Goal: Task Accomplishment & Management: Complete application form

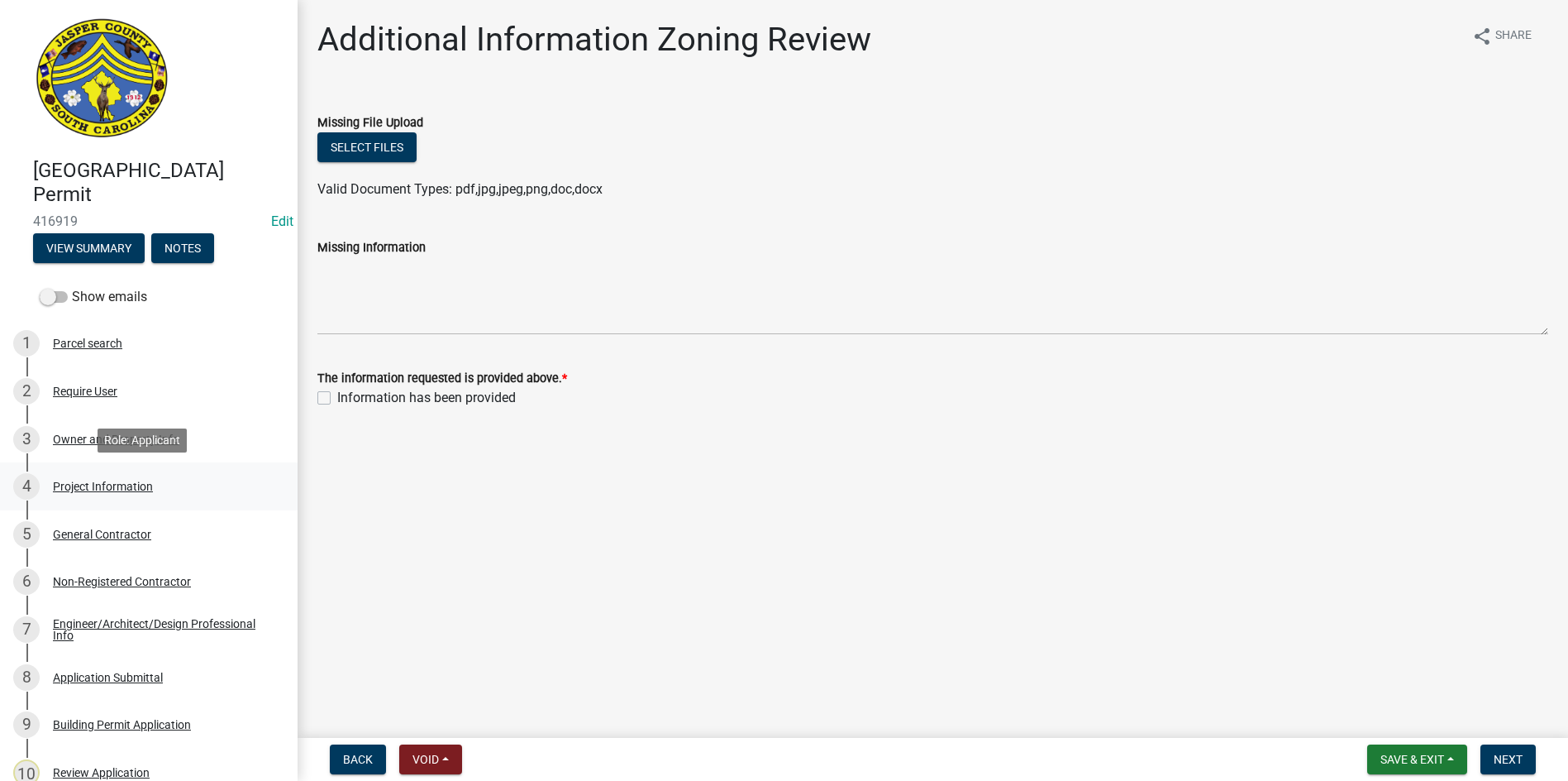
click at [82, 481] on div "Project Information" at bounding box center [102, 486] width 100 height 11
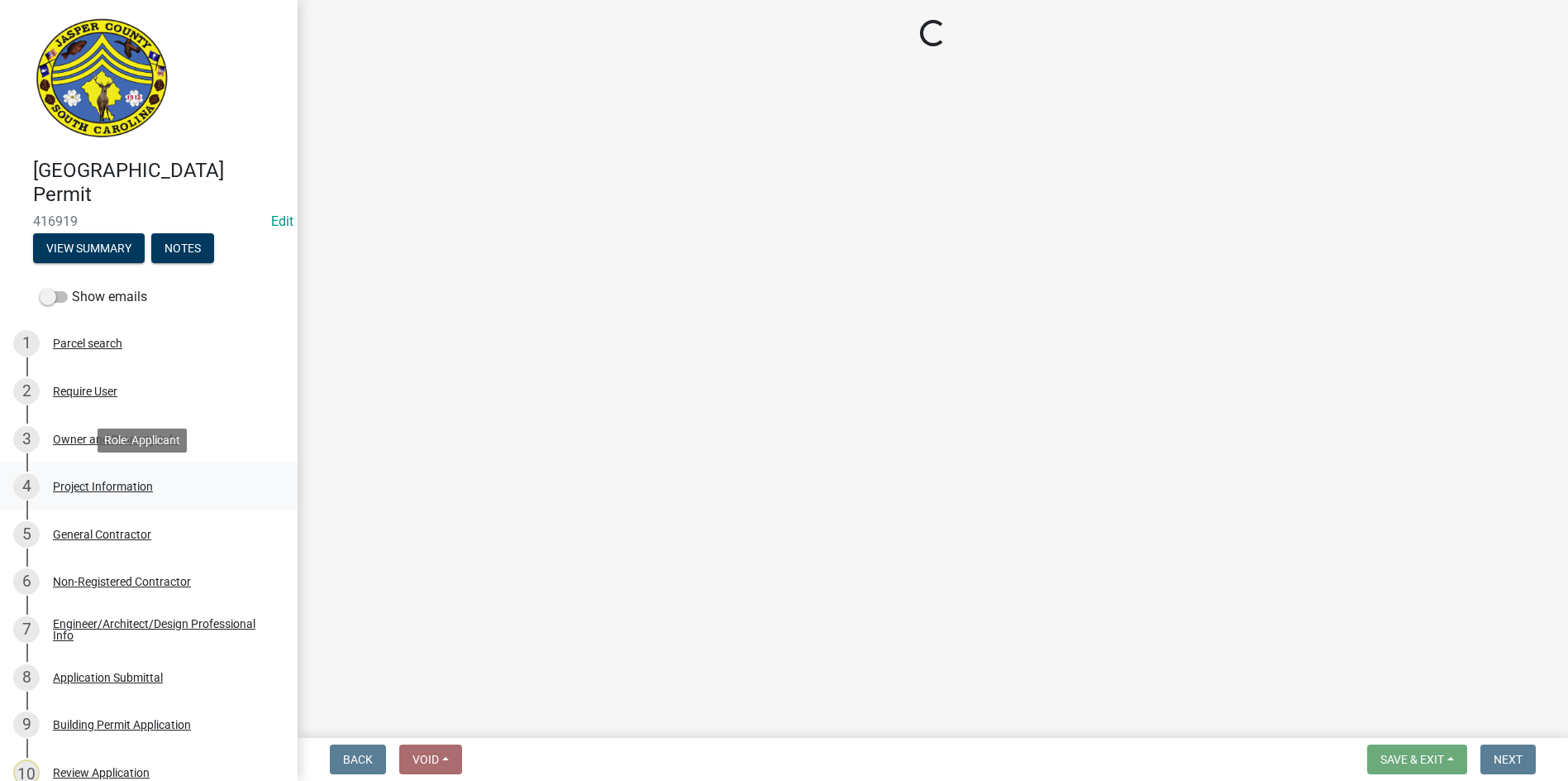
select select "86193521-df92-4050-845a-897e448d88ac"
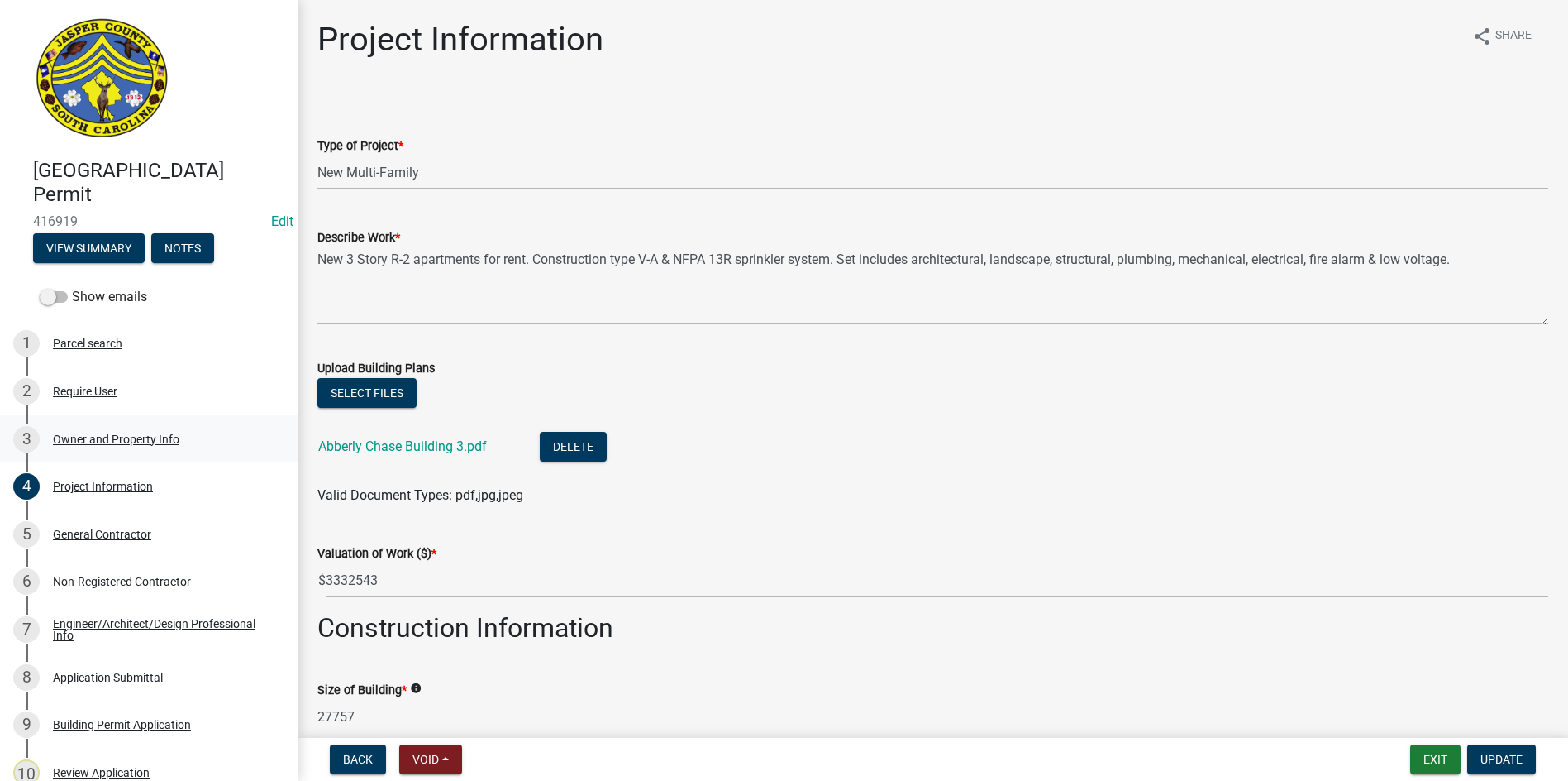
click at [116, 437] on div "Owner and Property Info" at bounding box center [115, 439] width 127 height 11
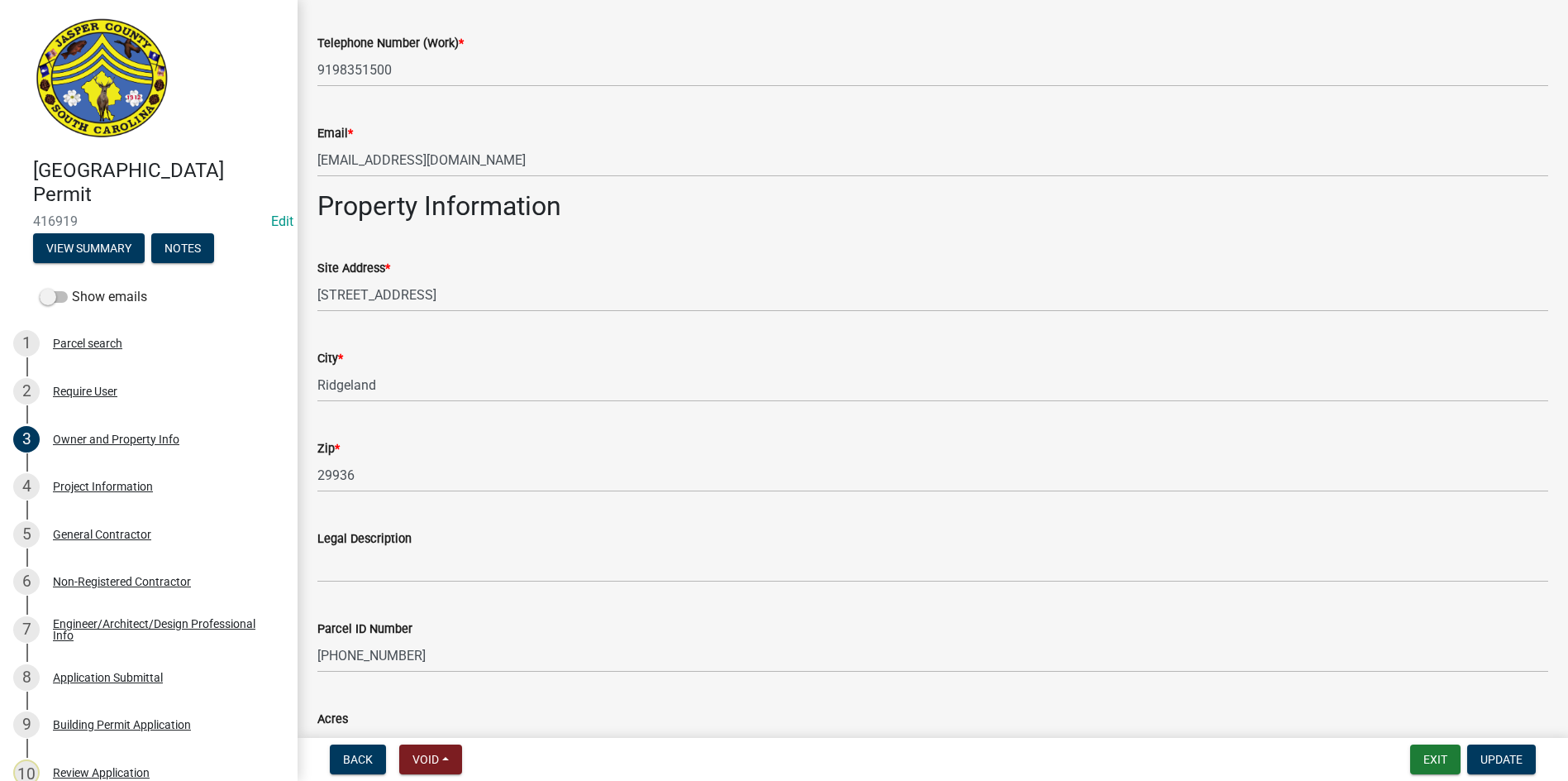
scroll to position [1406, 0]
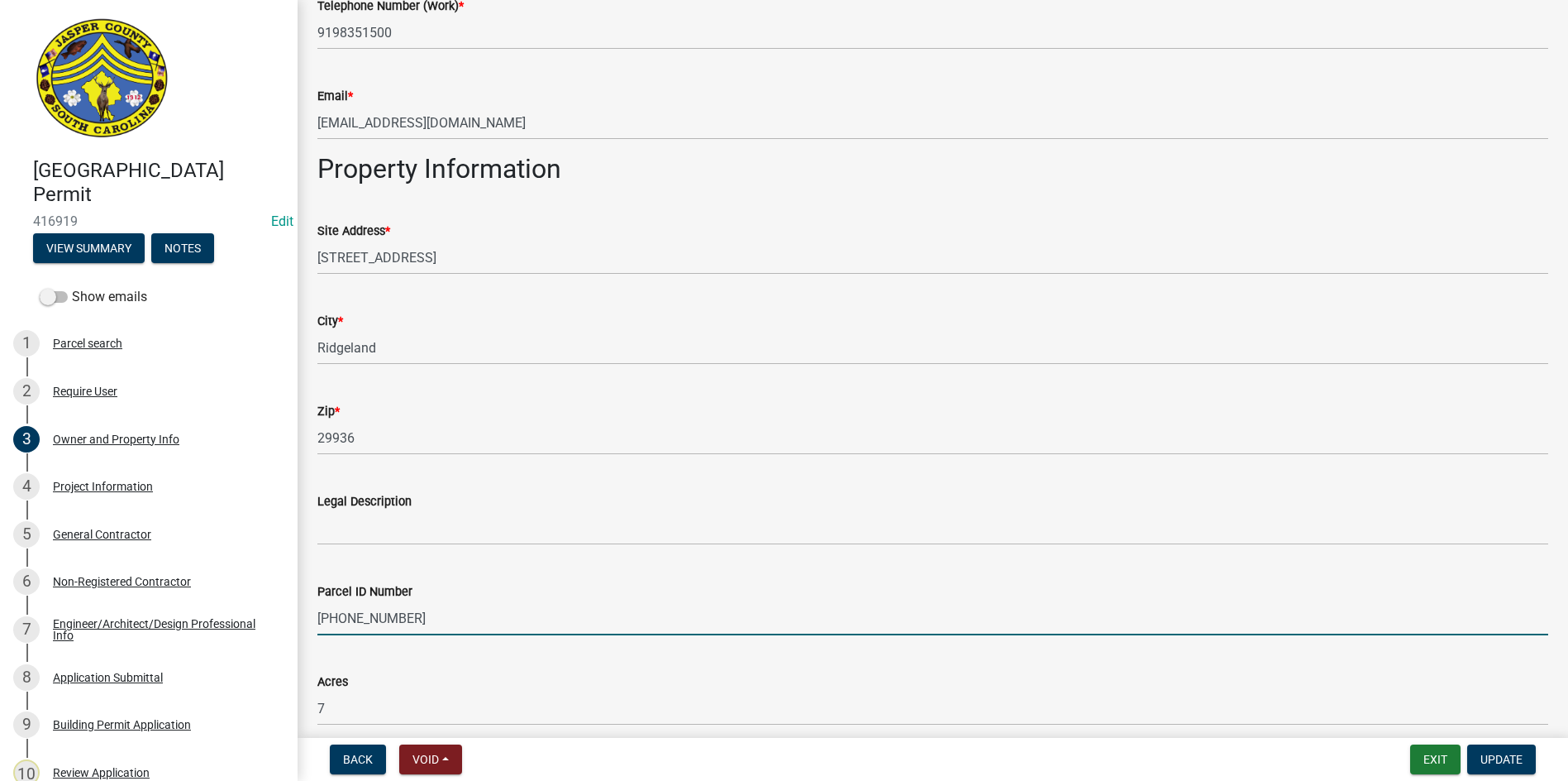
drag, startPoint x: 402, startPoint y: 617, endPoint x: 298, endPoint y: 626, distance: 104.4
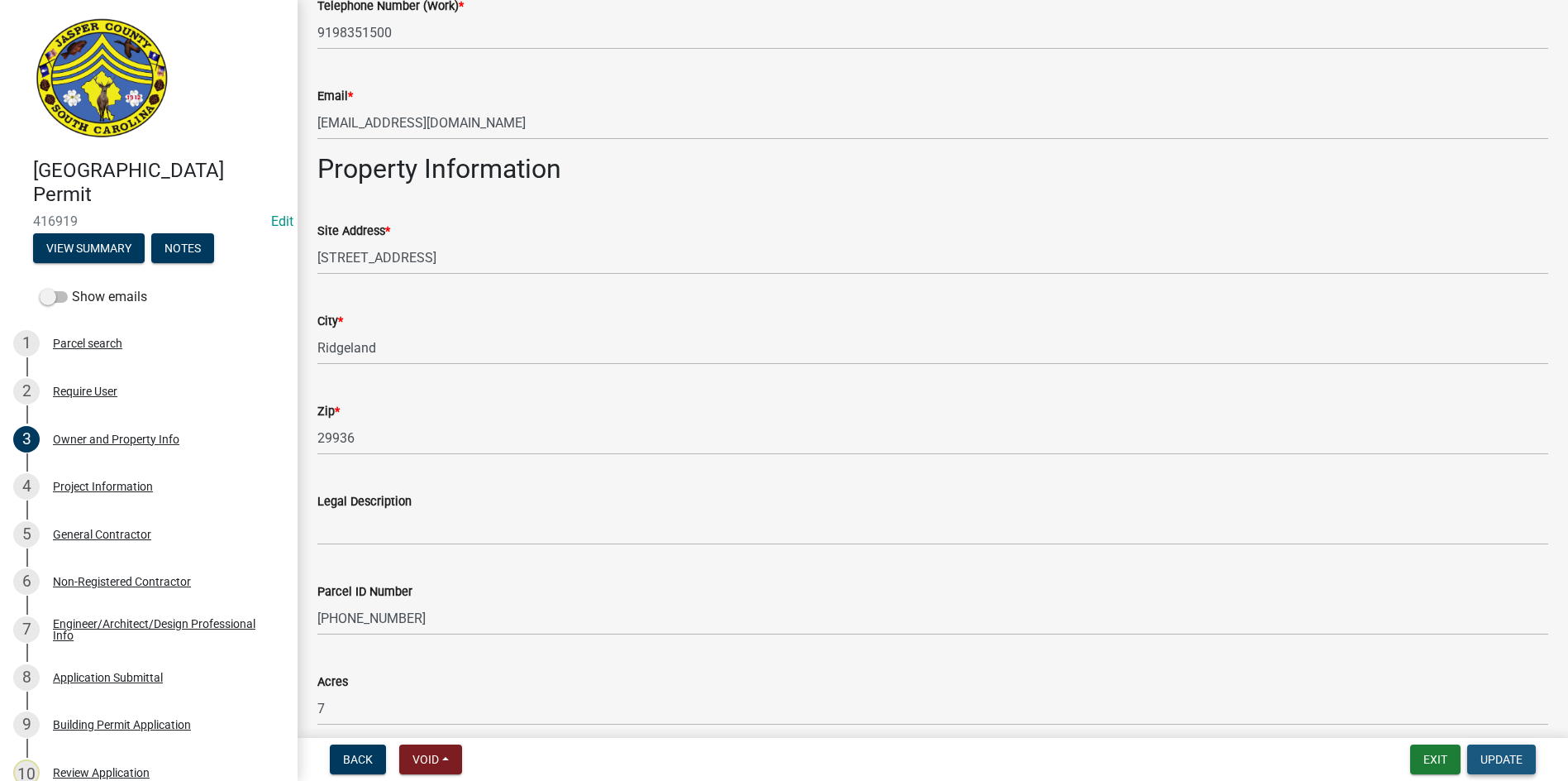
click at [1491, 765] on span "Update" at bounding box center [1502, 759] width 42 height 13
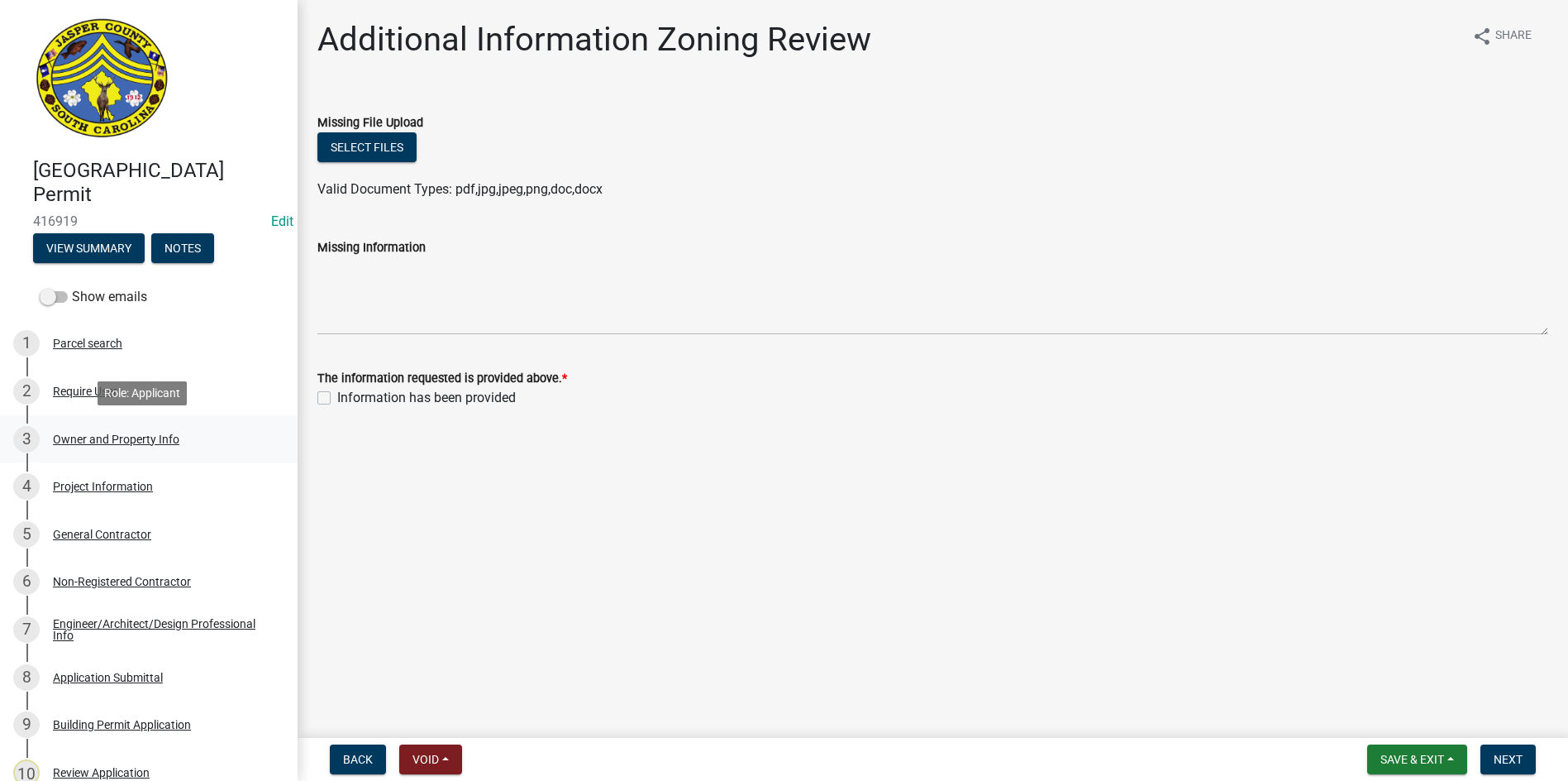
click at [103, 431] on div "3 Owner and Property Info" at bounding box center [142, 439] width 258 height 27
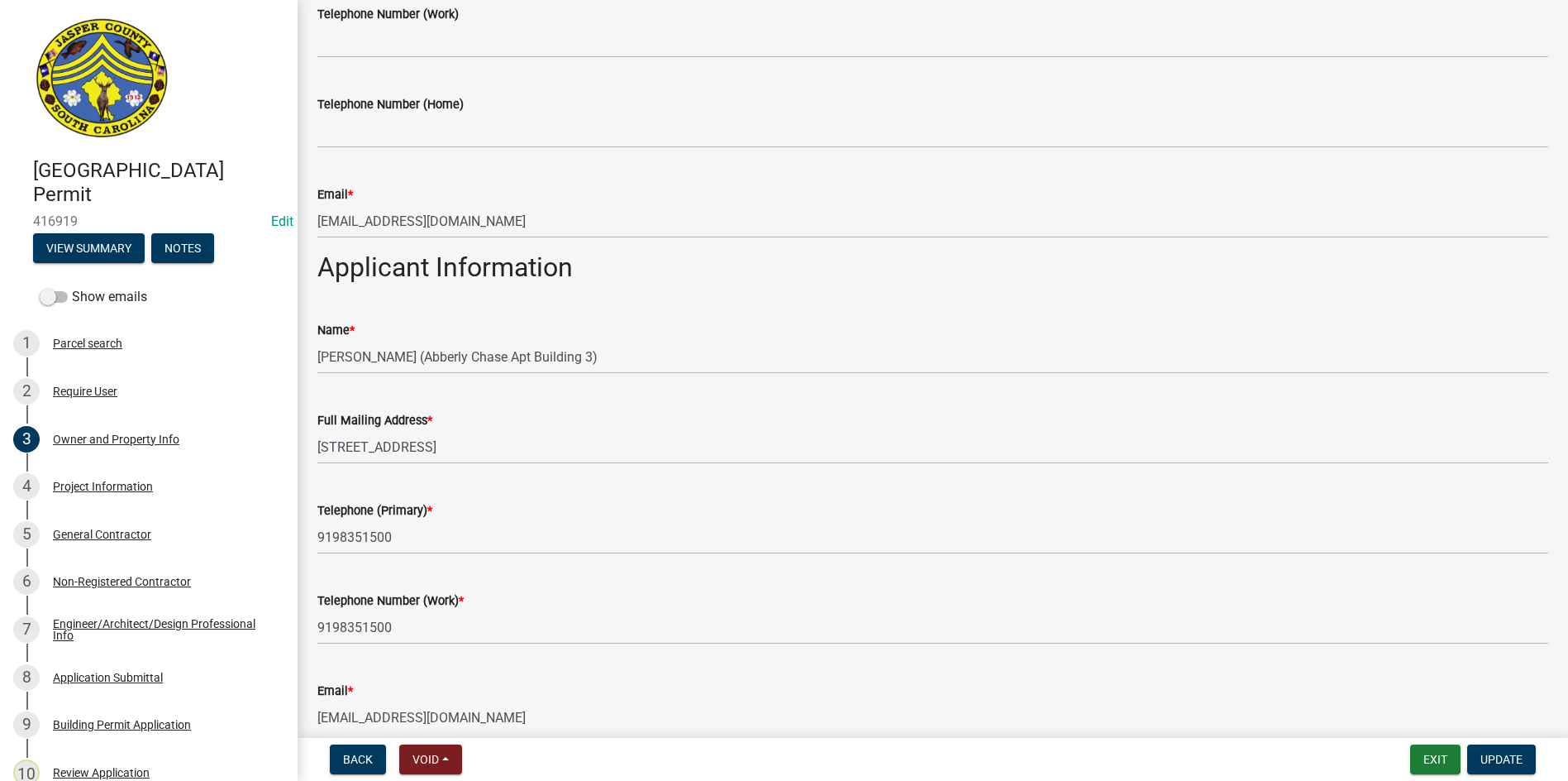
scroll to position [827, 0]
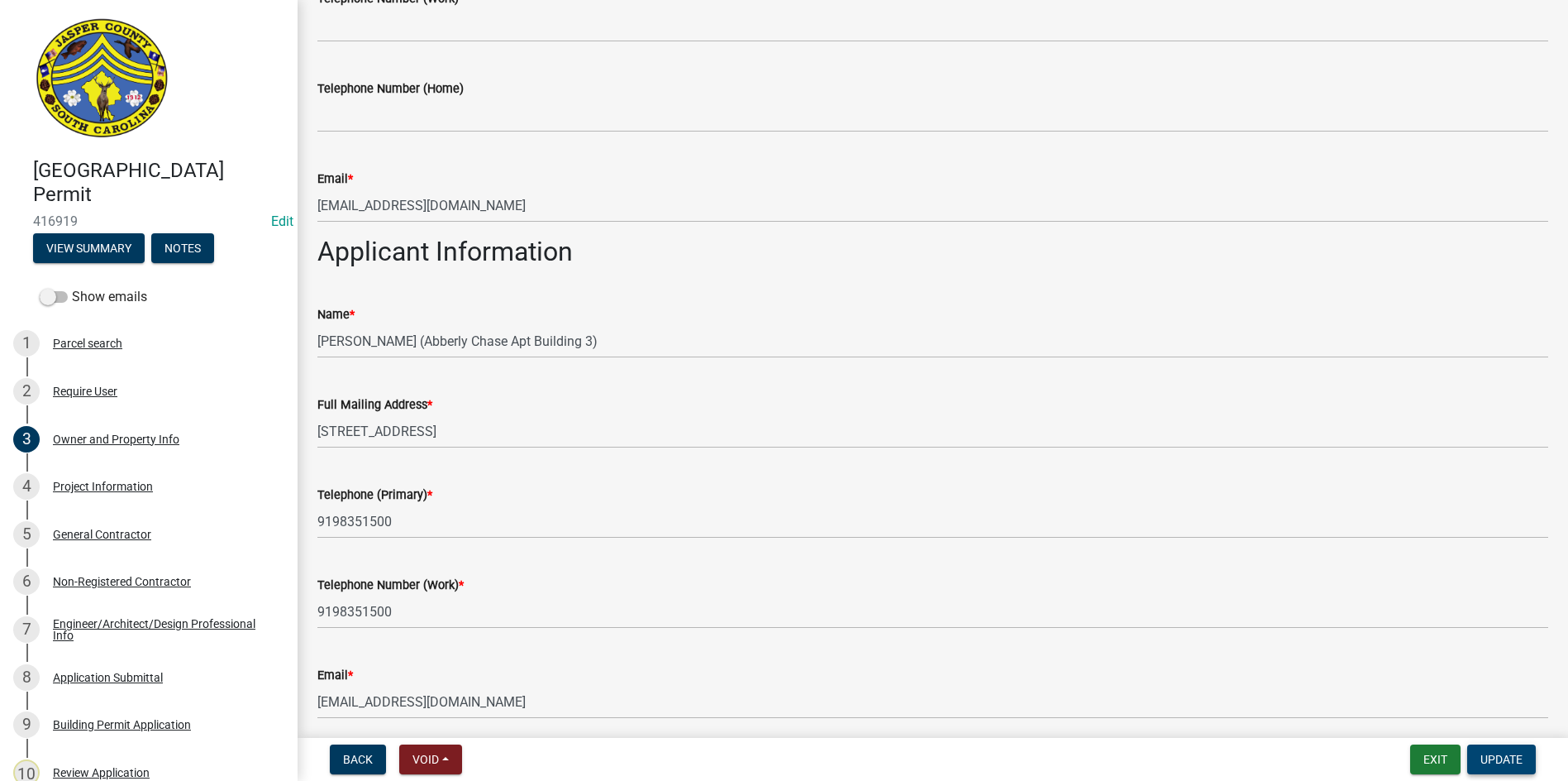
click at [1490, 764] on span "Update" at bounding box center [1502, 759] width 42 height 13
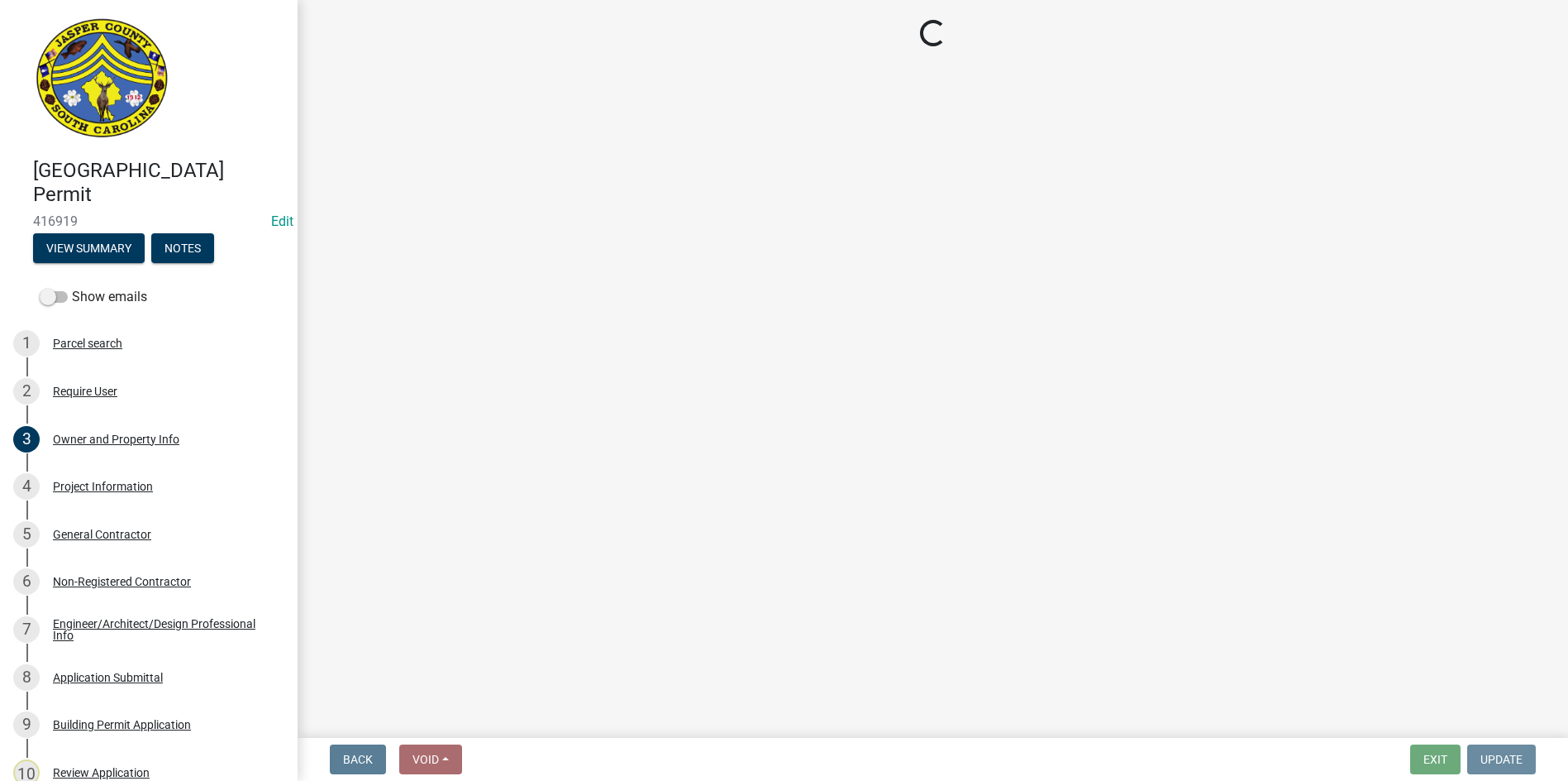
scroll to position [0, 0]
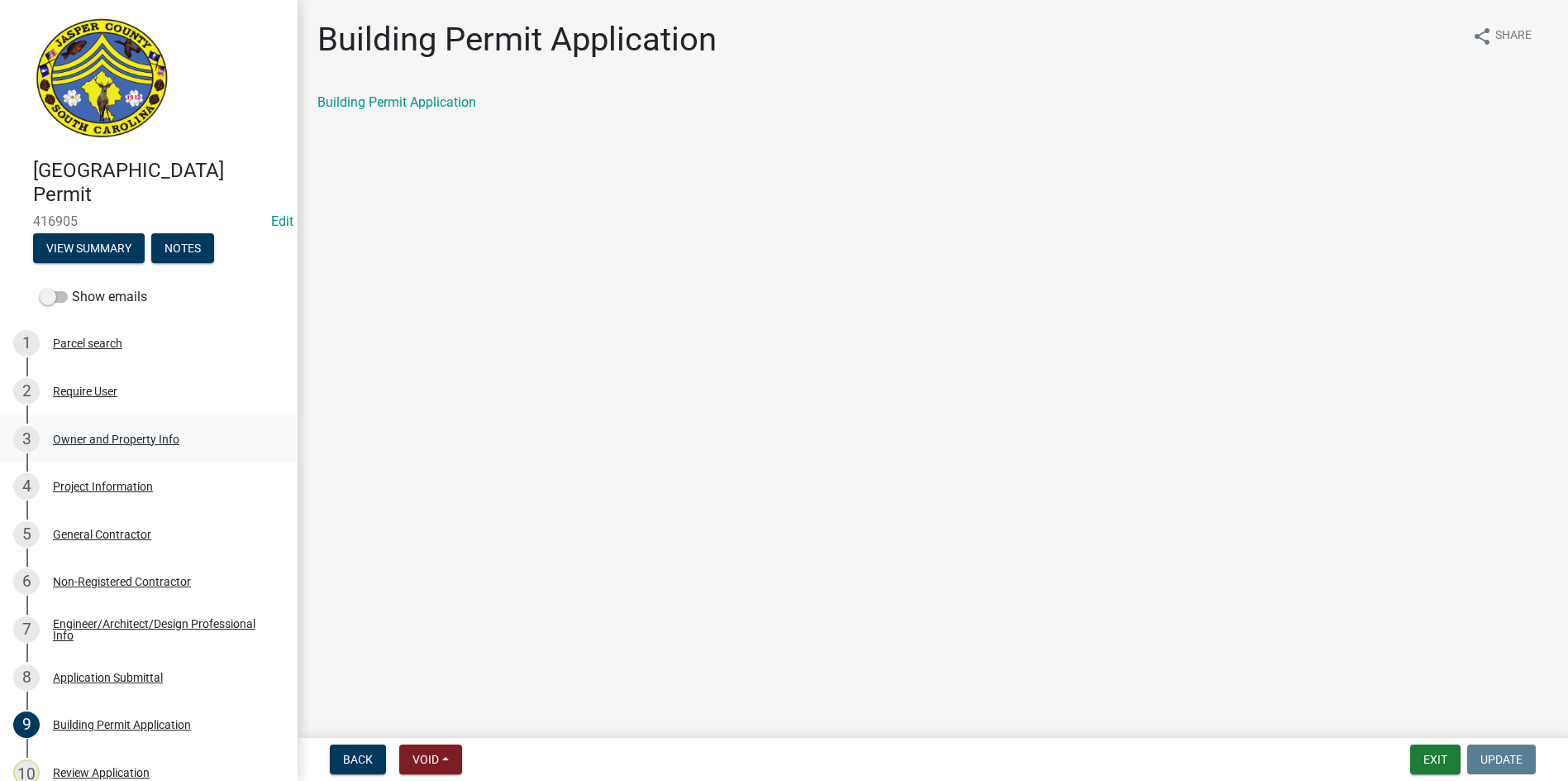
click at [117, 439] on div "Owner and Property Info" at bounding box center [115, 439] width 127 height 11
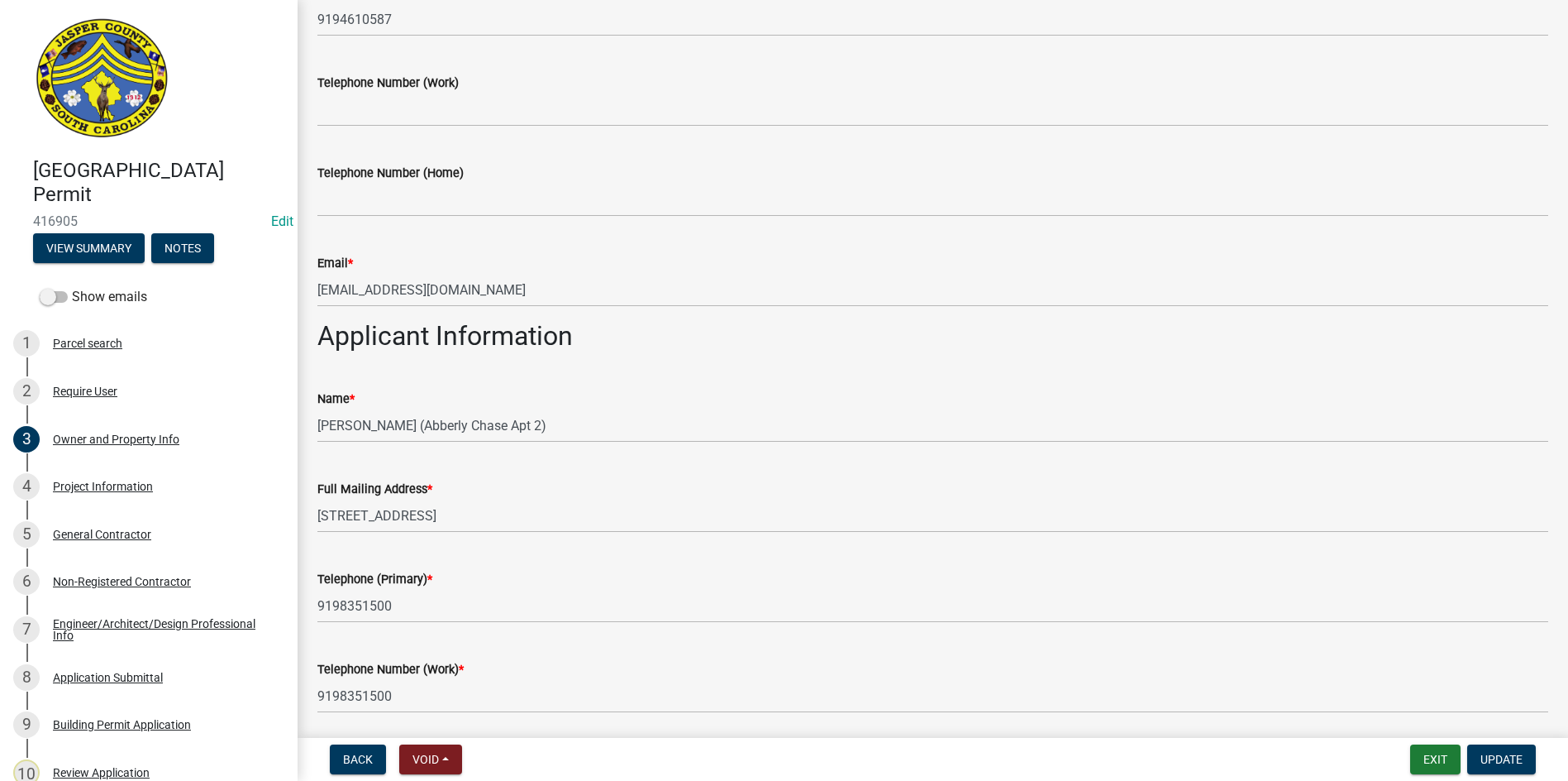
scroll to position [827, 0]
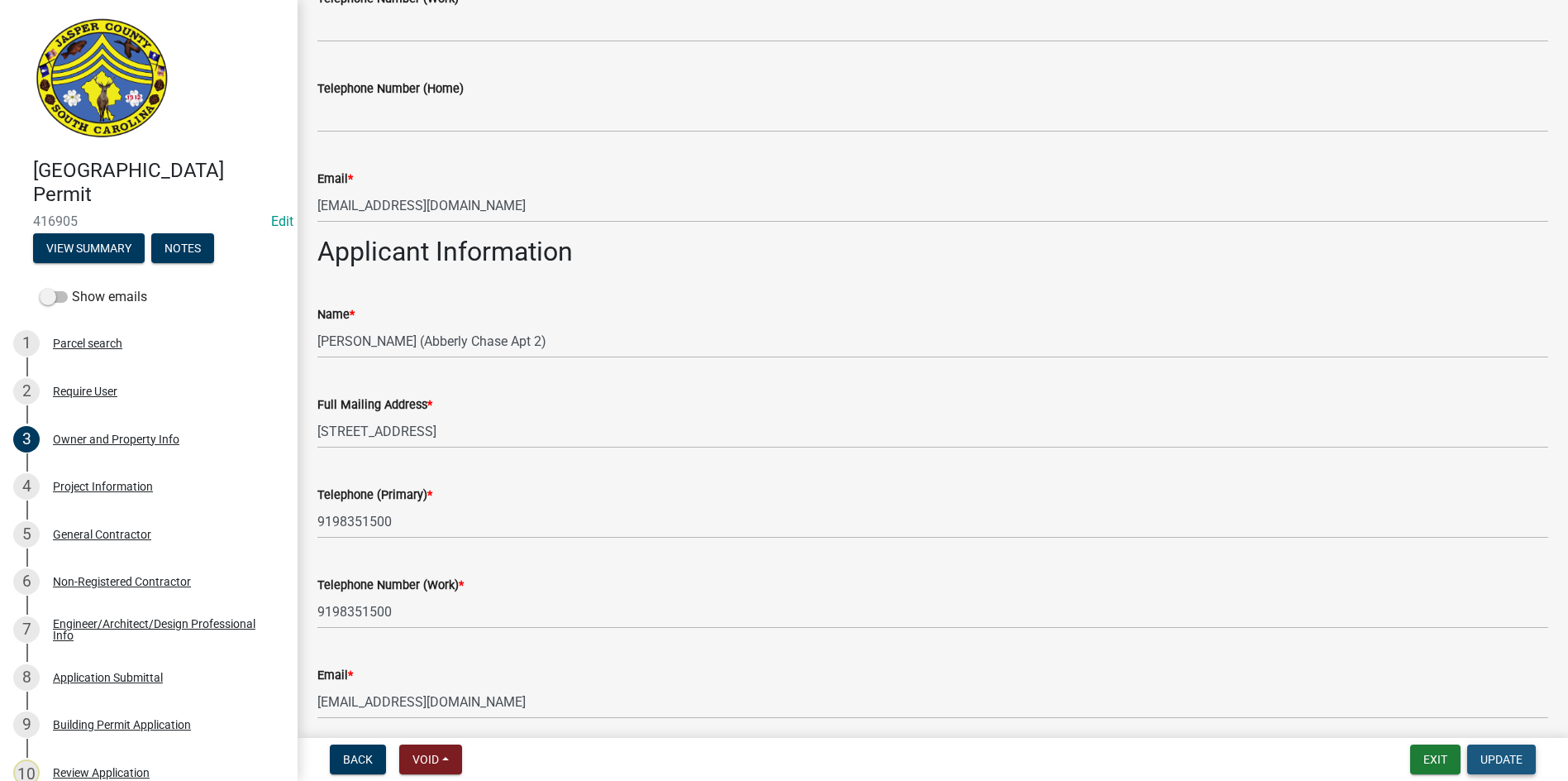
click at [1498, 755] on span "Update" at bounding box center [1502, 759] width 42 height 13
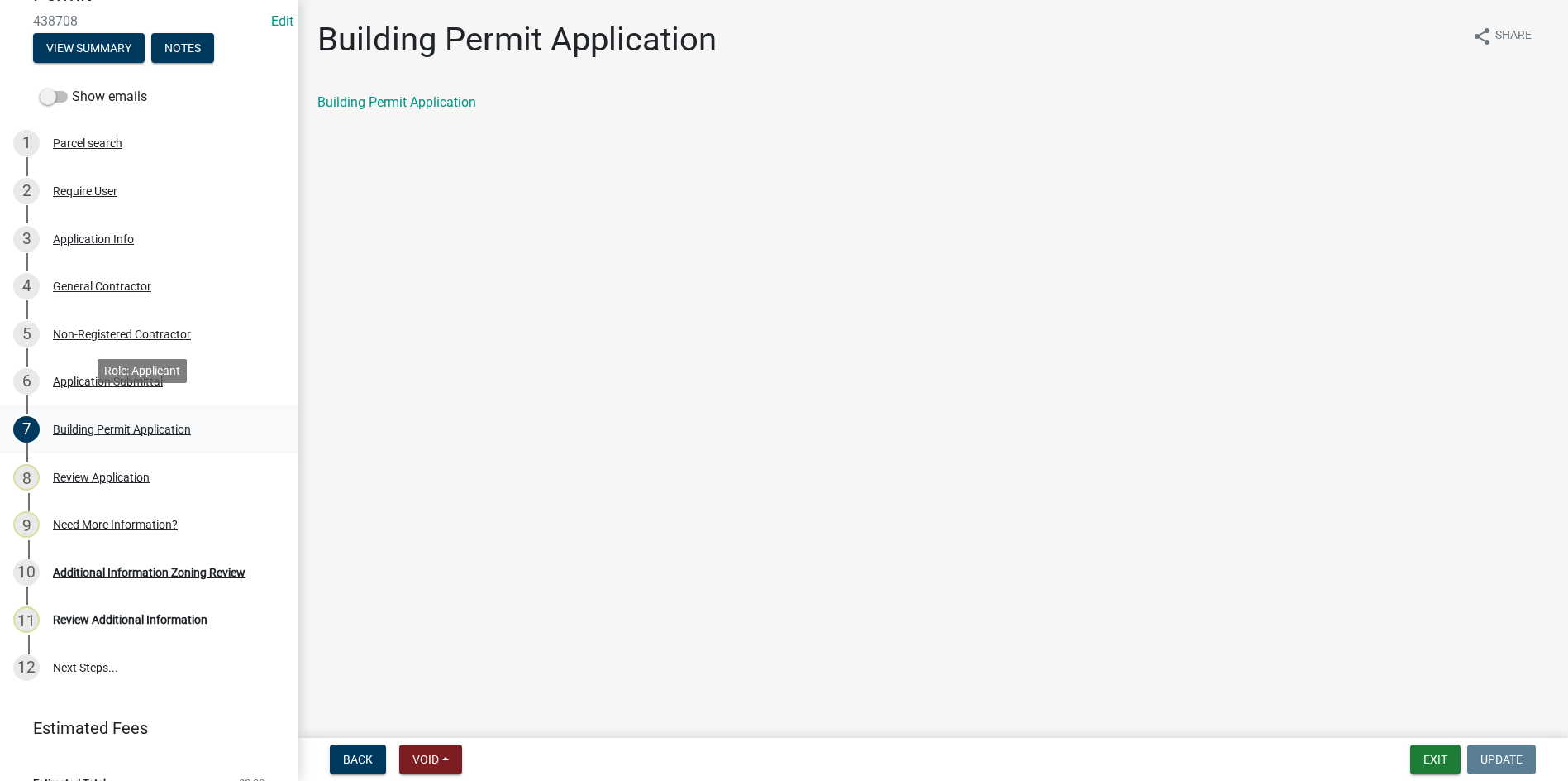
scroll to position [227, 0]
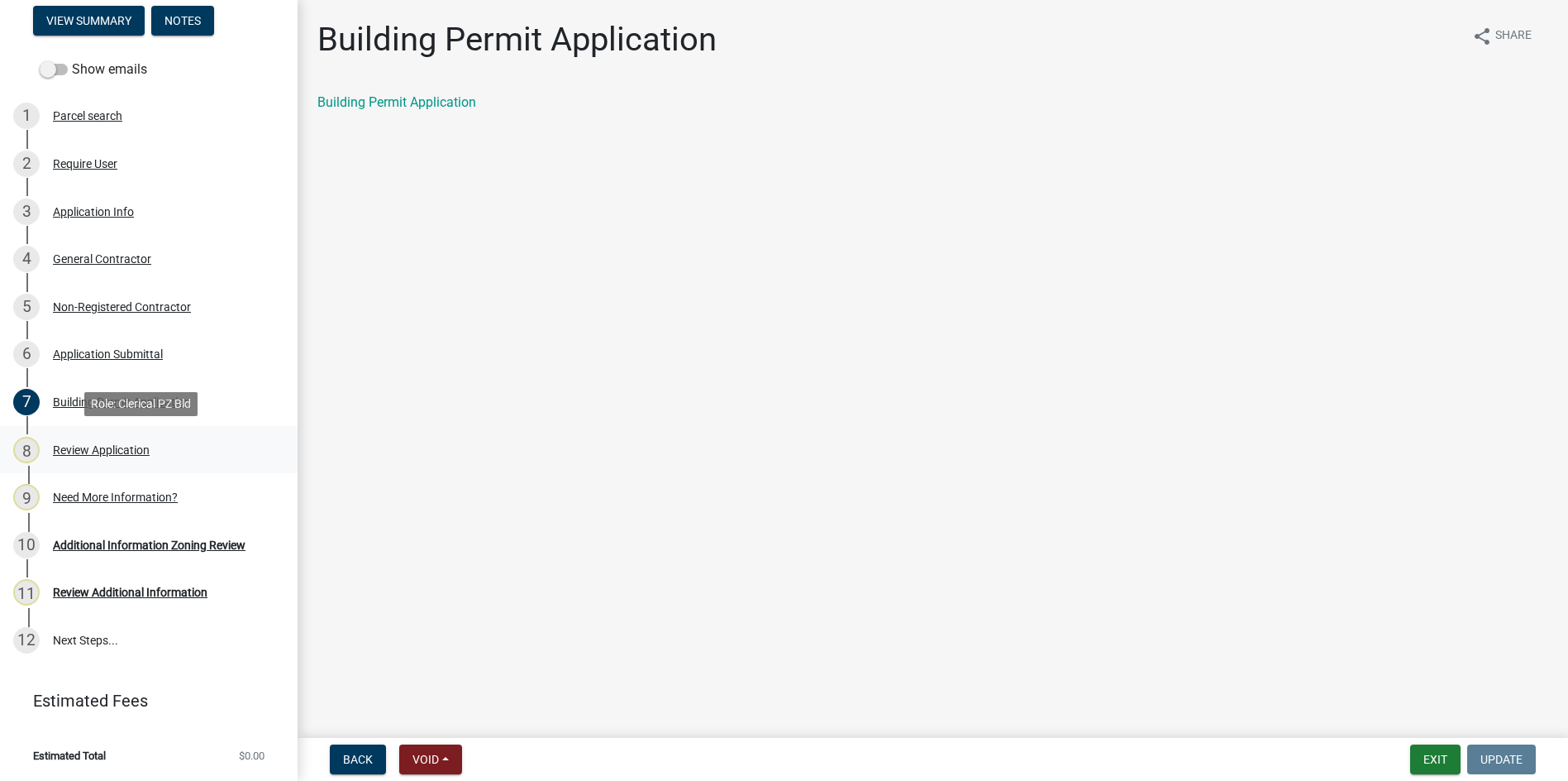
click at [94, 448] on div "Review Application" at bounding box center [100, 450] width 96 height 11
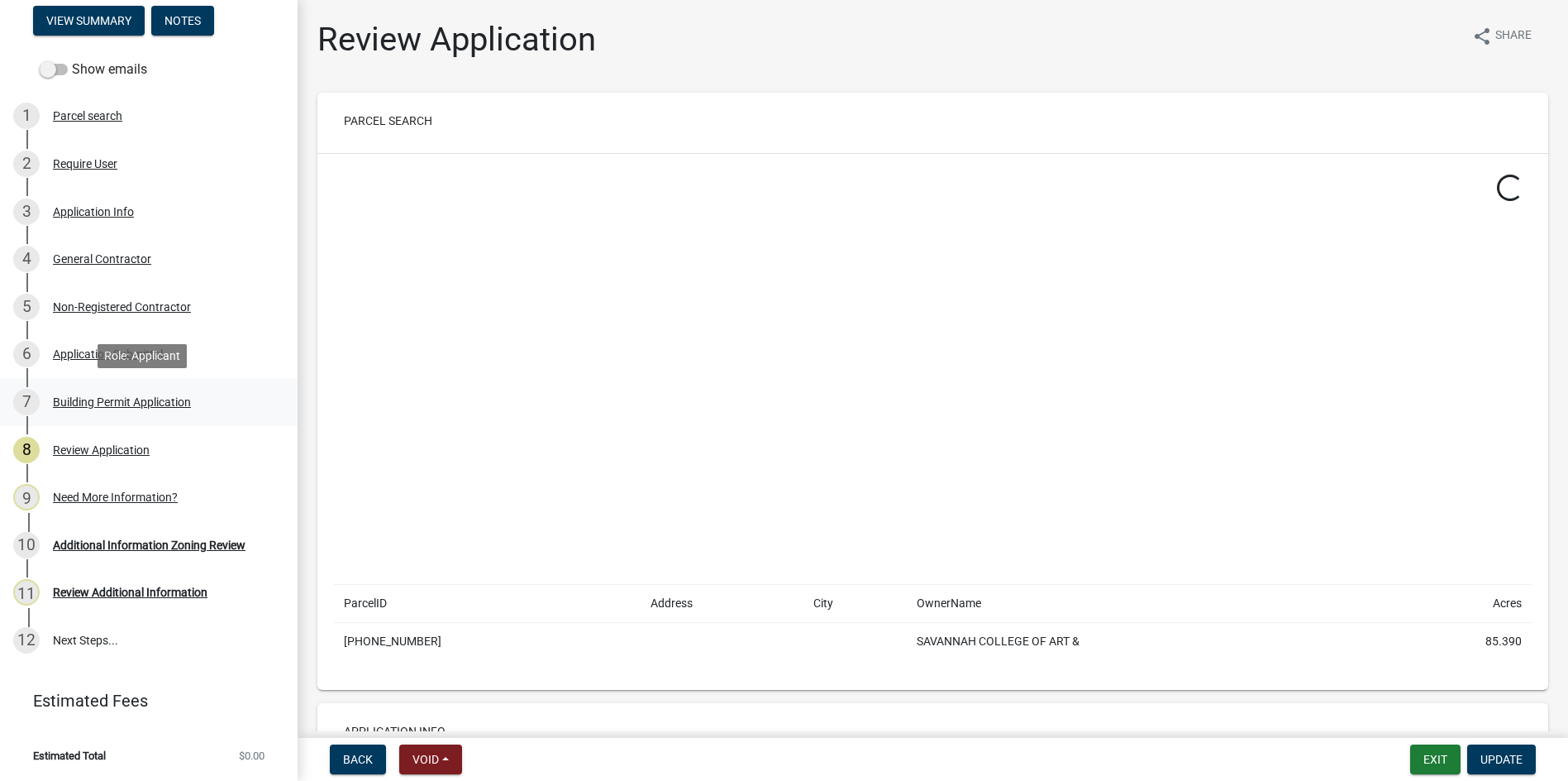
click at [119, 396] on div "Building Permit Application" at bounding box center [121, 402] width 138 height 11
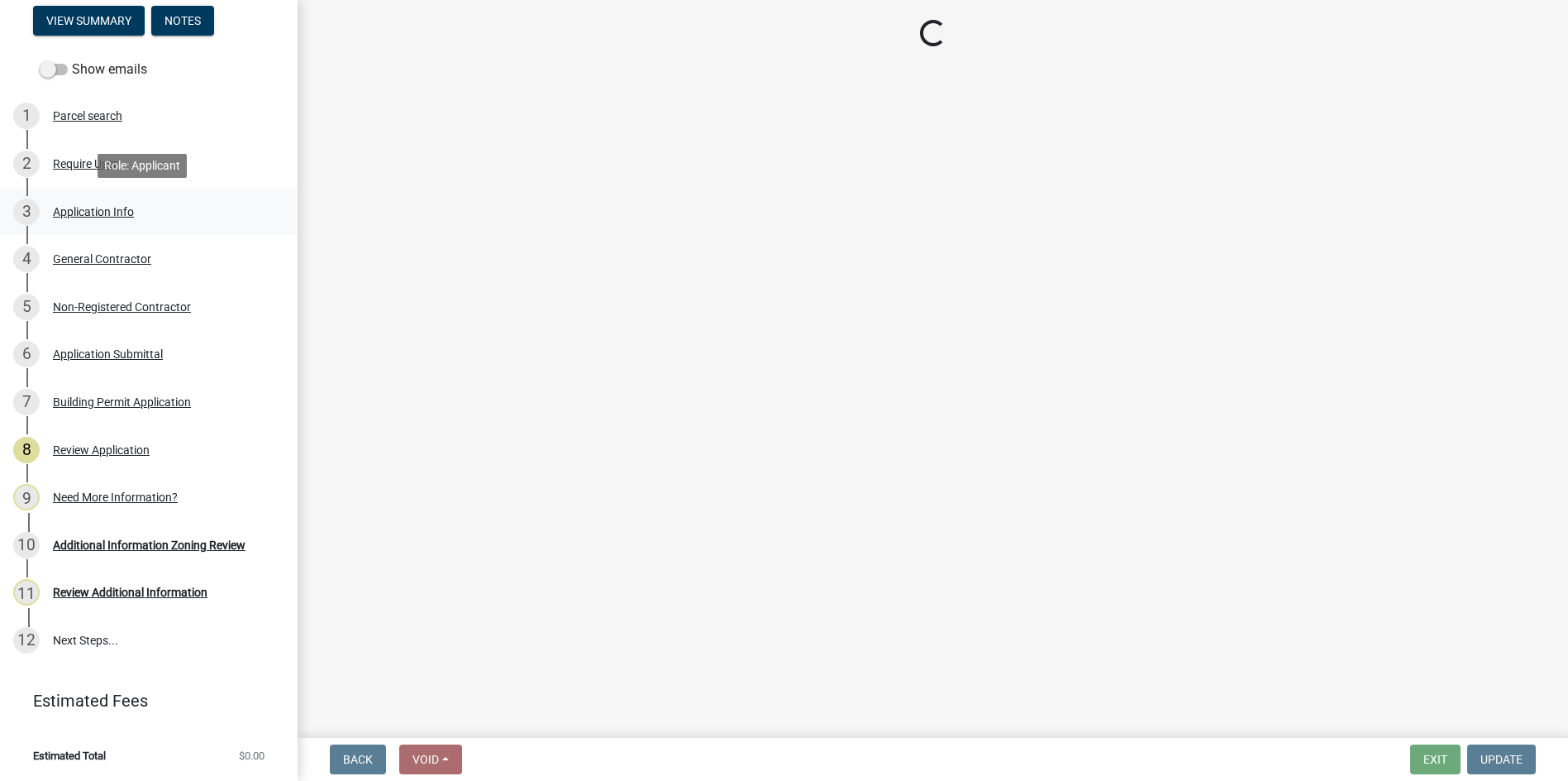
click at [89, 218] on div "Application Info" at bounding box center [93, 212] width 81 height 11
select select "d8ad81b1-fb71-4473-8687-b7f73eb7480a"
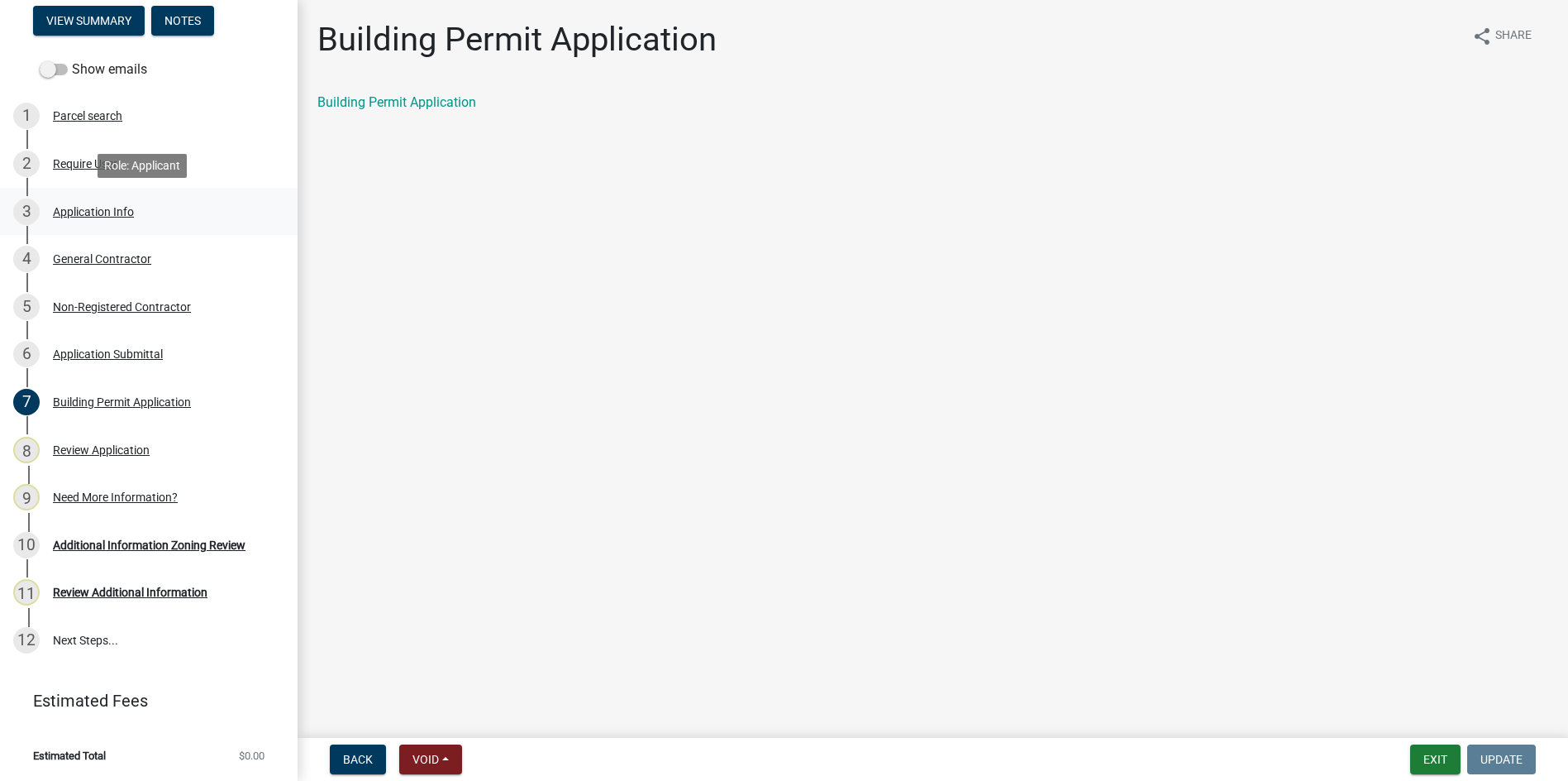
click at [115, 207] on div "Application Info" at bounding box center [93, 212] width 81 height 11
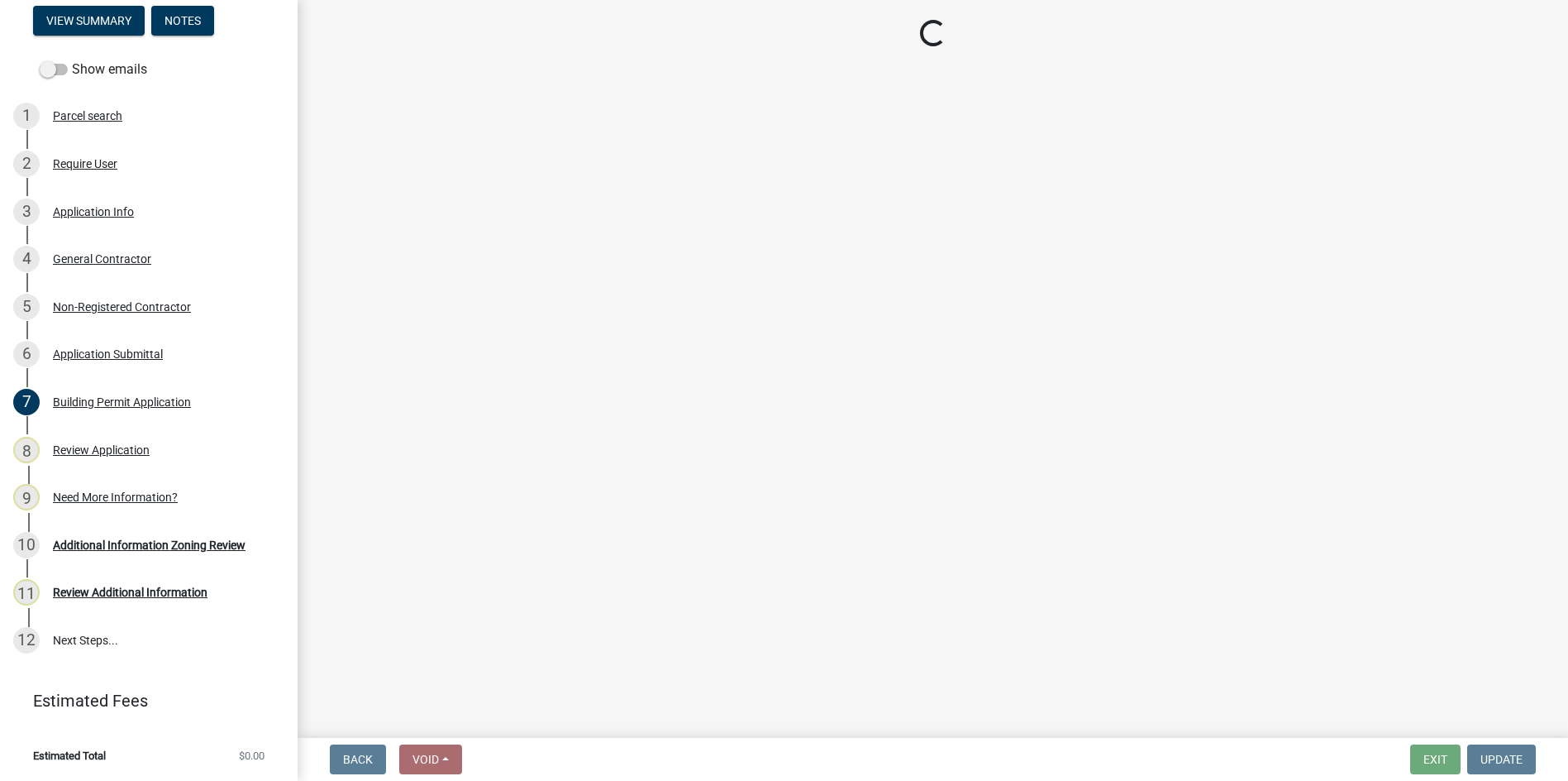
select select "d8ad81b1-fb71-4473-8687-b7f73eb7480a"
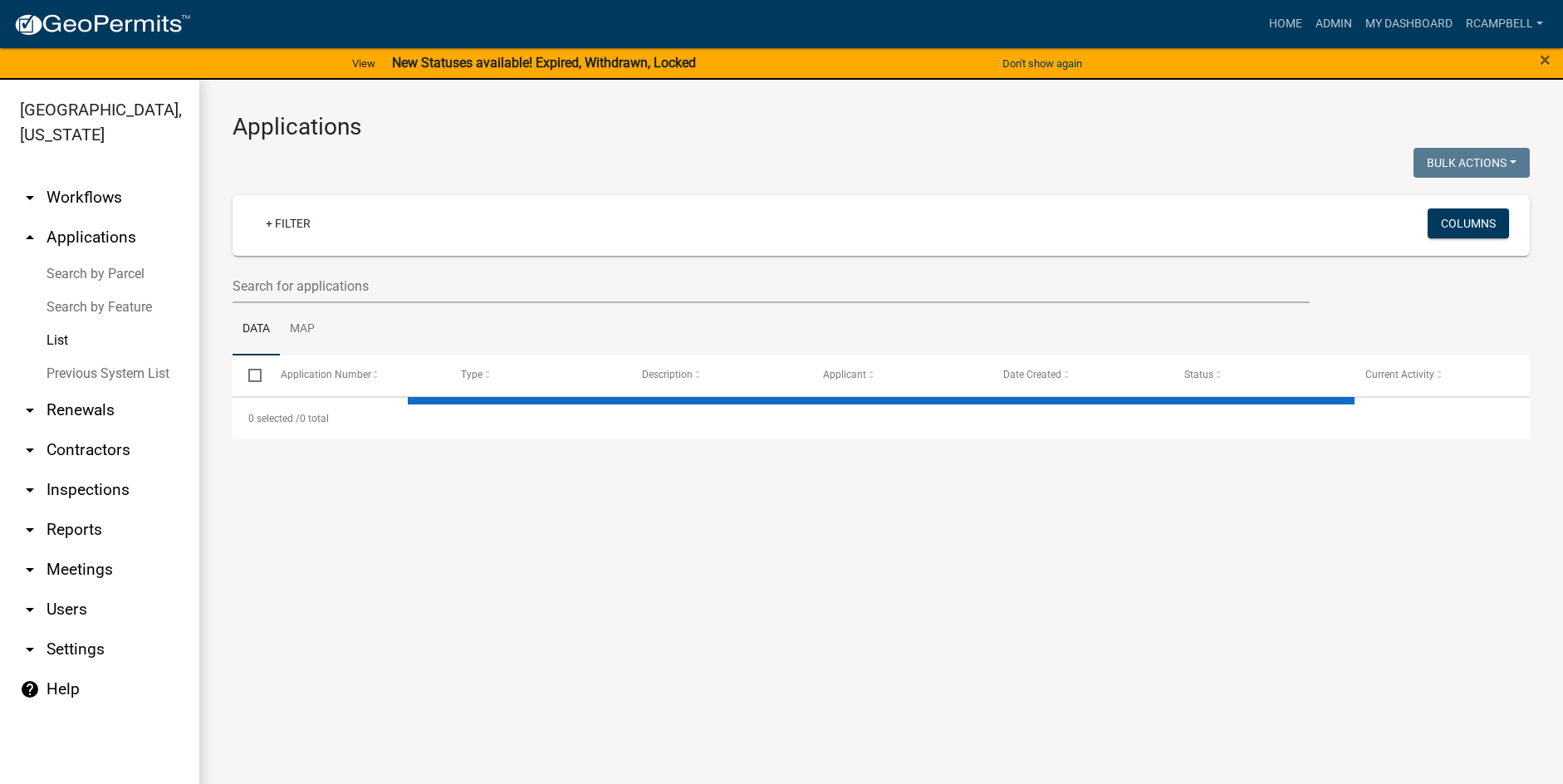
select select "3: 100"
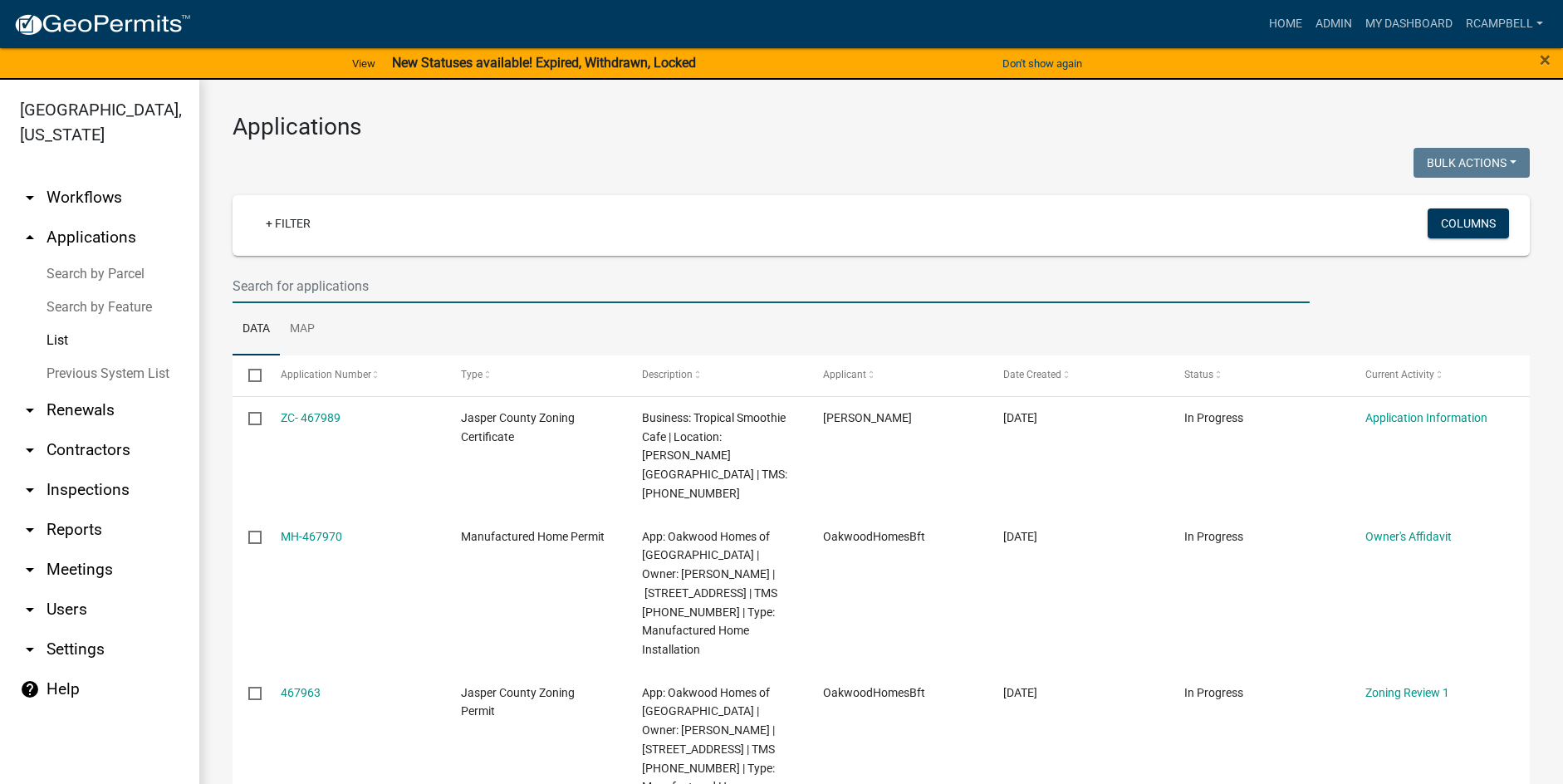
click at [271, 271] on input "text" at bounding box center [772, 287] width 1078 height 35
paste input "[PHONE_NUMBER]"
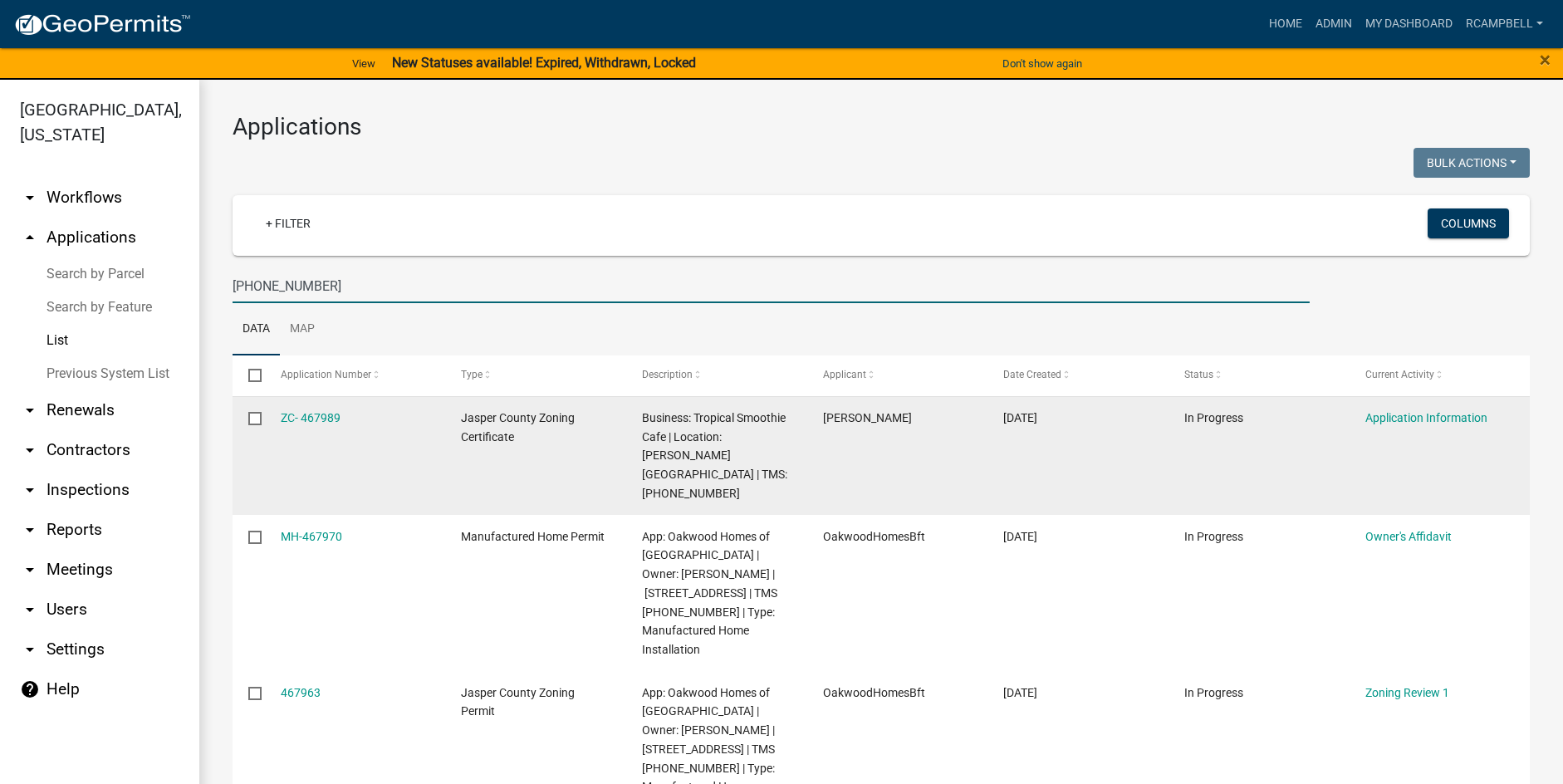
type input "[PHONE_NUMBER]"
click at [307, 489] on datatable-body-cell "ZC- 467989" at bounding box center [355, 456] width 181 height 119
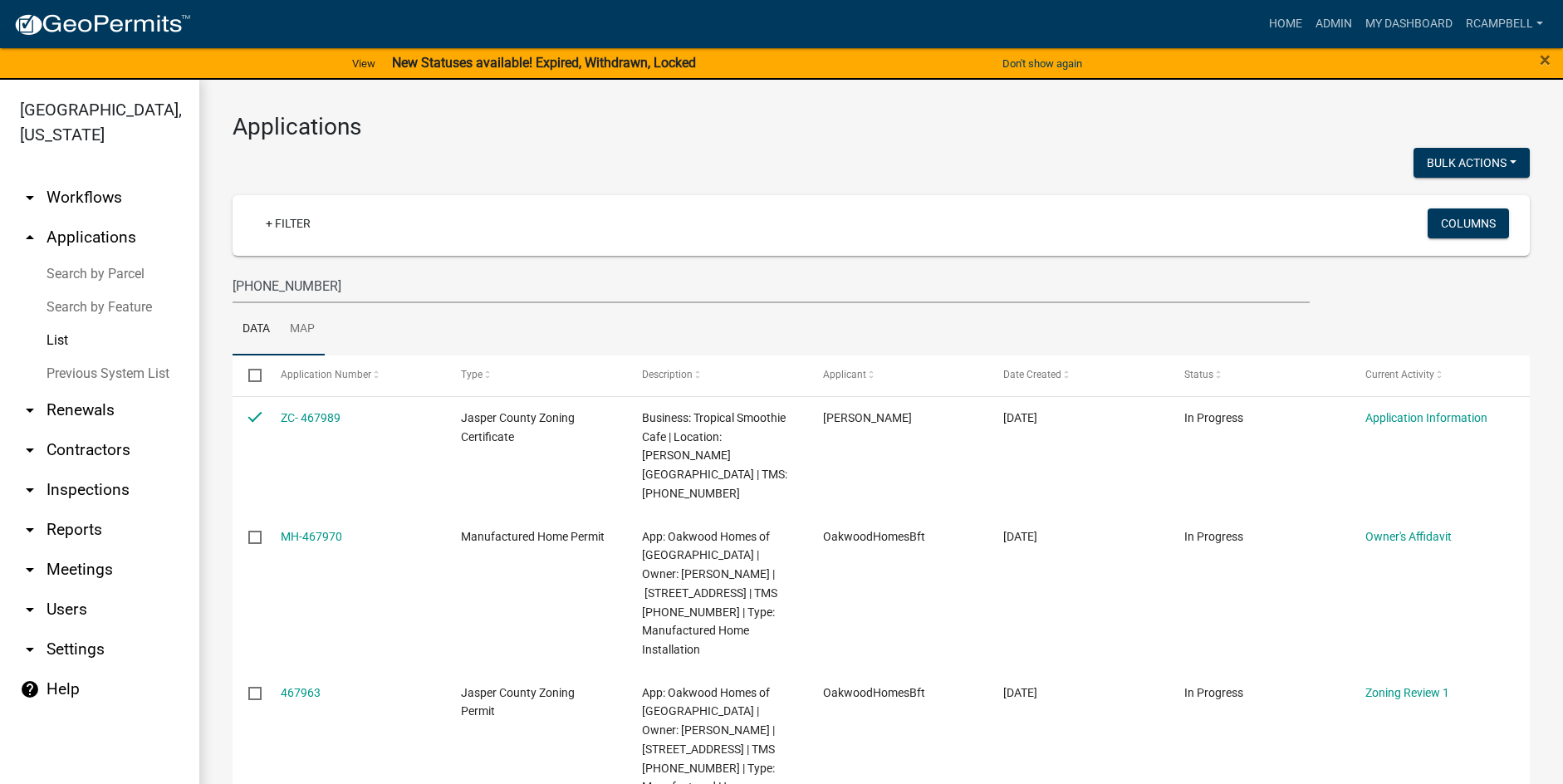
checkbox input "false"
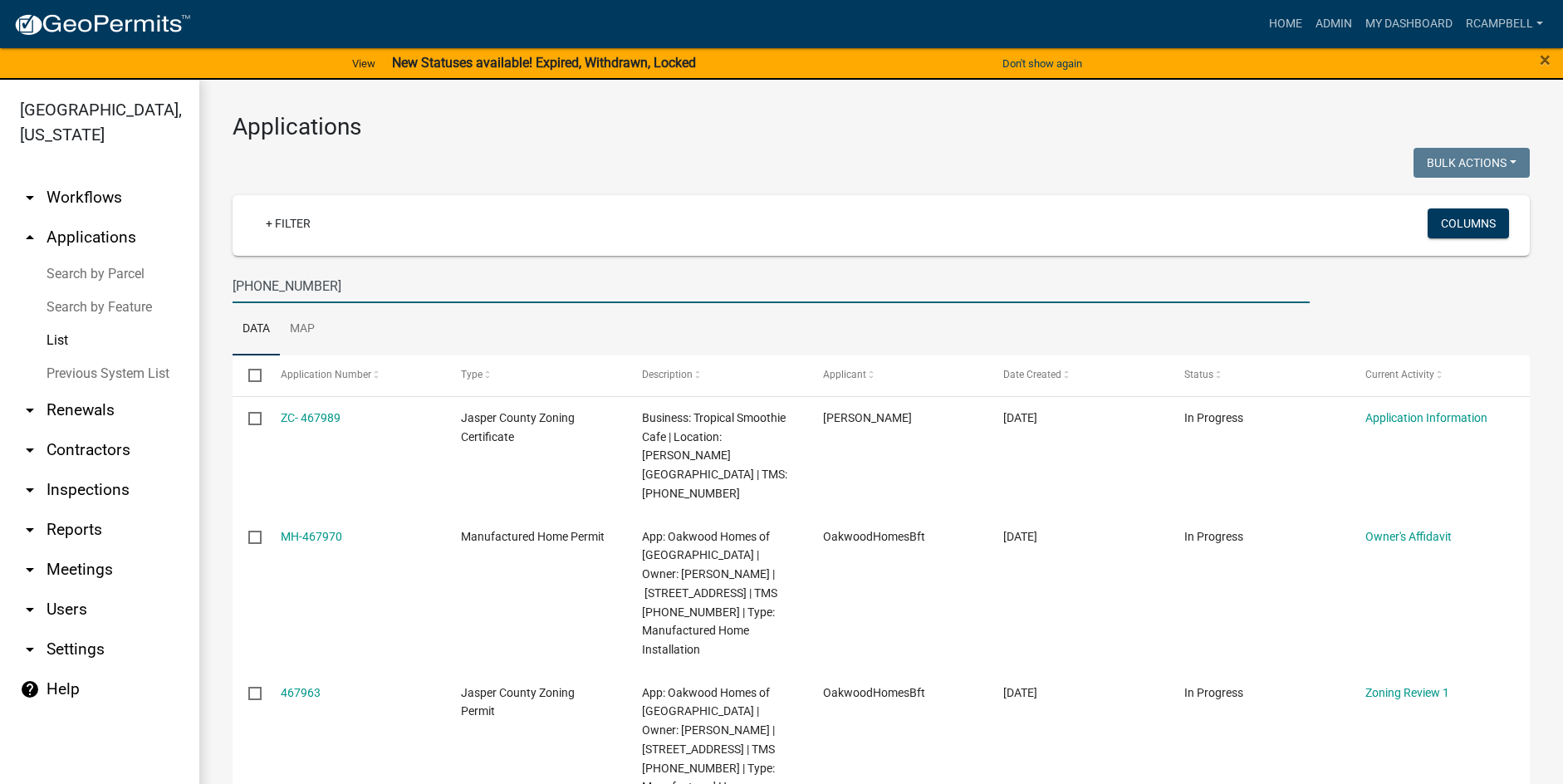
click at [378, 288] on input "[PHONE_NUMBER]" at bounding box center [772, 287] width 1078 height 35
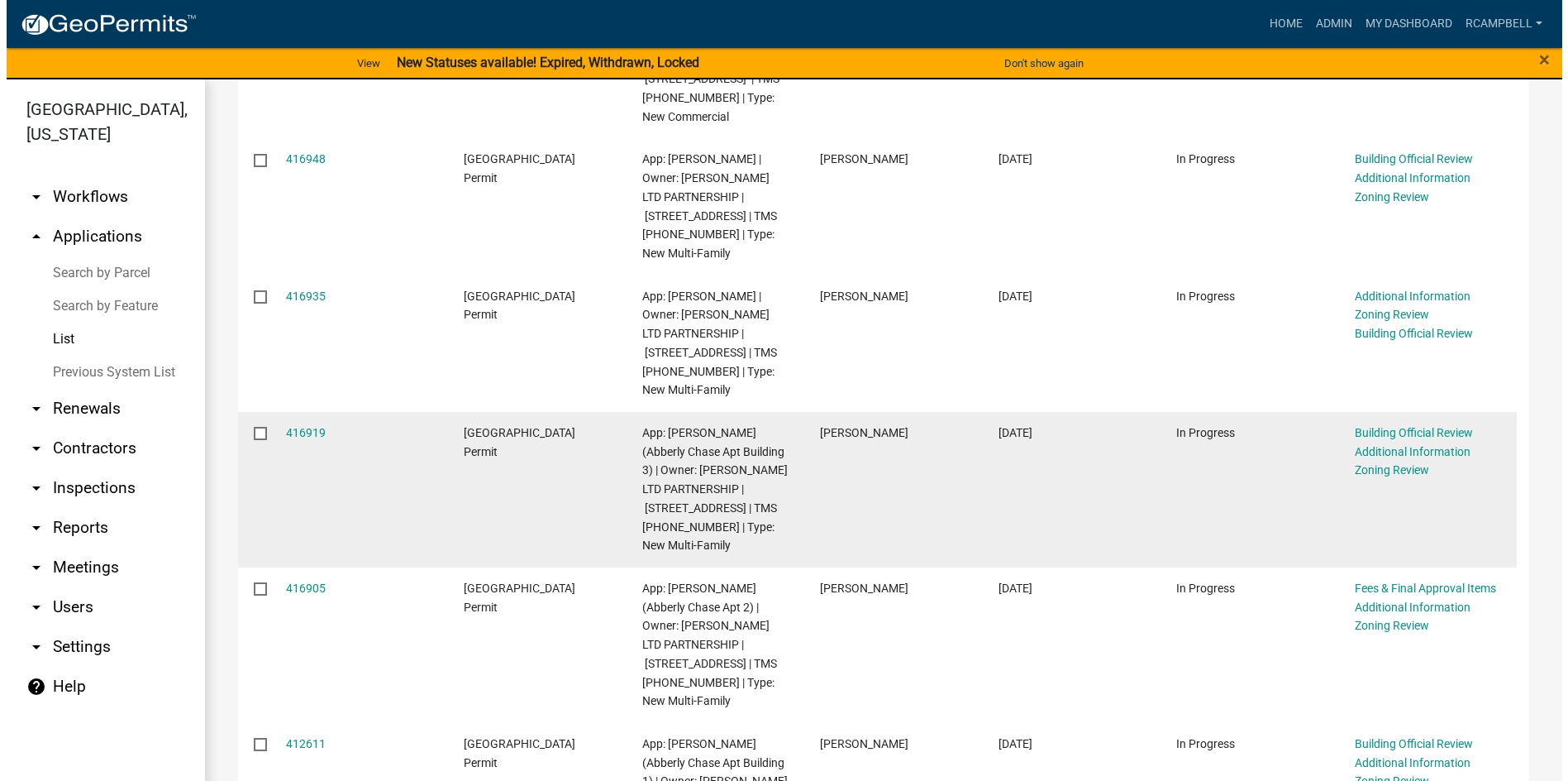
scroll to position [676, 0]
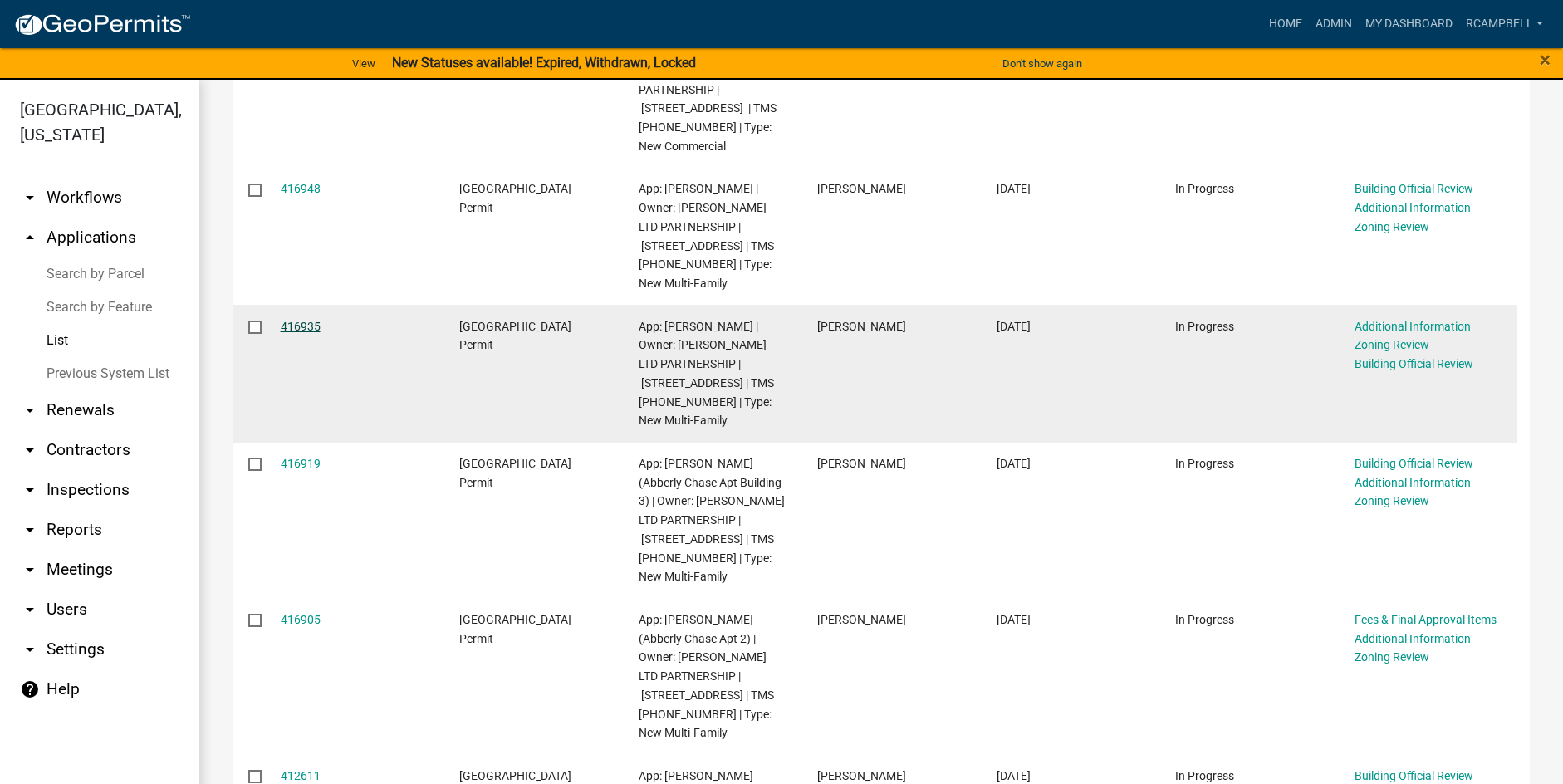
click at [289, 320] on link "416935" at bounding box center [301, 327] width 40 height 13
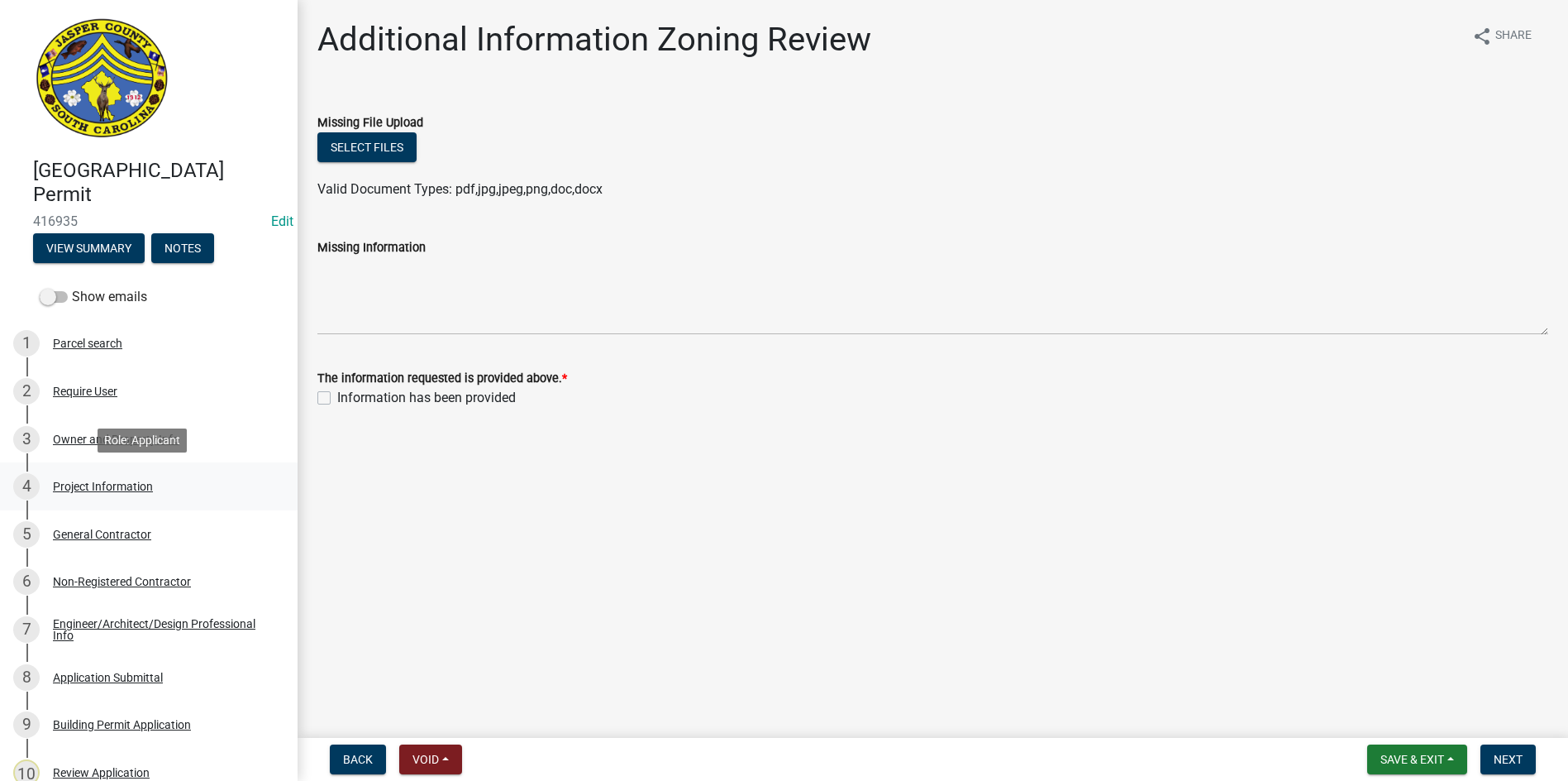
click at [82, 484] on div "Project Information" at bounding box center [102, 486] width 100 height 11
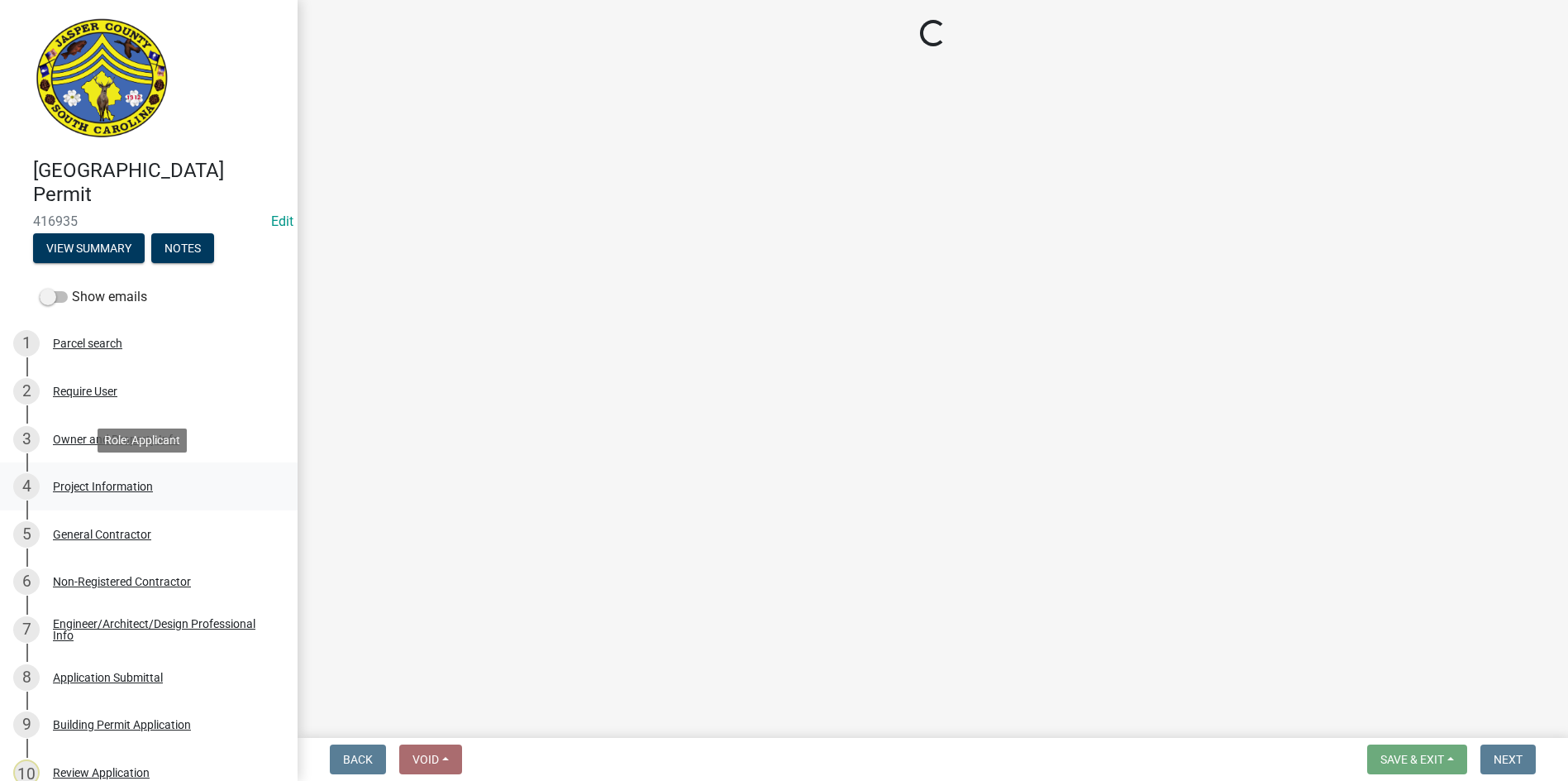
select select "86193521-df92-4050-845a-897e448d88ac"
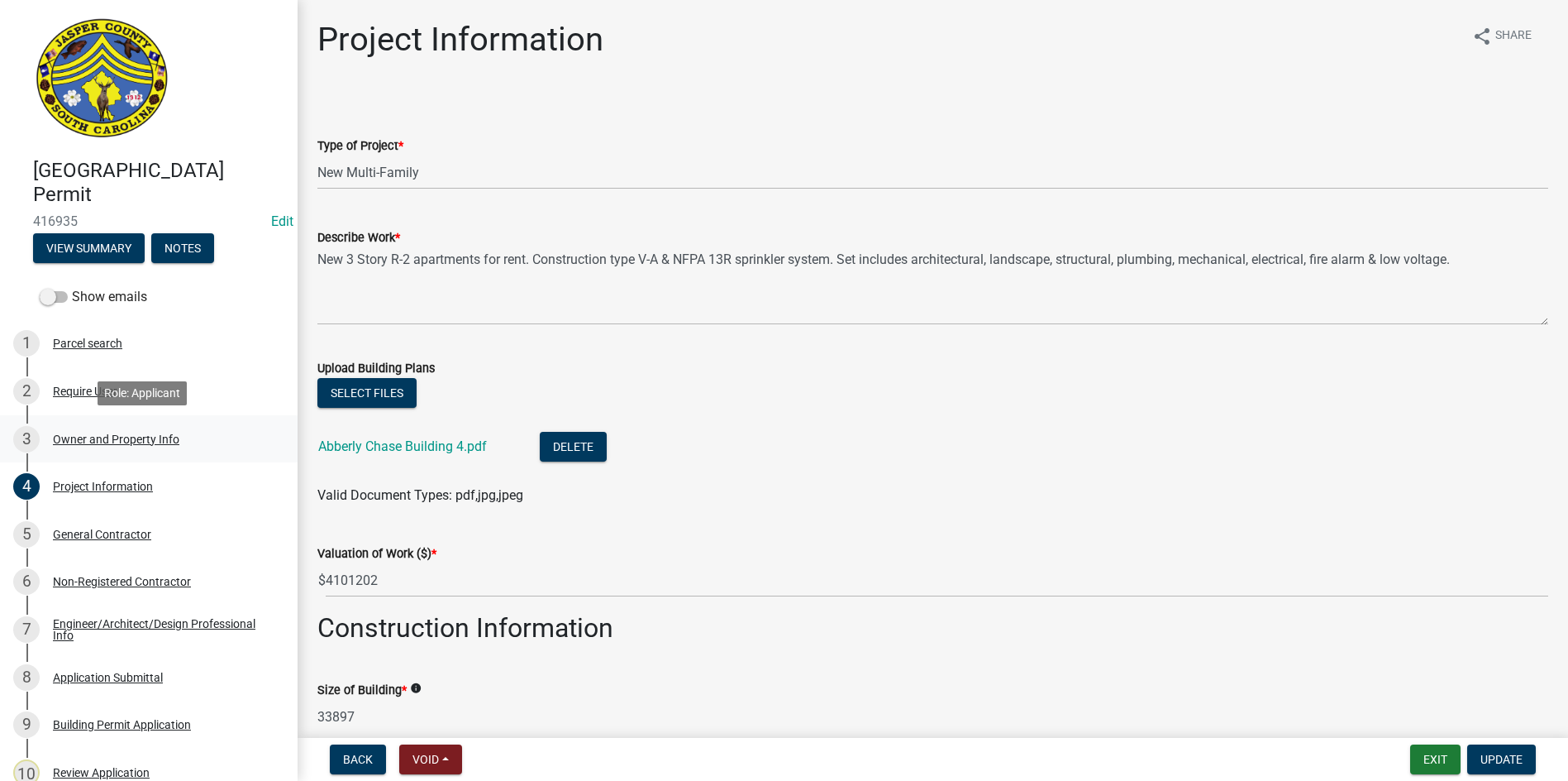
click at [108, 436] on div "Owner and Property Info" at bounding box center [115, 439] width 127 height 11
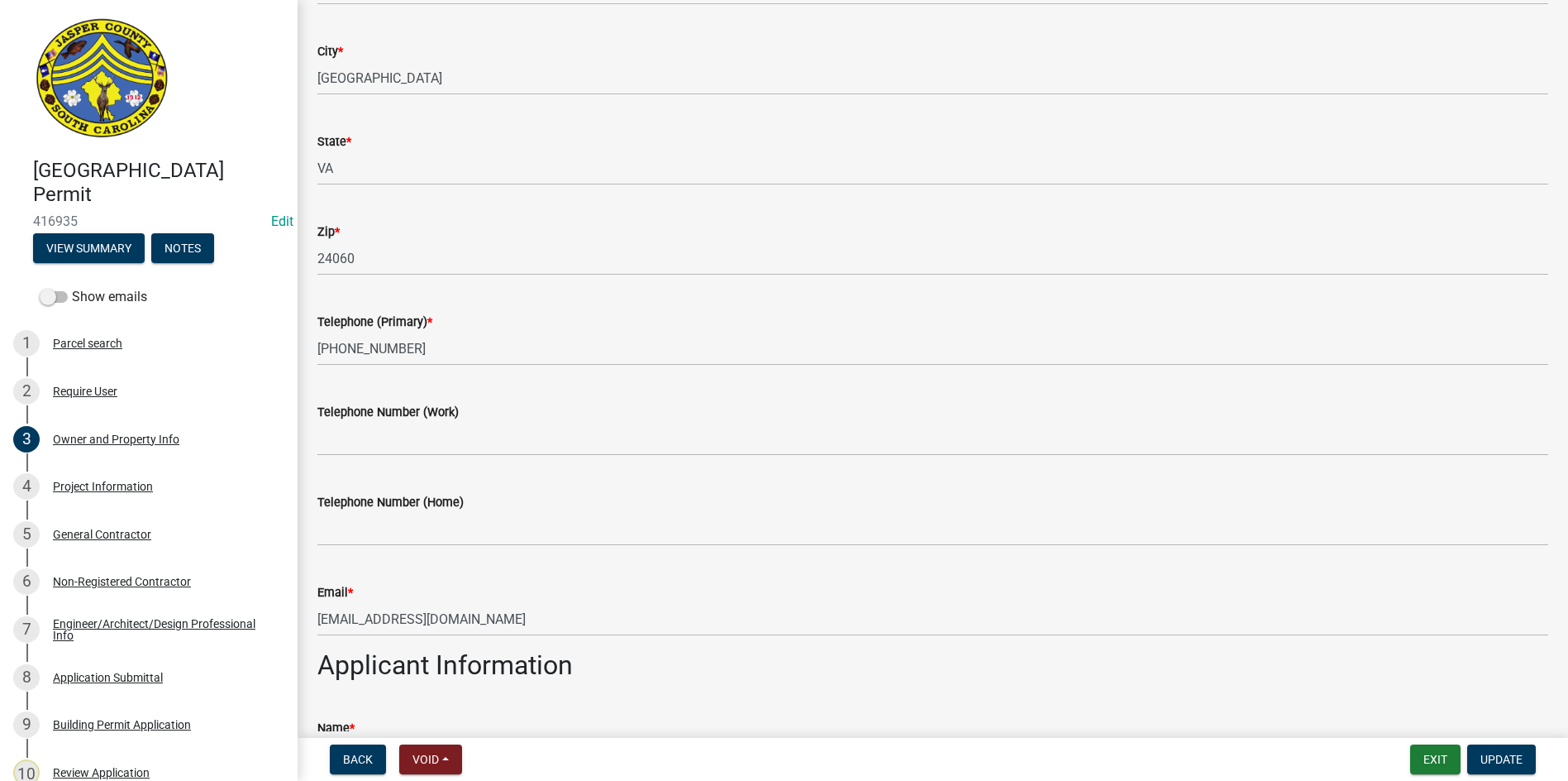
scroll to position [496, 0]
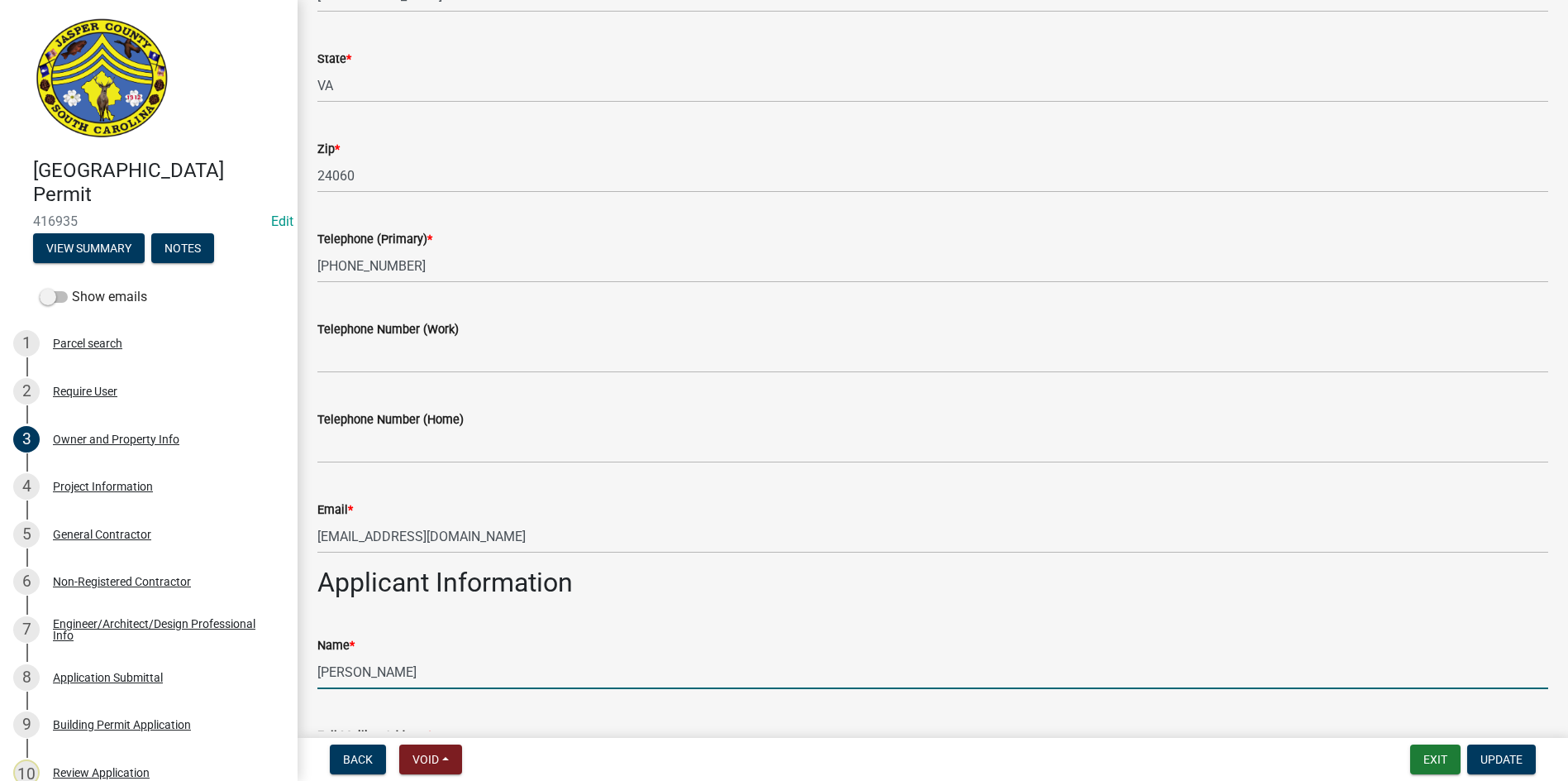
click at [487, 679] on input "[PERSON_NAME]" at bounding box center [933, 672] width 1231 height 34
type input "Leslie Bloem (Abberly Chase Apt Building 4)"
click at [1479, 749] on button "Update" at bounding box center [1502, 759] width 69 height 30
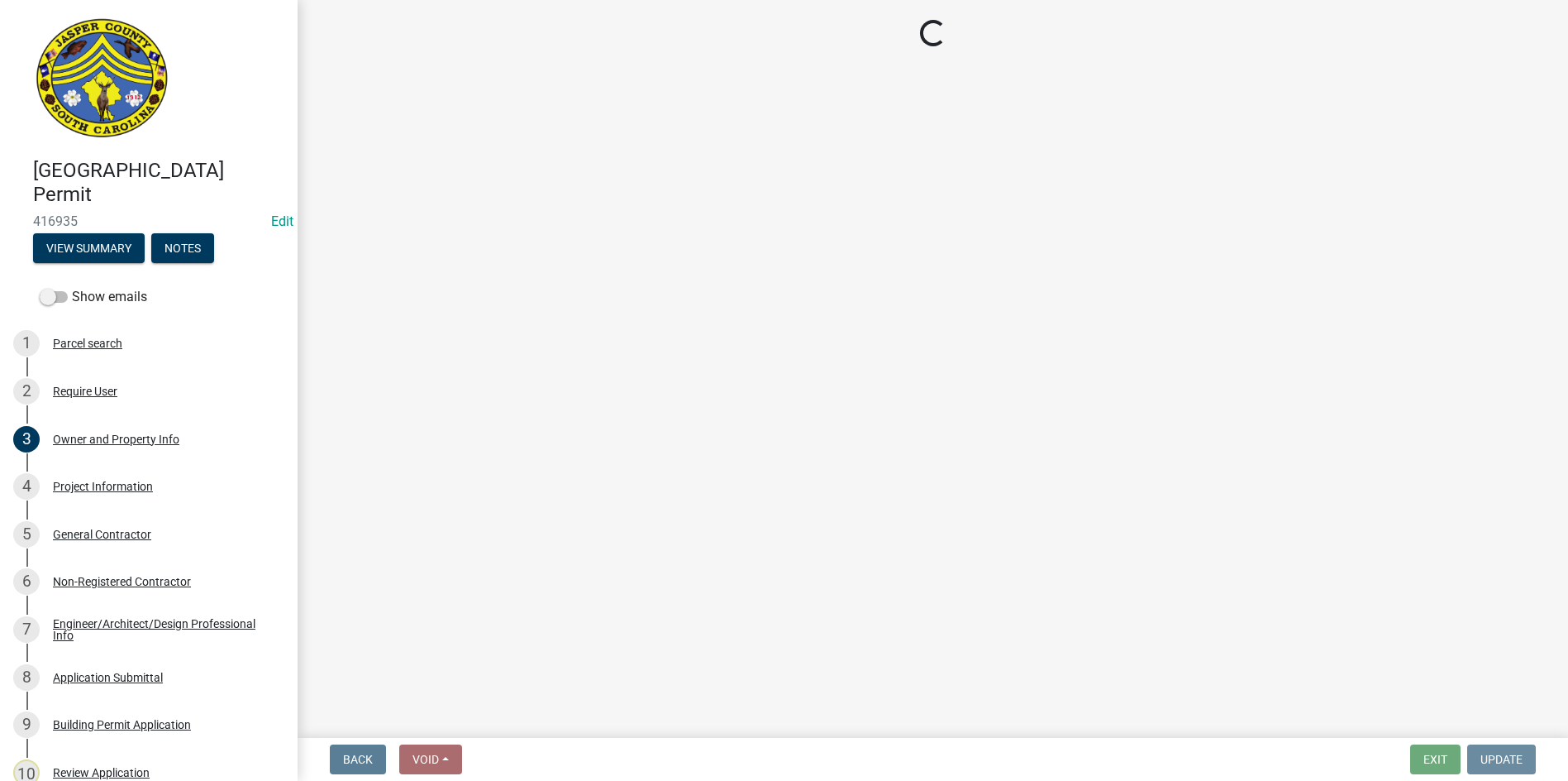
scroll to position [0, 0]
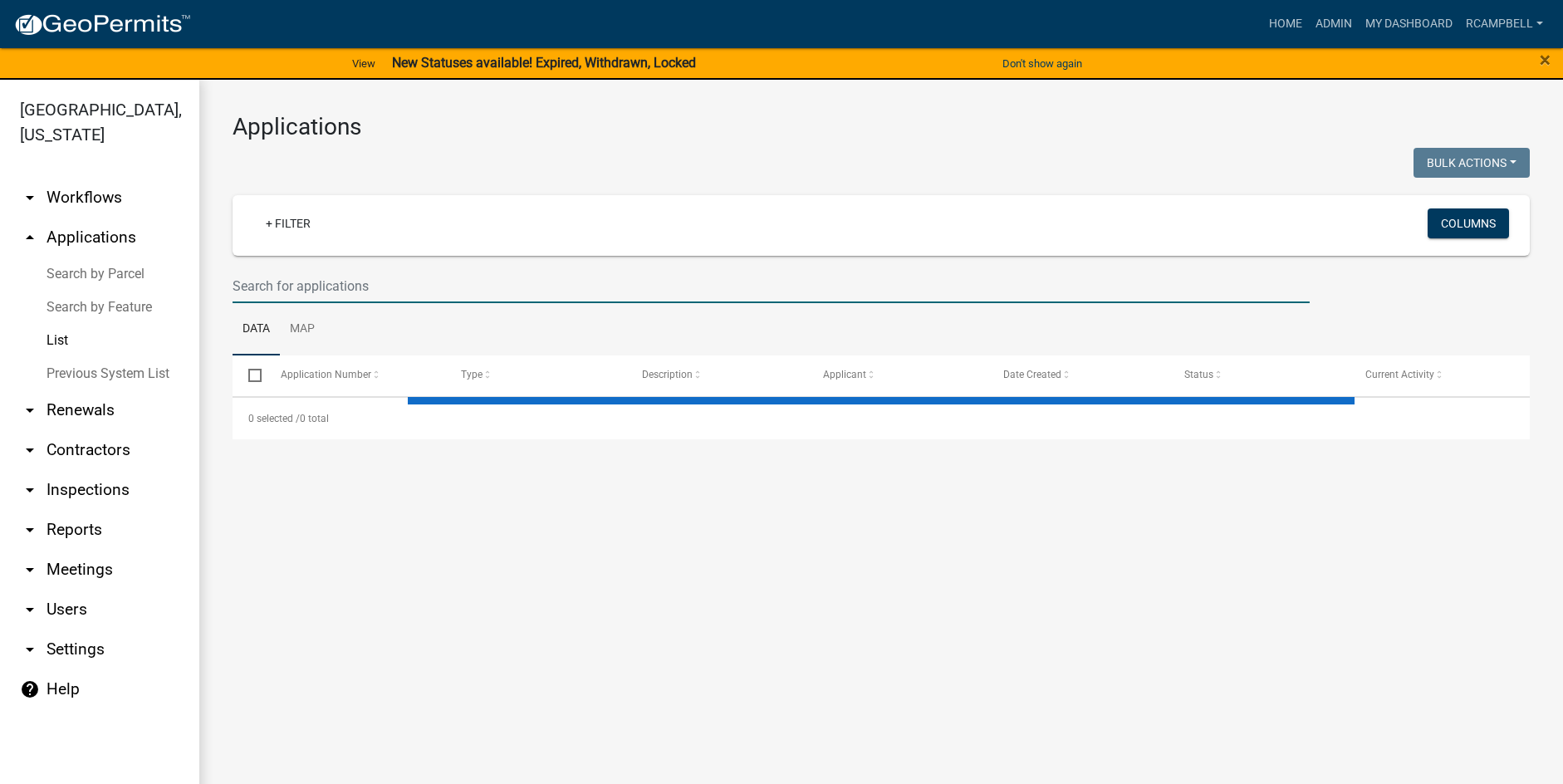
click at [316, 286] on input "text" at bounding box center [772, 287] width 1078 height 35
select select "3: 100"
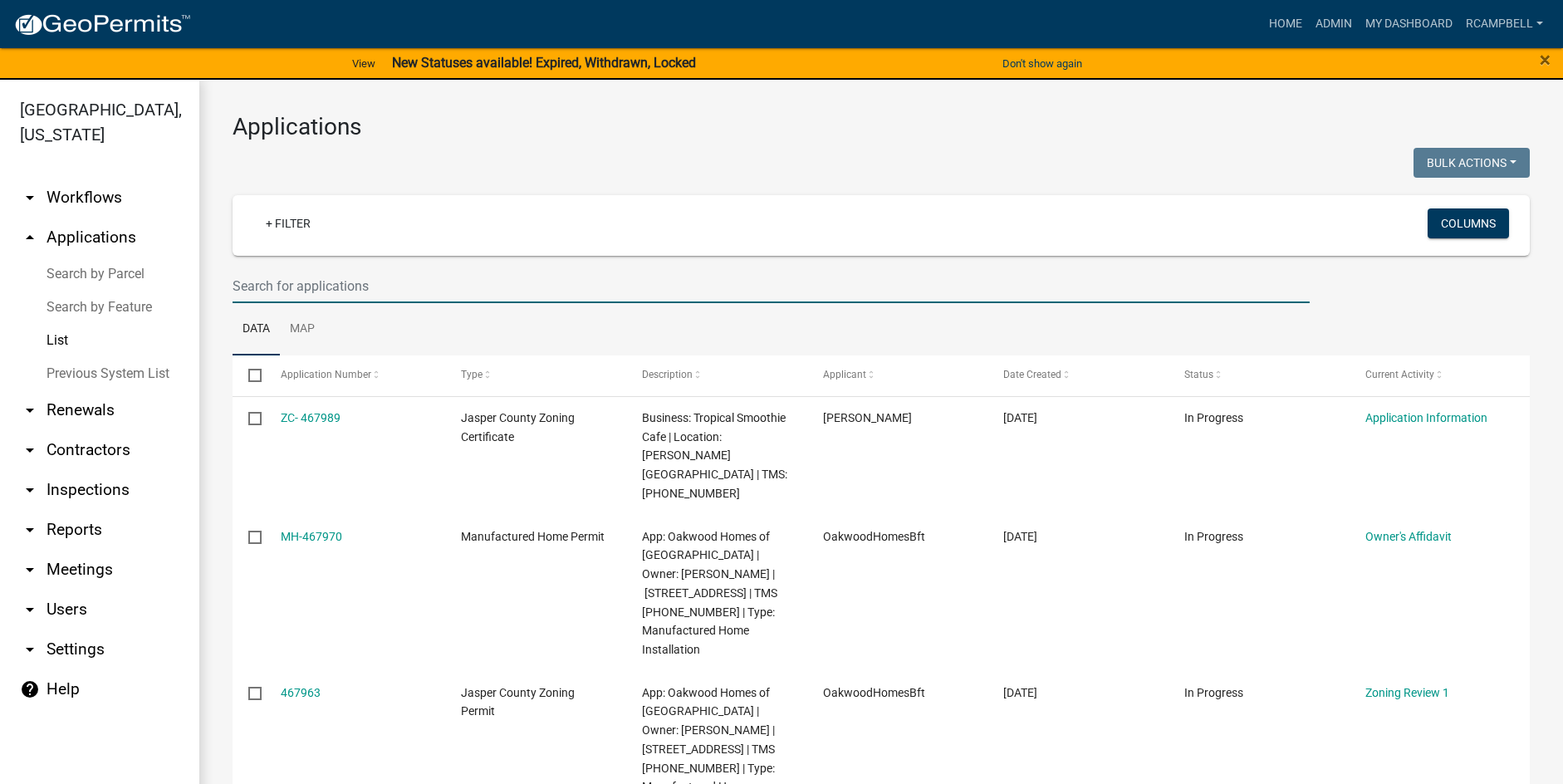
paste input "[PHONE_NUMBER]"
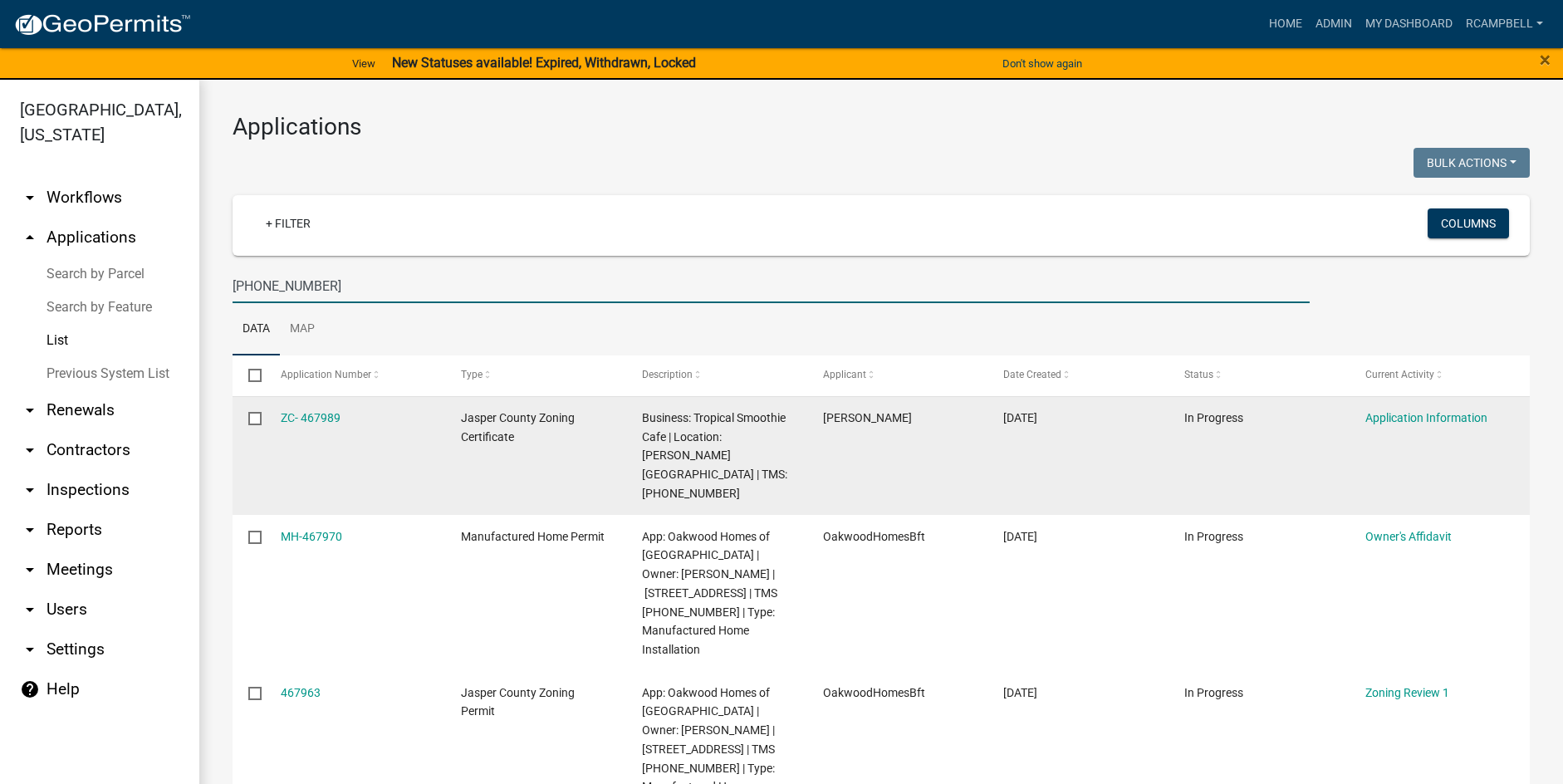
type input "[PHONE_NUMBER]"
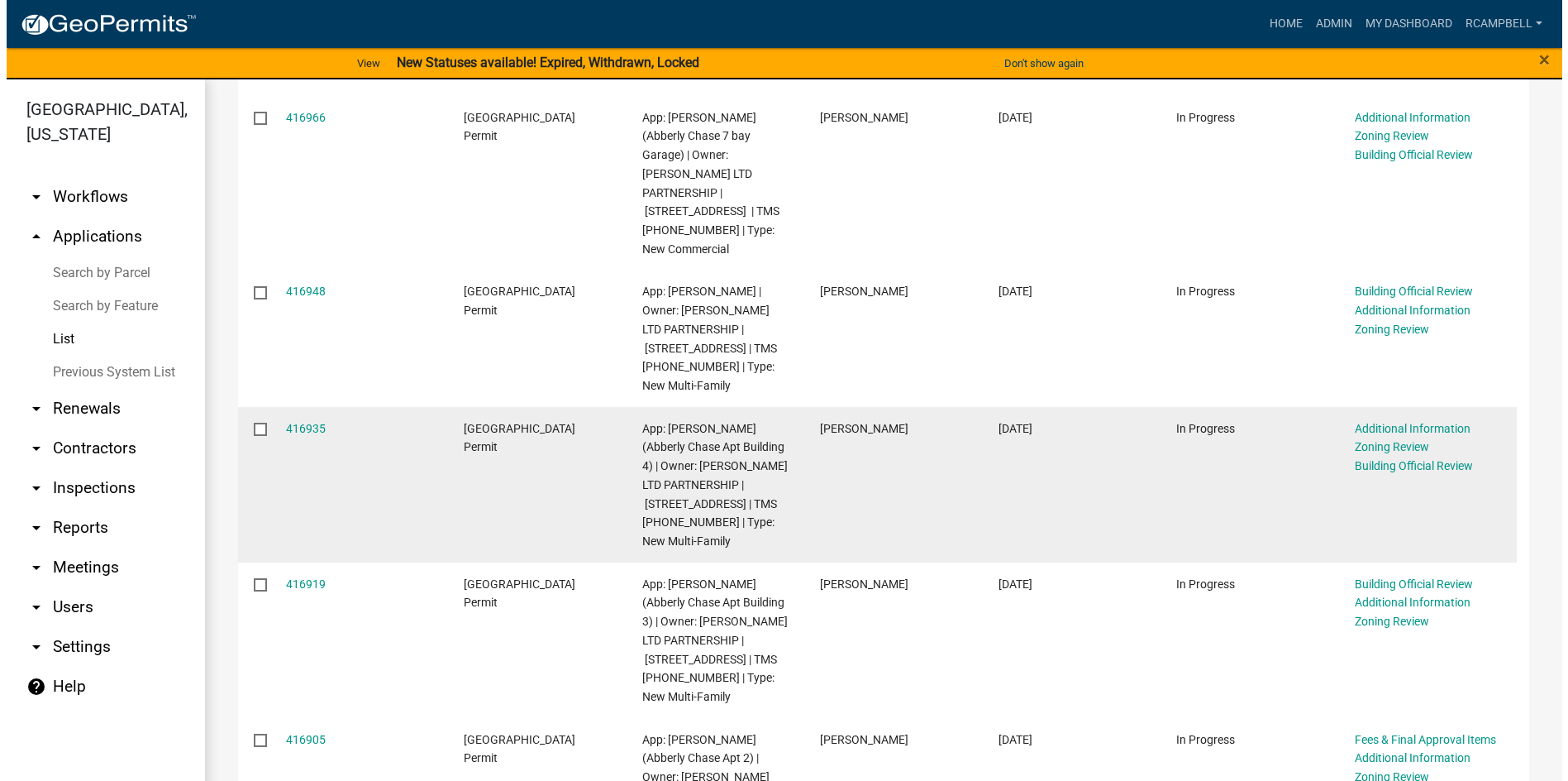
scroll to position [579, 0]
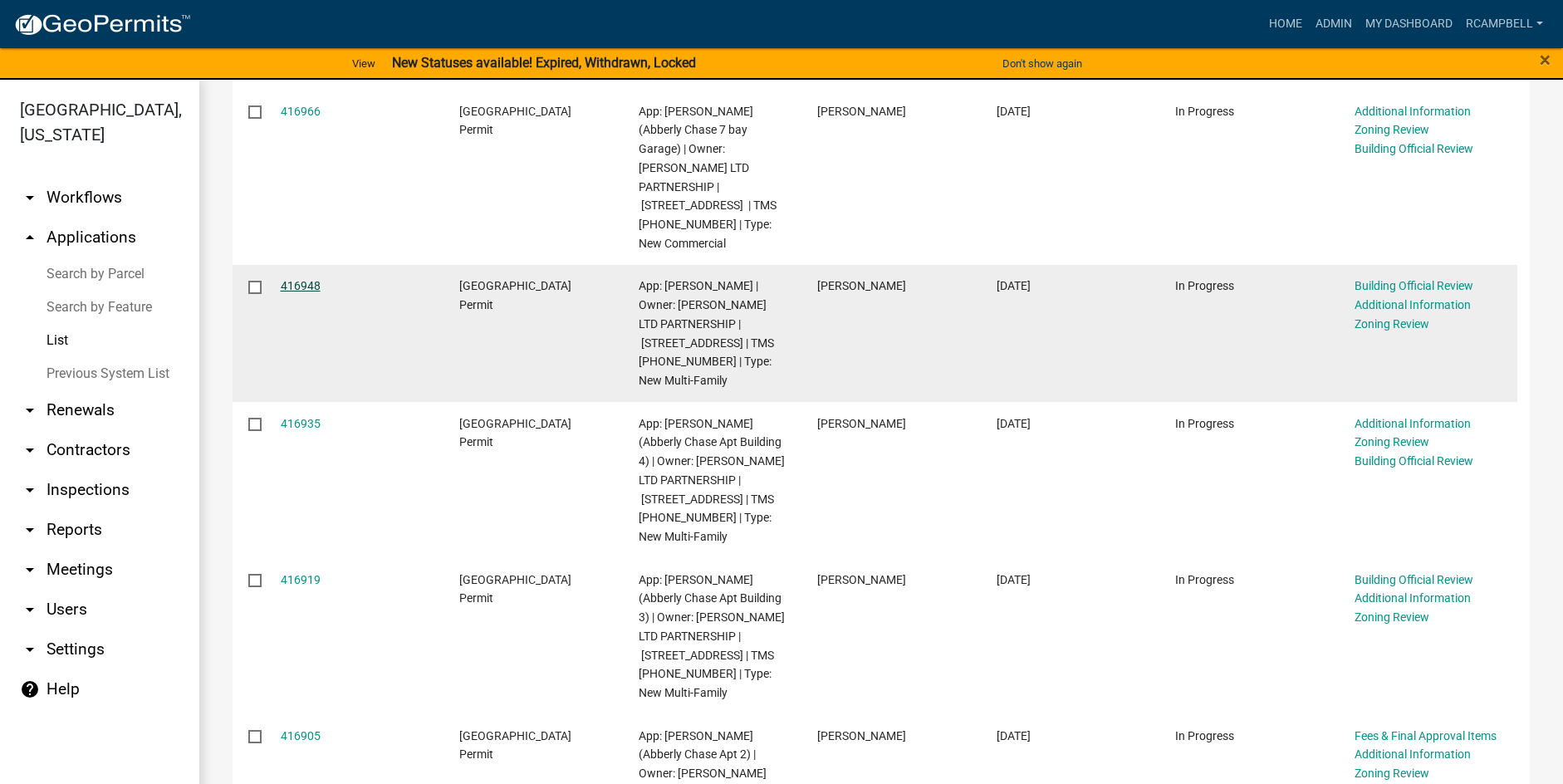
click at [295, 279] on link "416948" at bounding box center [301, 286] width 40 height 13
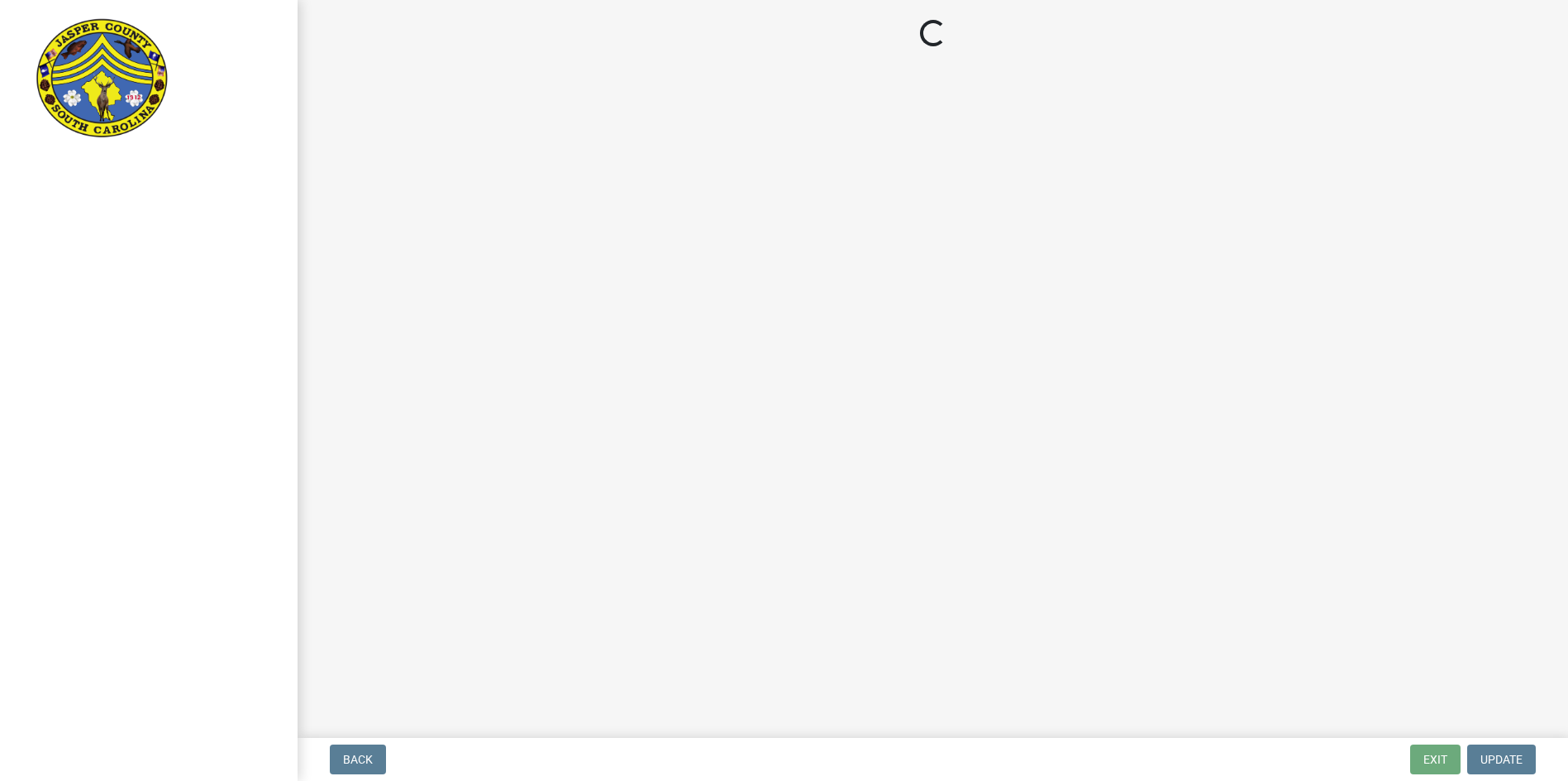
click at [294, 265] on div at bounding box center [149, 390] width 298 height 781
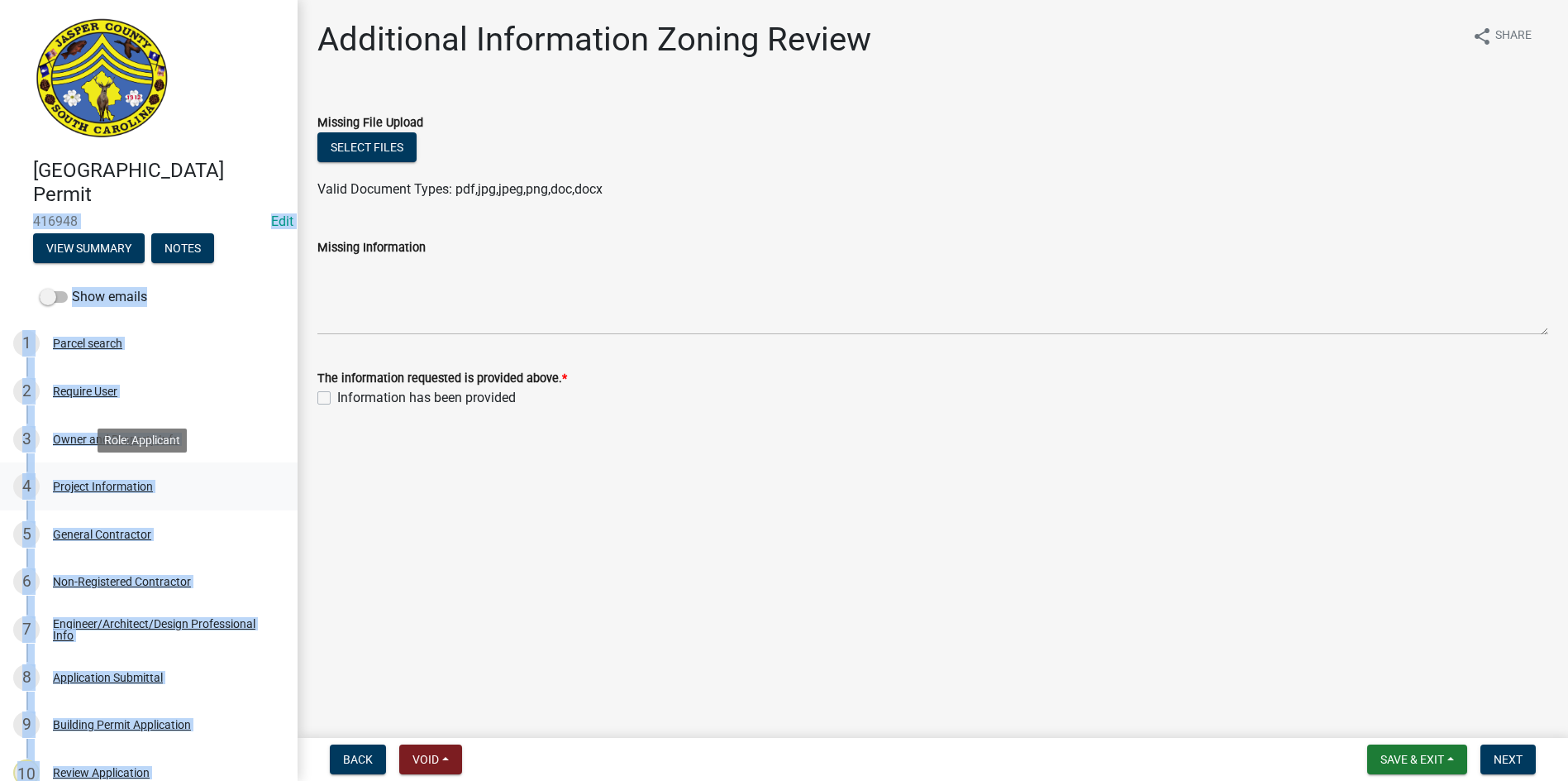
click at [168, 503] on link "4 Project Information" at bounding box center [149, 486] width 298 height 48
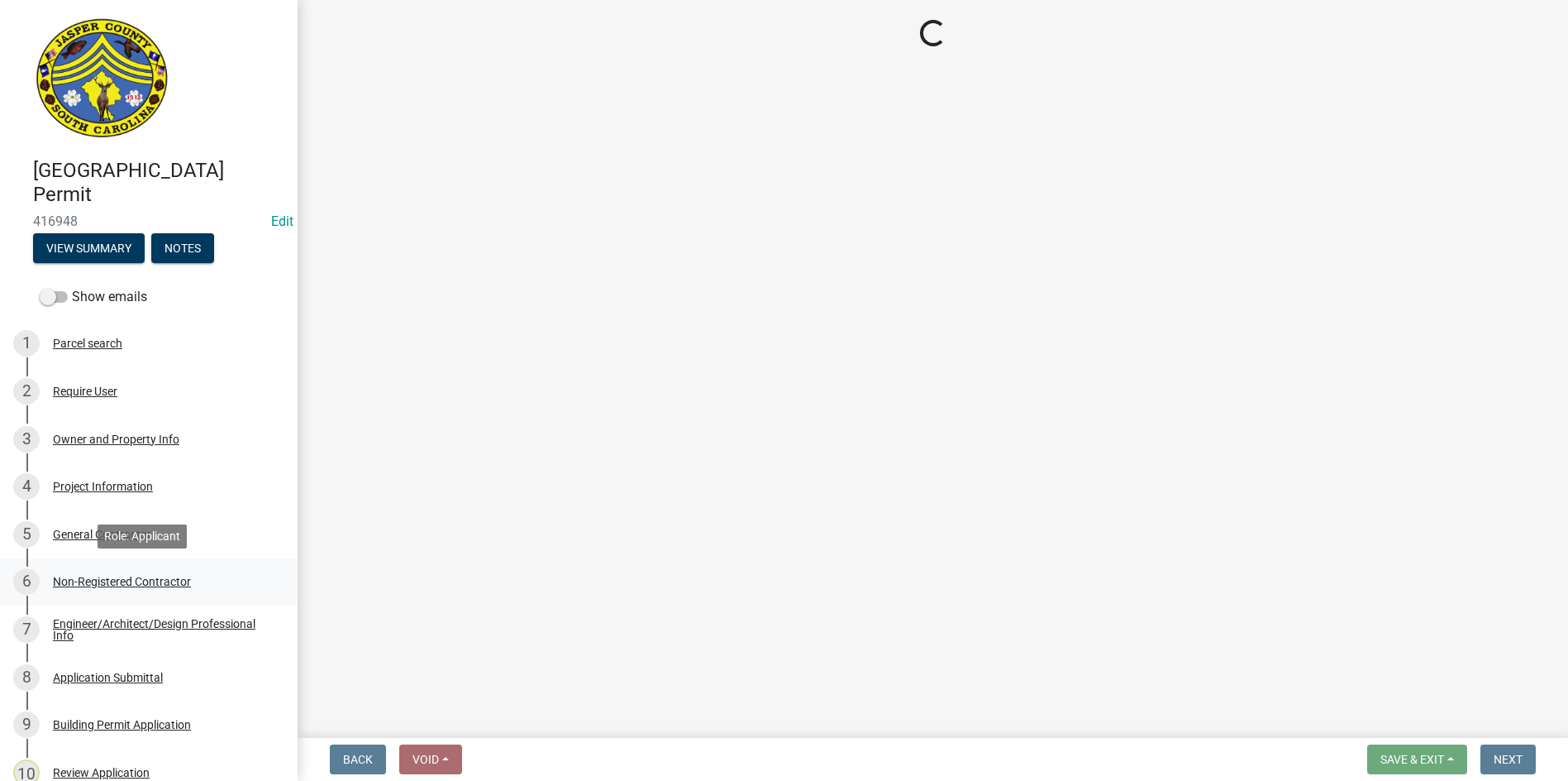
select select "86193521-df92-4050-845a-897e448d88ac"
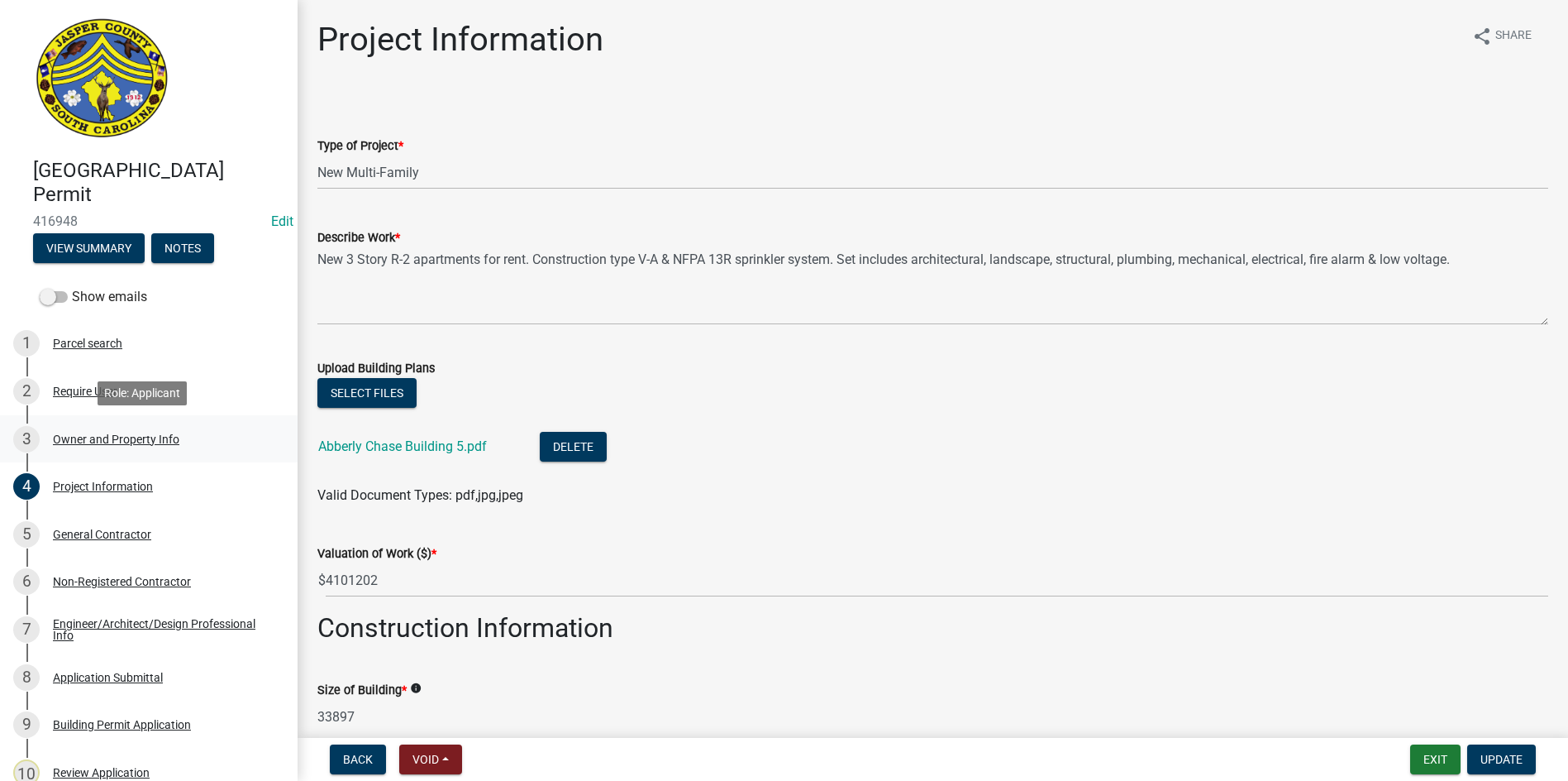
click at [90, 436] on div "Owner and Property Info" at bounding box center [115, 439] width 127 height 11
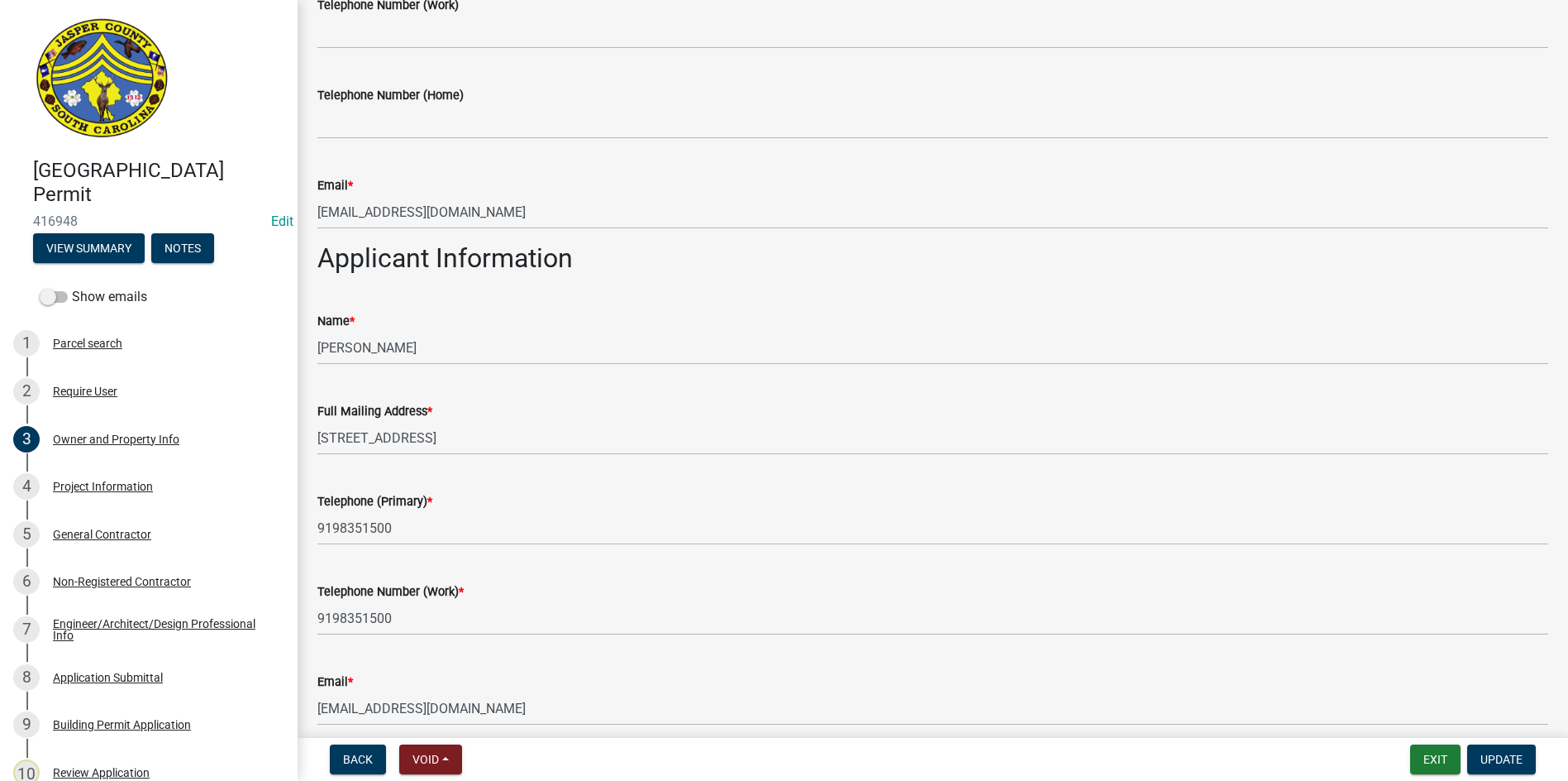
scroll to position [827, 0]
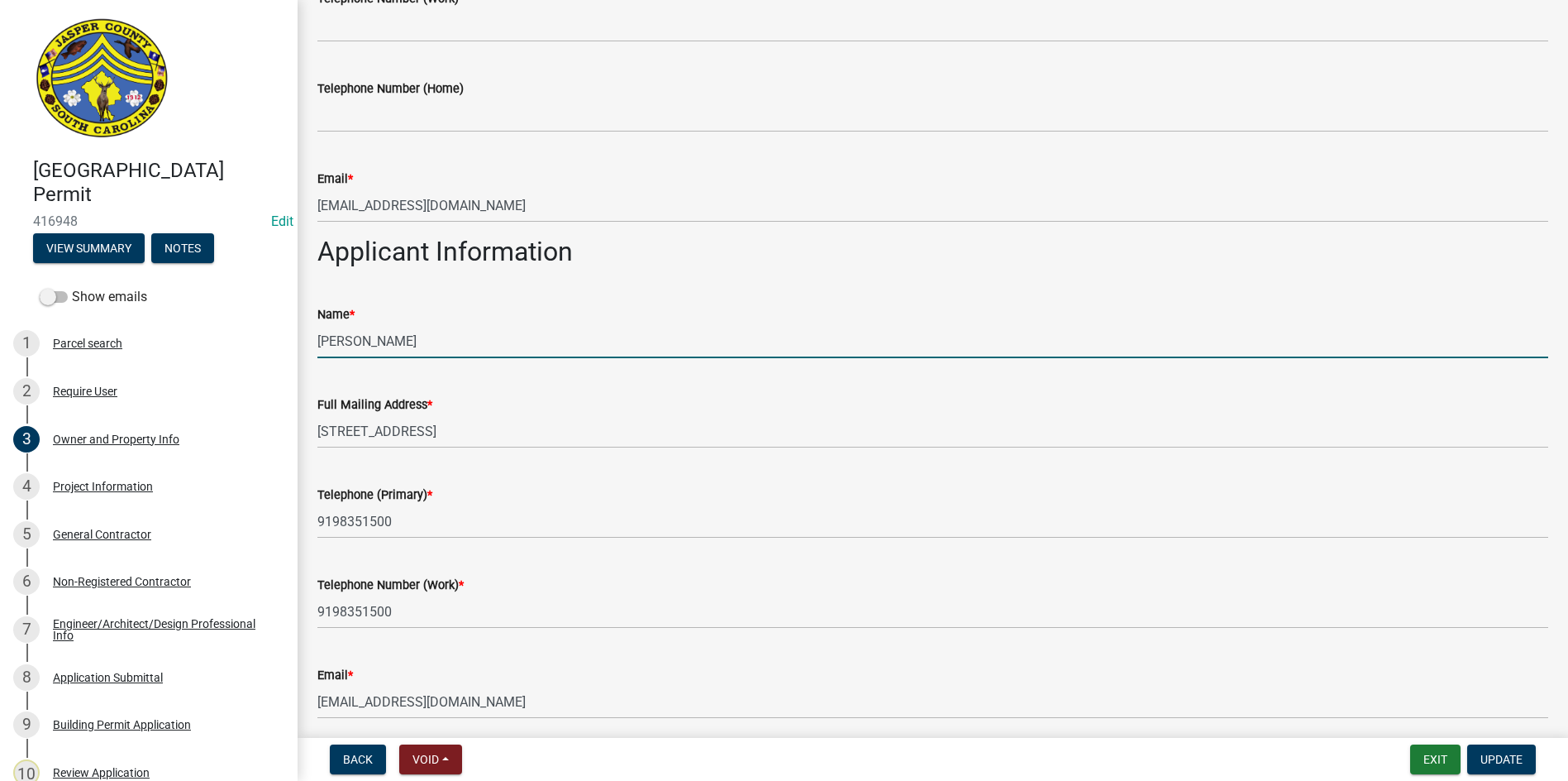
click at [418, 339] on input "[PERSON_NAME]" at bounding box center [933, 342] width 1231 height 34
type input "Leslie Bloem (Abberly Chase Apt Building 5)"
click at [1489, 755] on span "Update" at bounding box center [1502, 759] width 42 height 13
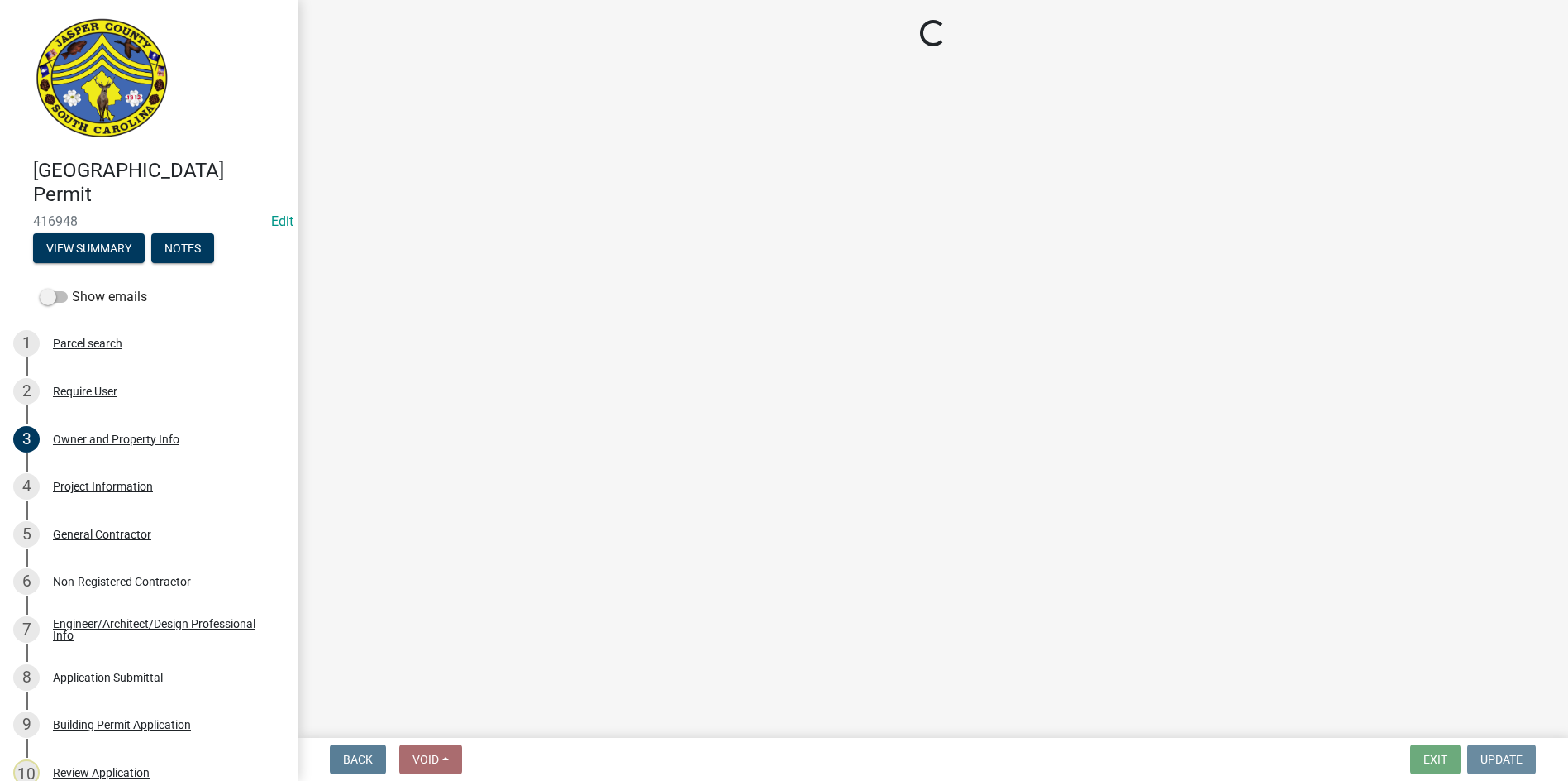
scroll to position [0, 0]
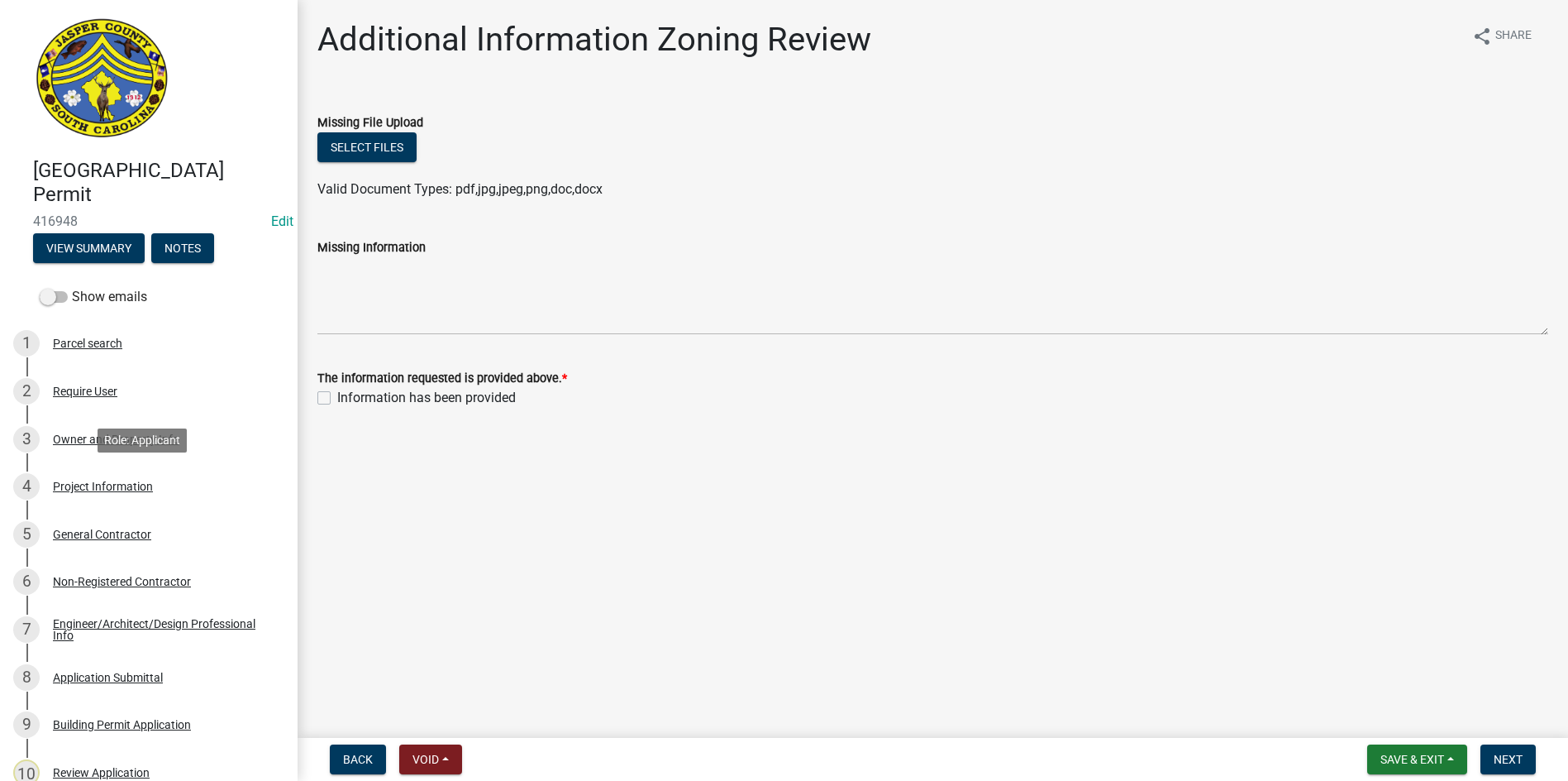
click at [84, 481] on div "Project Information" at bounding box center [102, 486] width 100 height 11
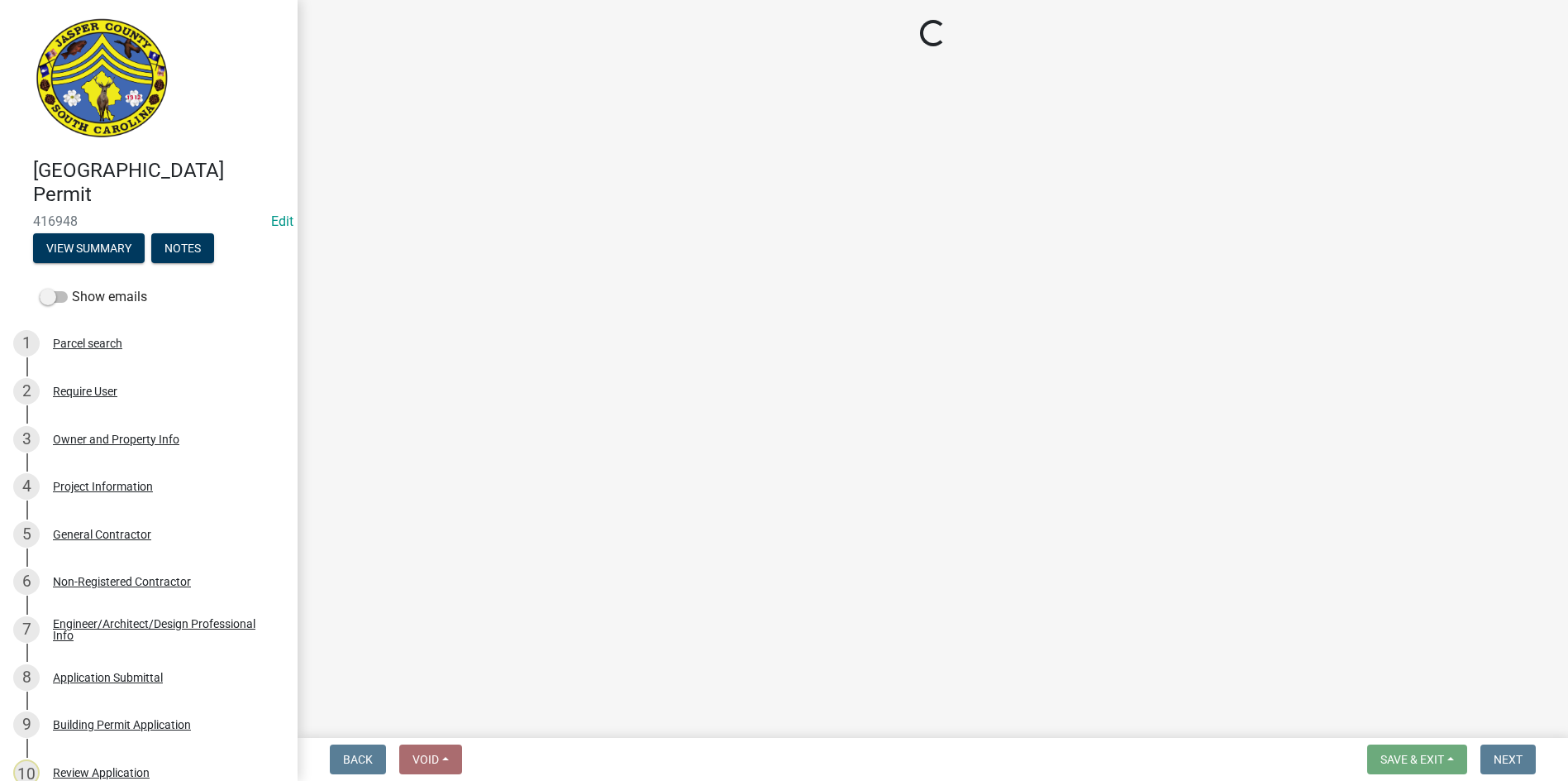
select select "86193521-df92-4050-845a-897e448d88ac"
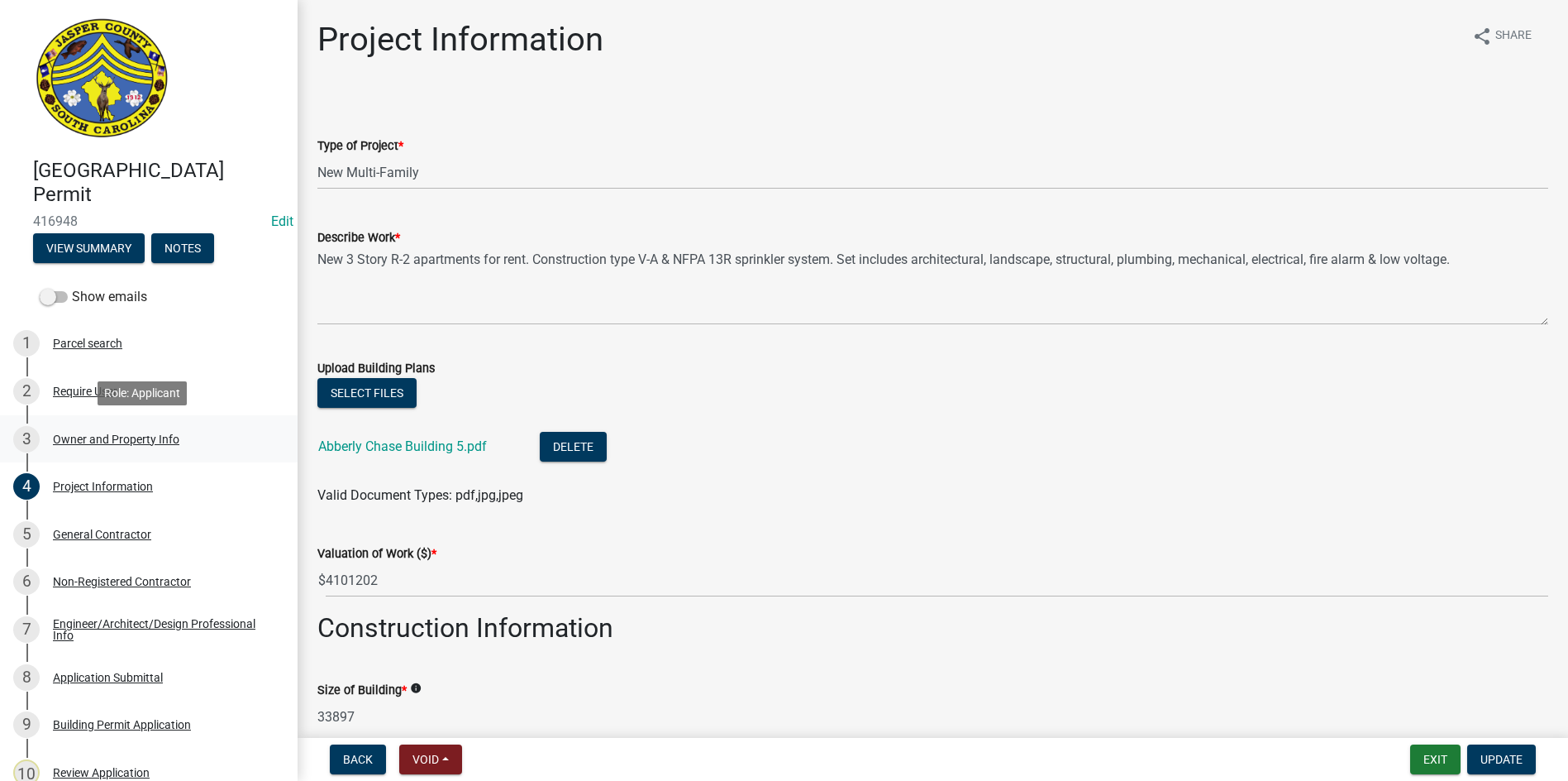
click at [170, 443] on div "Owner and Property Info" at bounding box center [115, 439] width 127 height 11
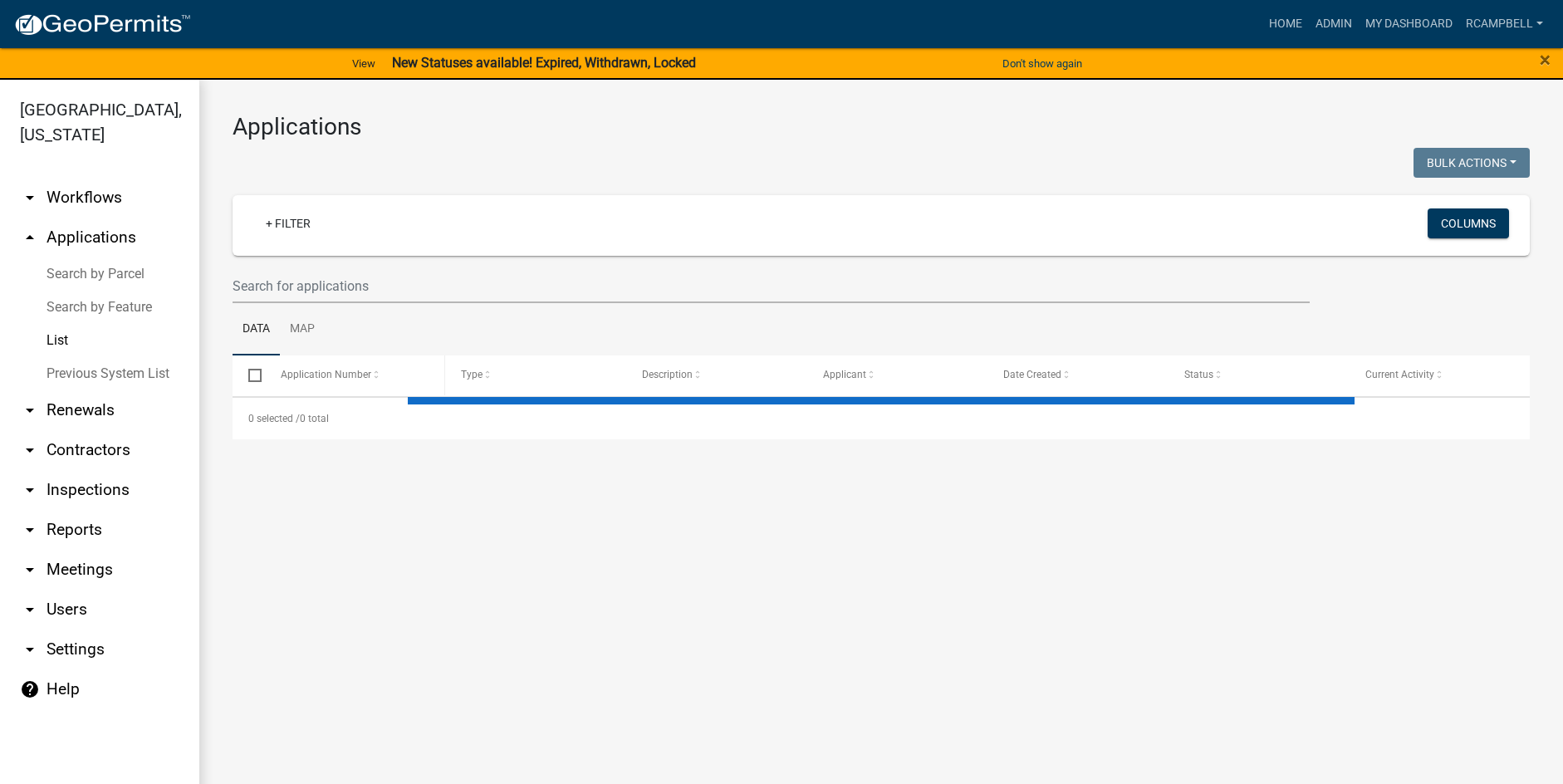
select select "3: 100"
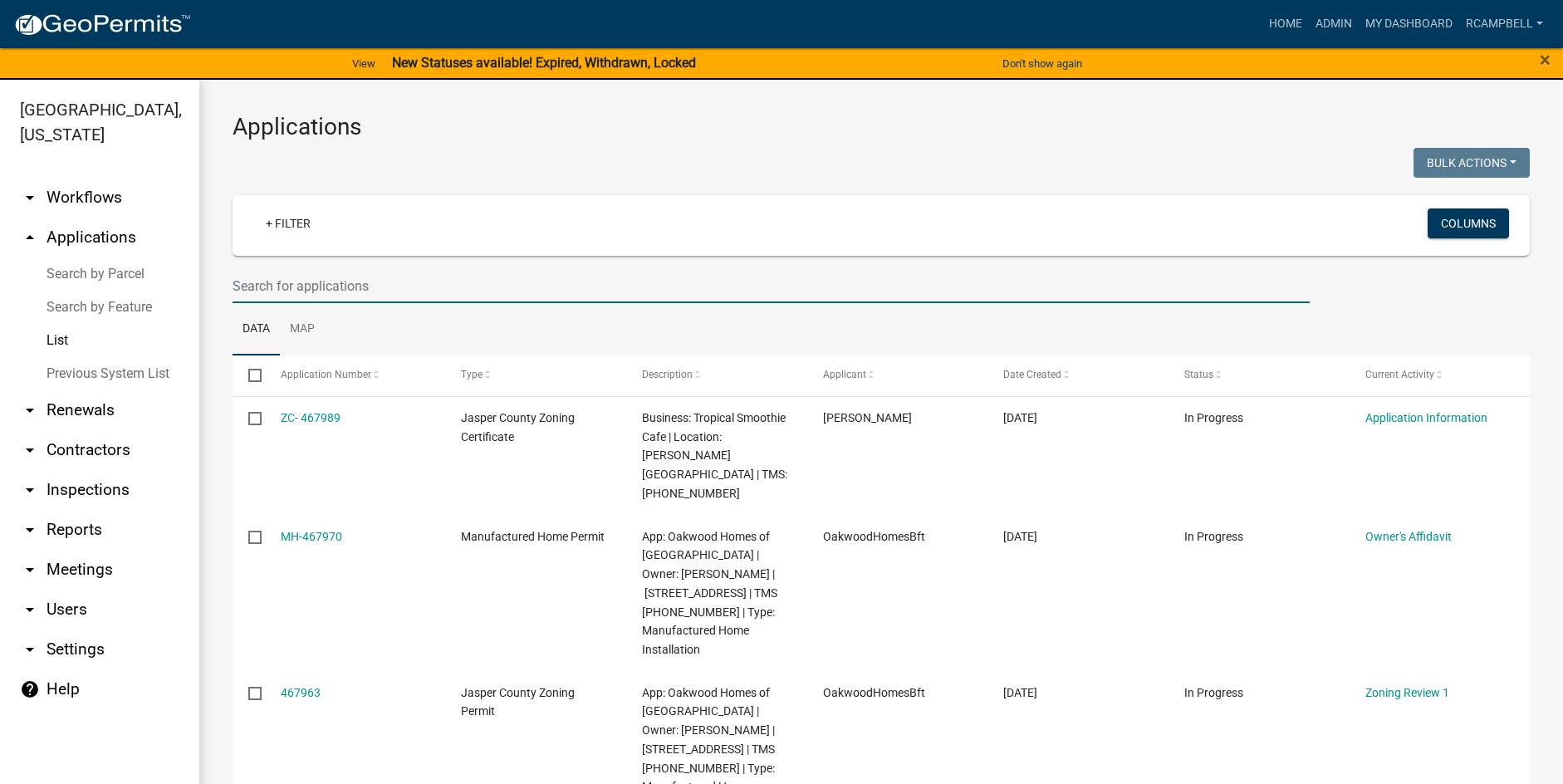
click at [311, 284] on input "text" at bounding box center [772, 287] width 1078 height 35
paste input "[PHONE_NUMBER]"
type input "[PHONE_NUMBER]"
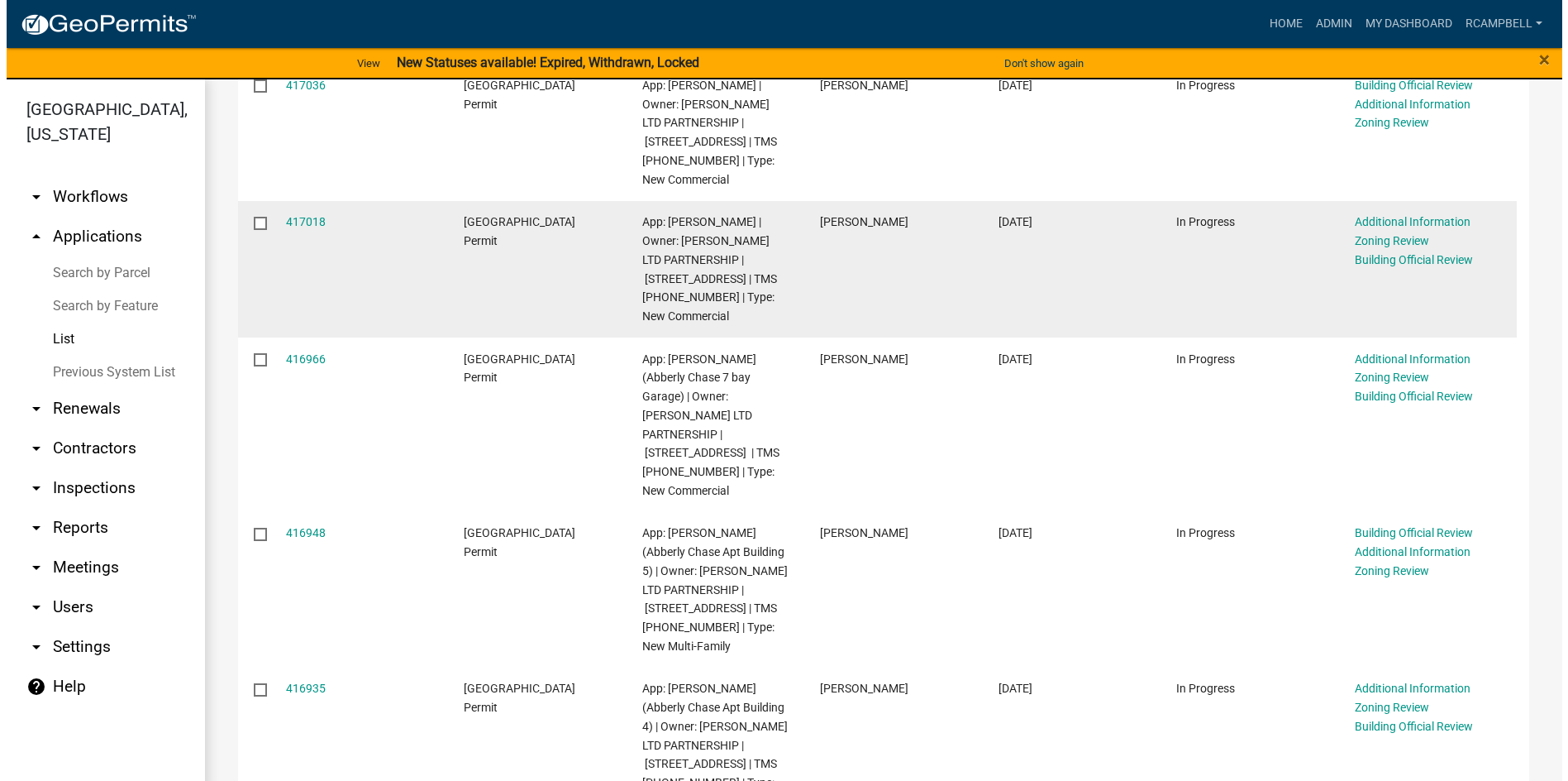
scroll to position [248, 0]
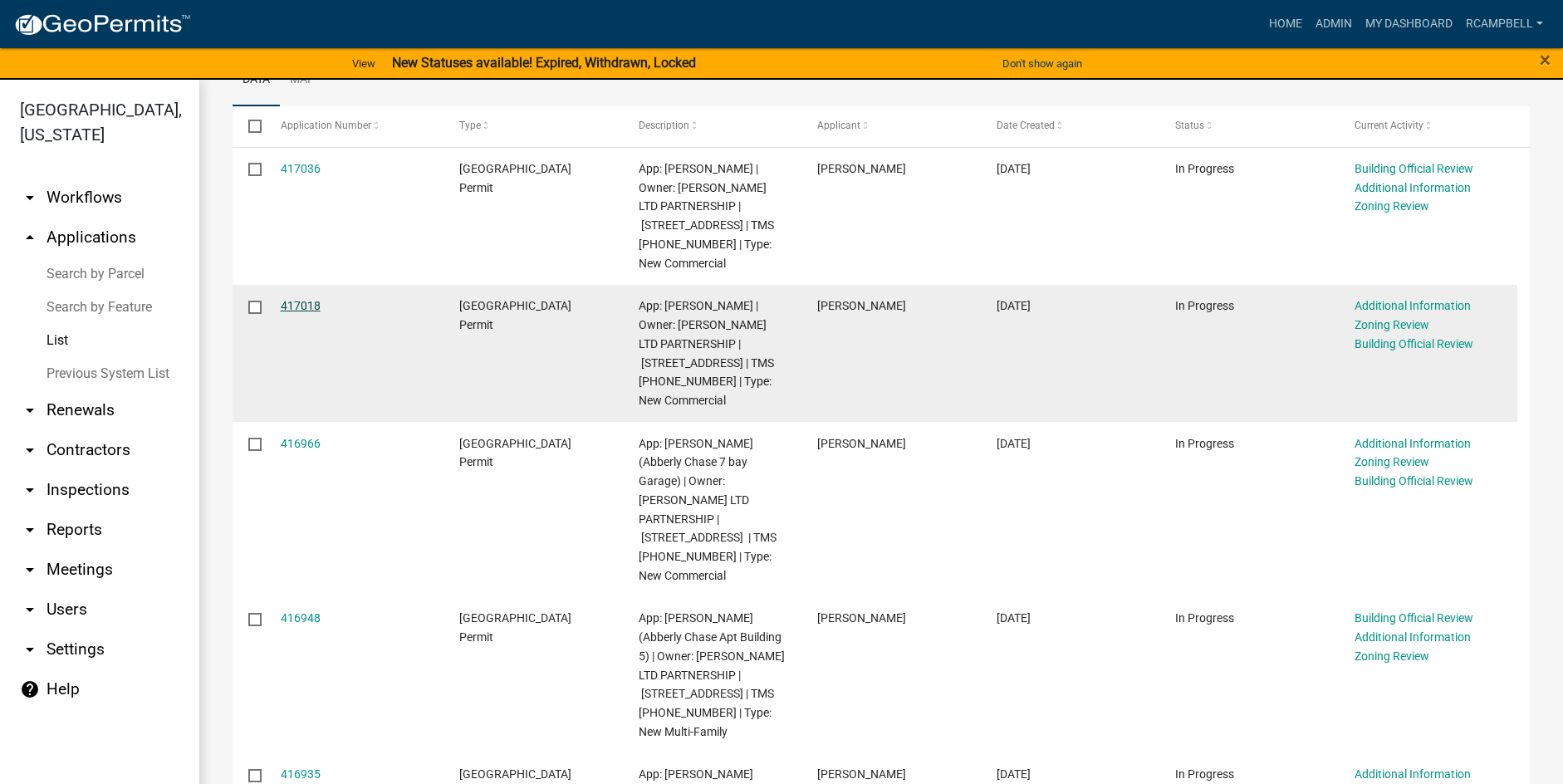
click at [292, 306] on link "417018" at bounding box center [301, 306] width 40 height 13
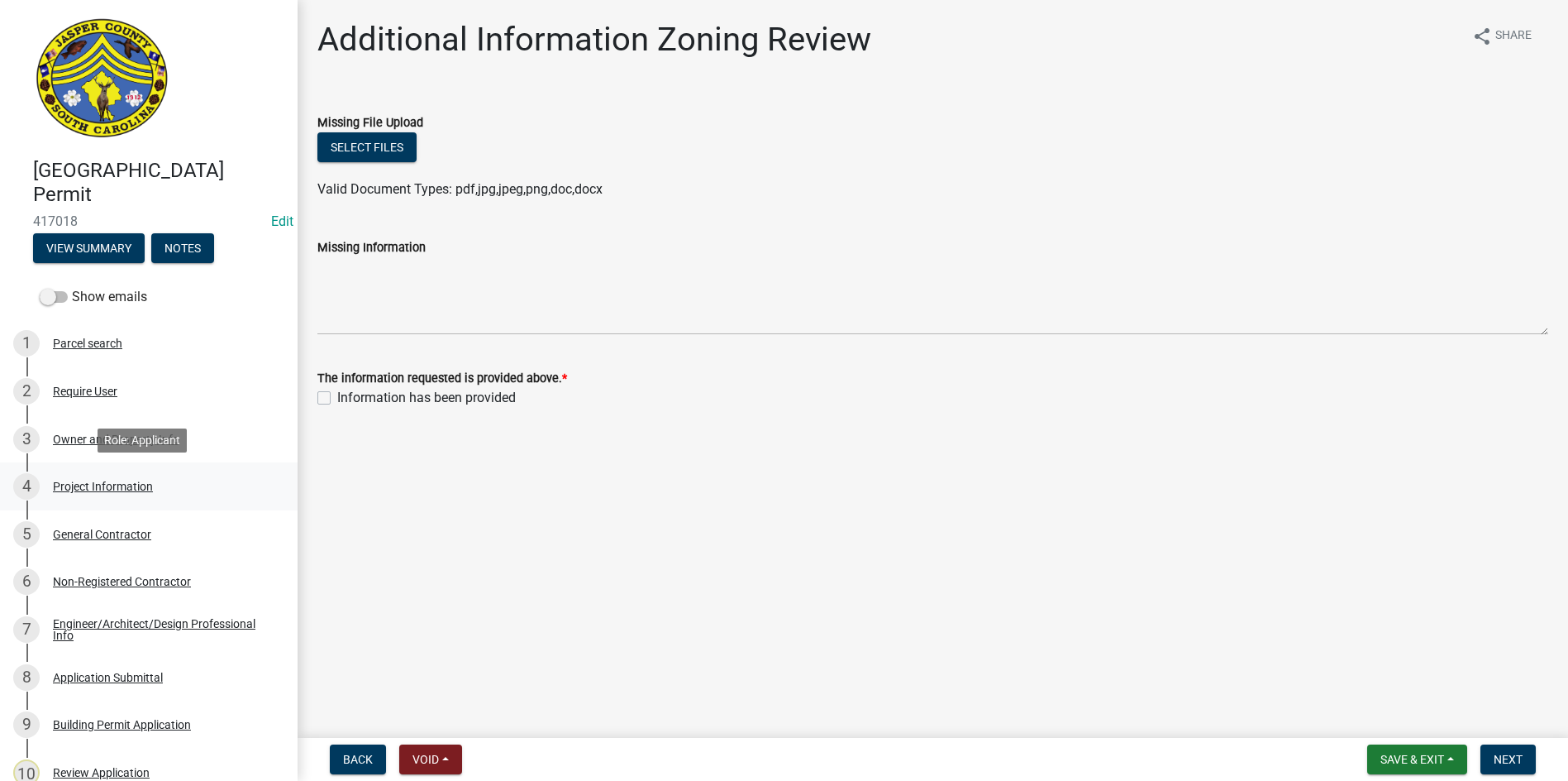
click at [114, 483] on div "Project Information" at bounding box center [102, 486] width 100 height 11
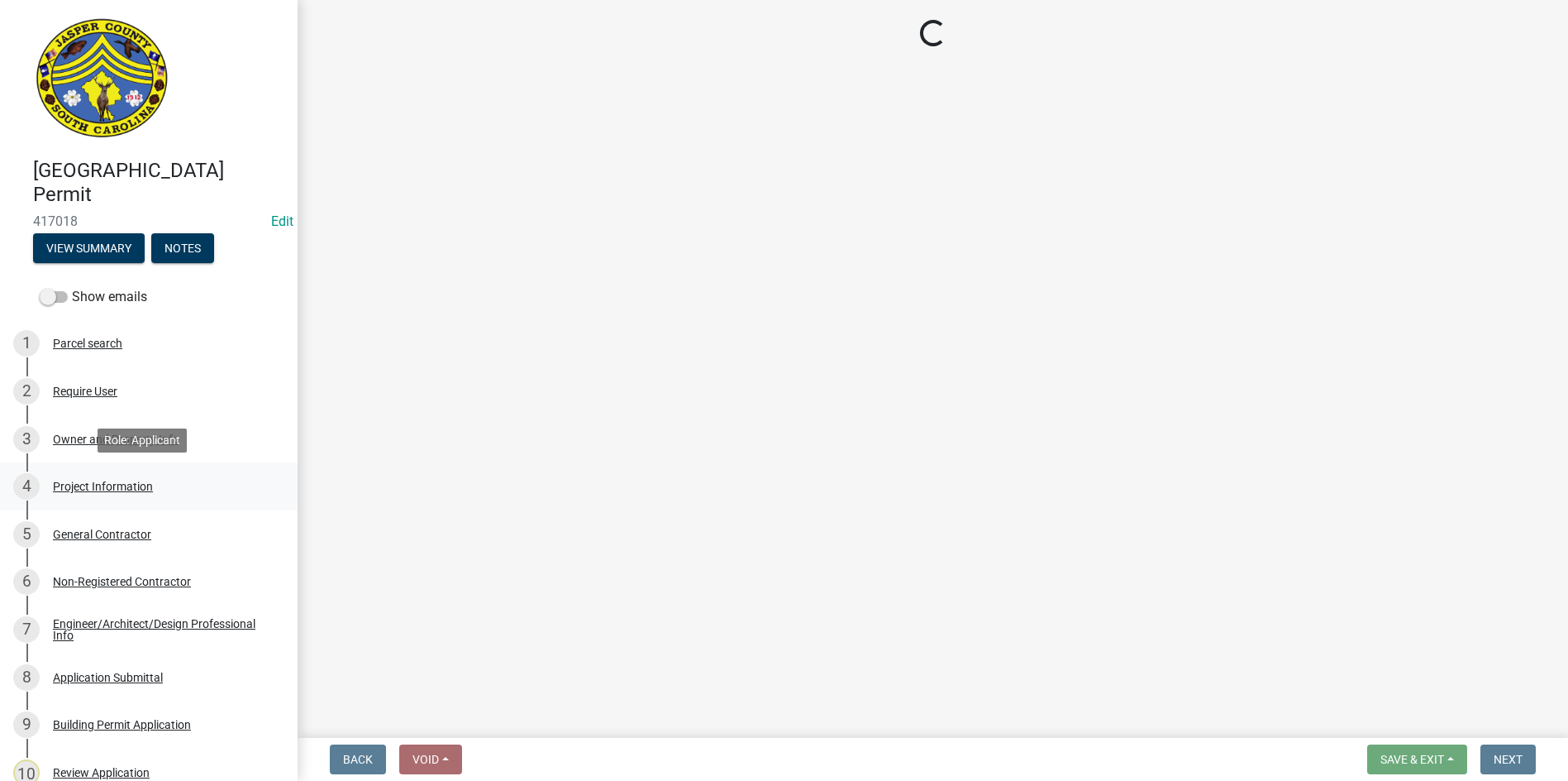
select select "d8ad81b1-fb71-4473-8687-b7f73eb7480a"
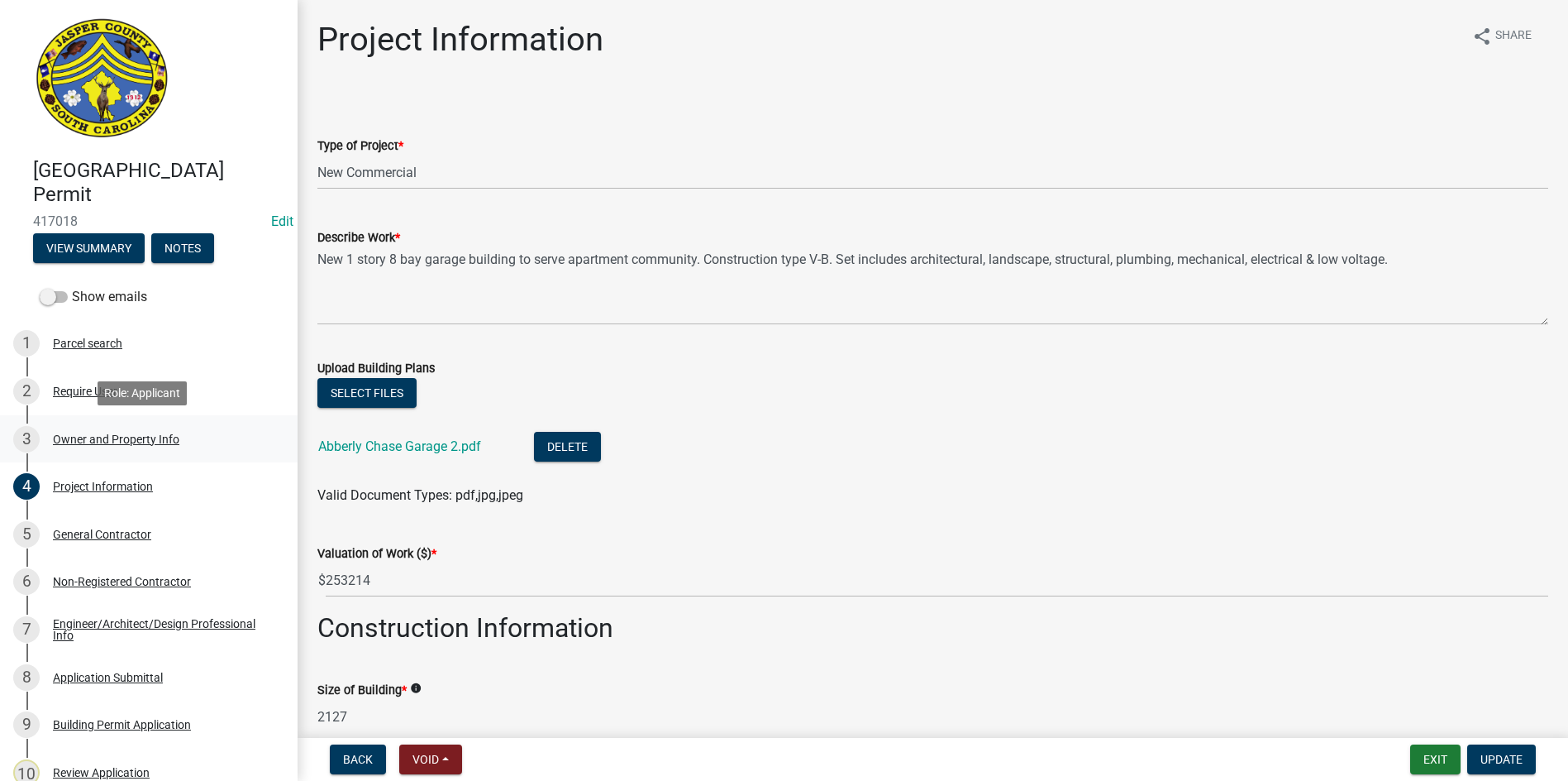
click at [110, 437] on div "Owner and Property Info" at bounding box center [115, 439] width 127 height 11
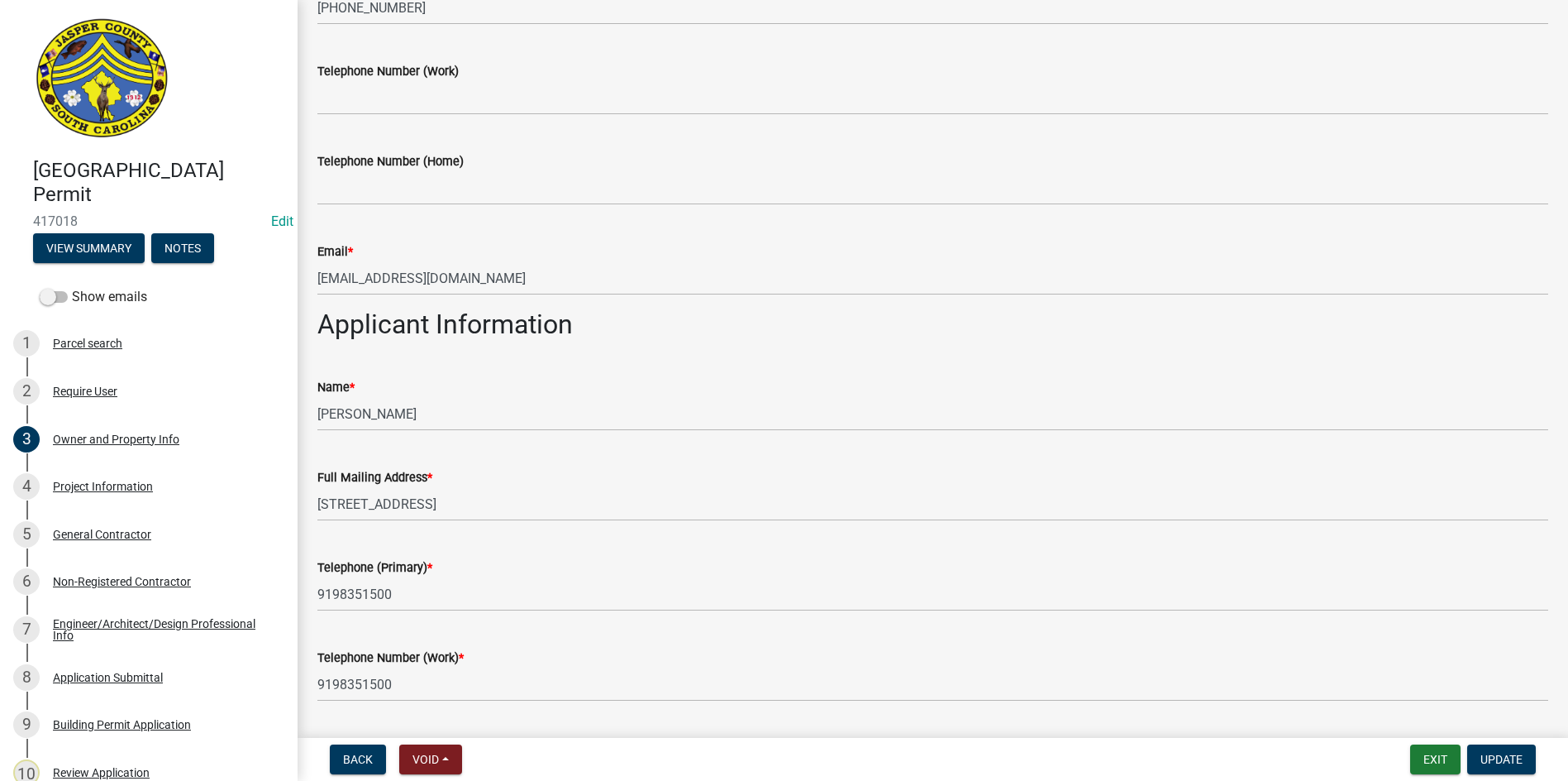
scroll to position [662, 0]
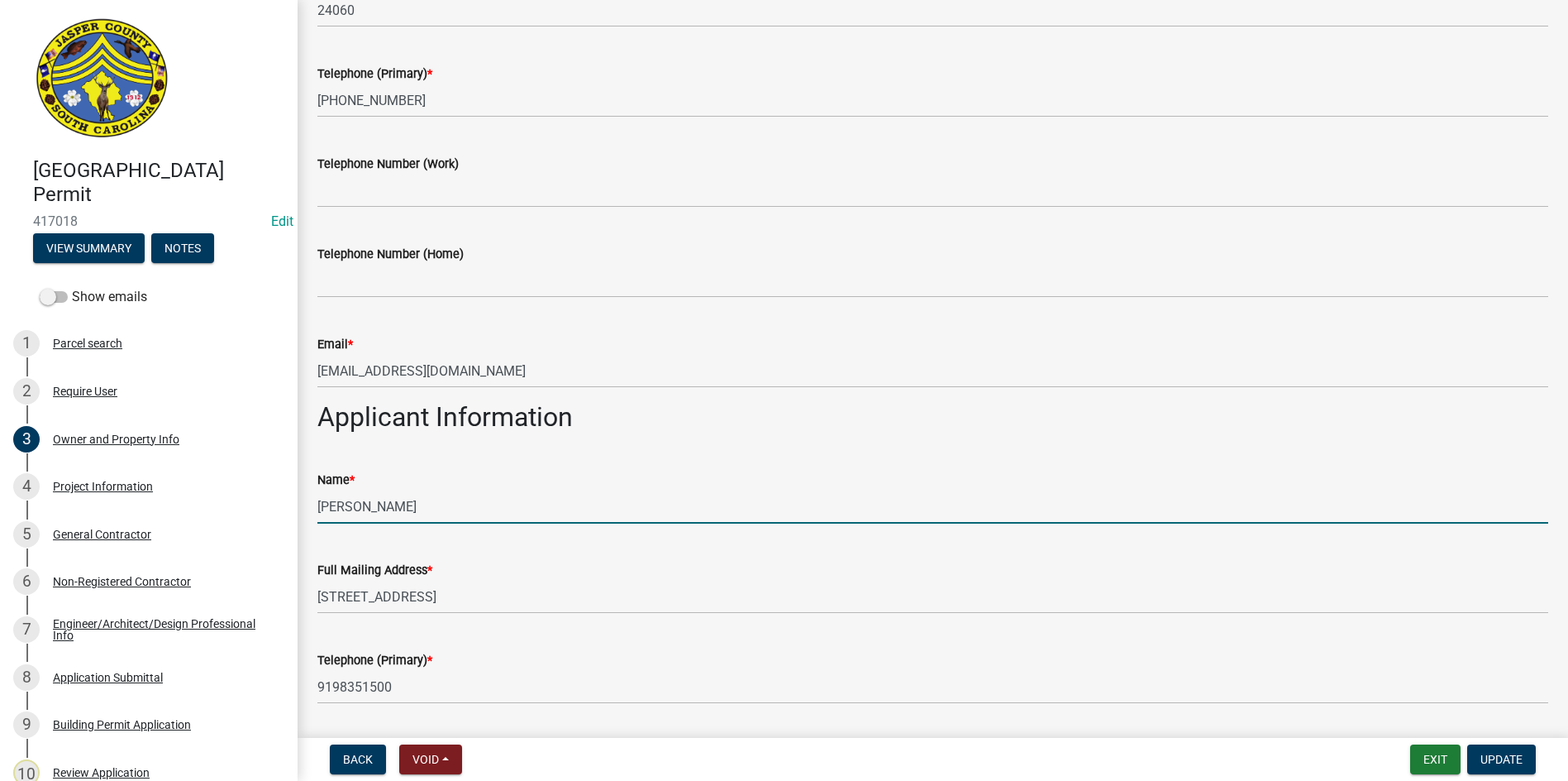
click at [446, 502] on input "Leslie Bloem" at bounding box center [933, 507] width 1231 height 34
type input "Leslie Bloem (Abberly Chase 8 bay Garage)"
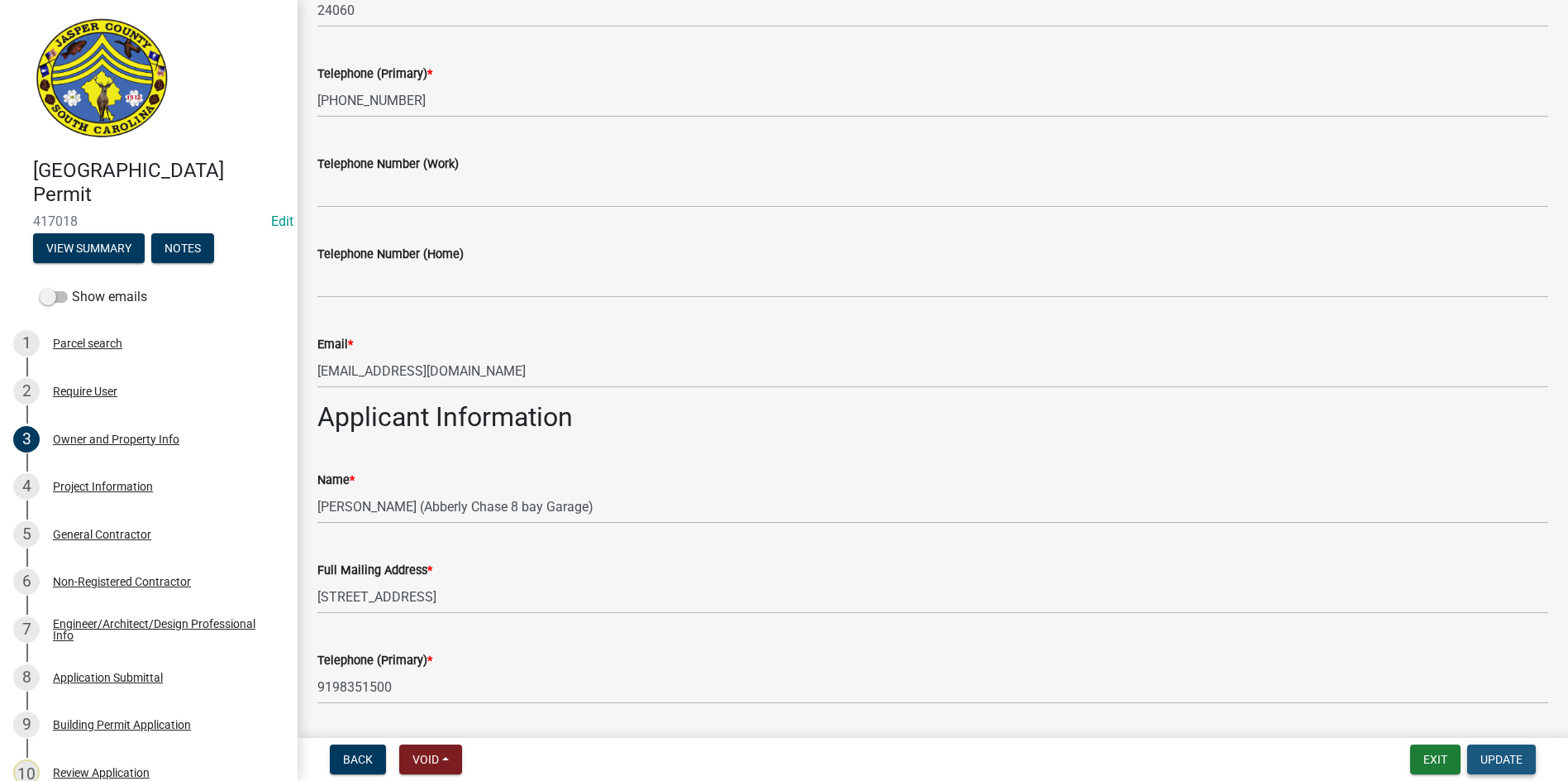
click at [1487, 755] on span "Update" at bounding box center [1502, 759] width 42 height 13
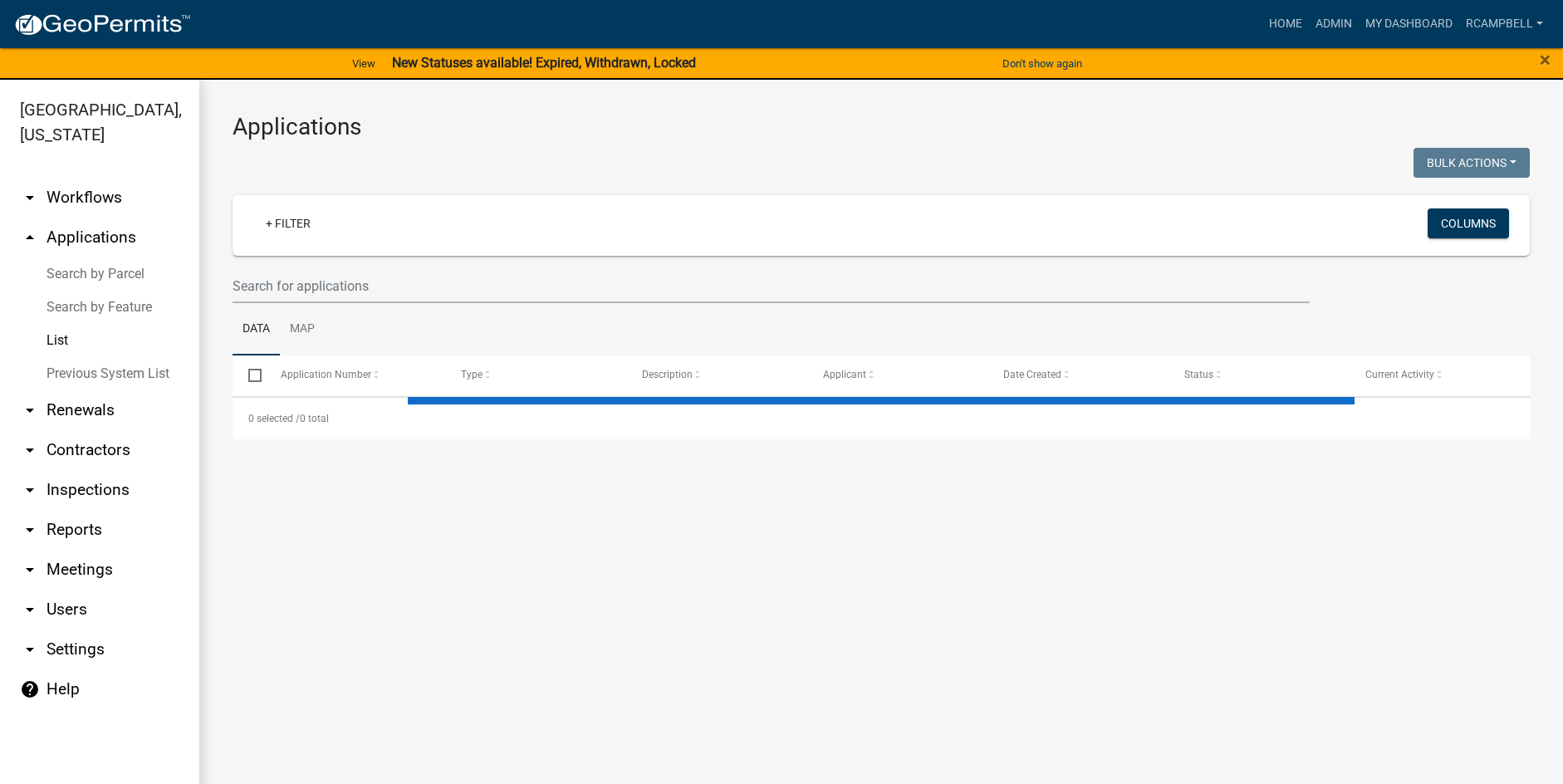
select select "3: 100"
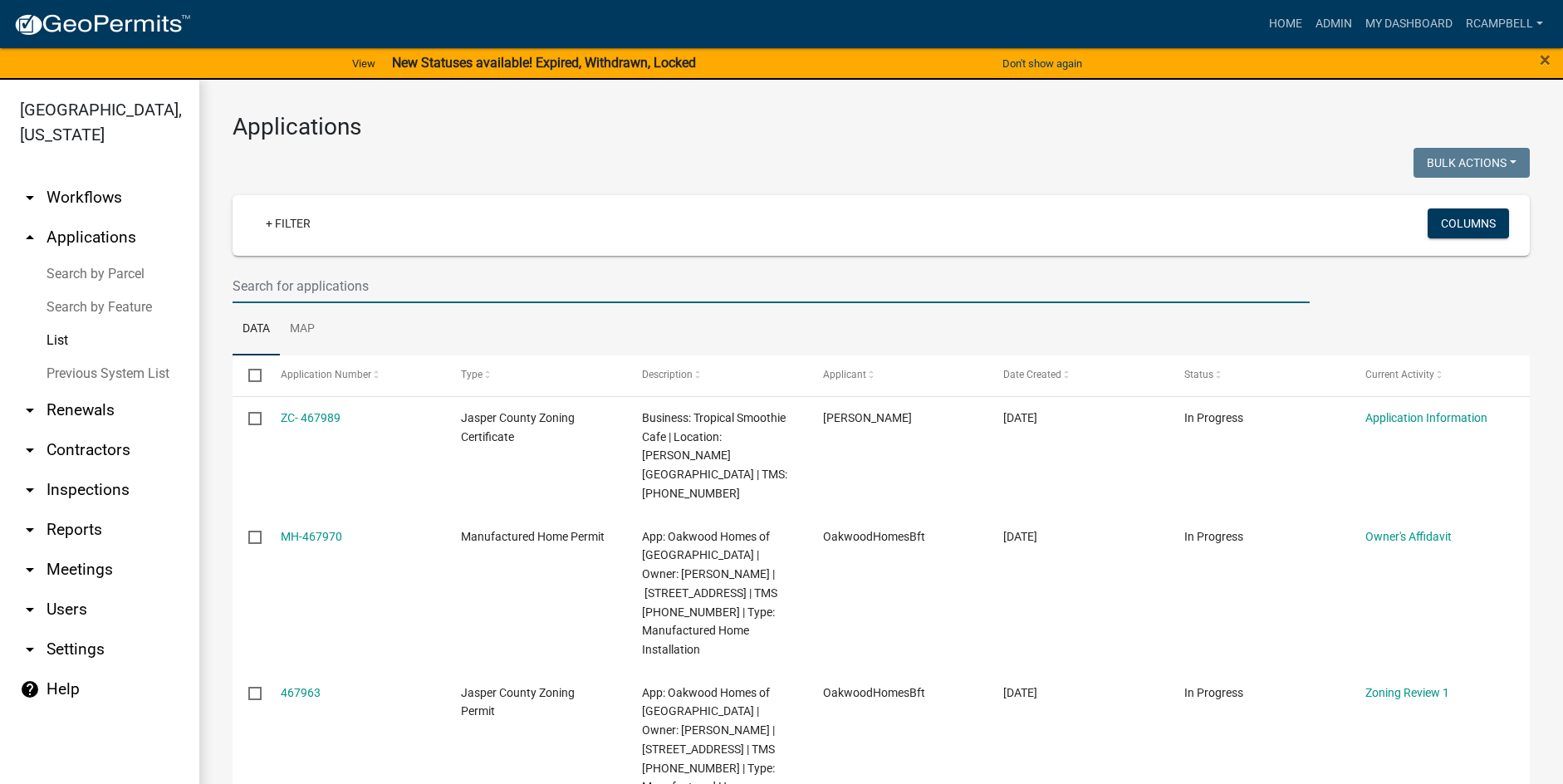
click at [285, 282] on input "text" at bounding box center [772, 287] width 1078 height 35
paste input "[PHONE_NUMBER]"
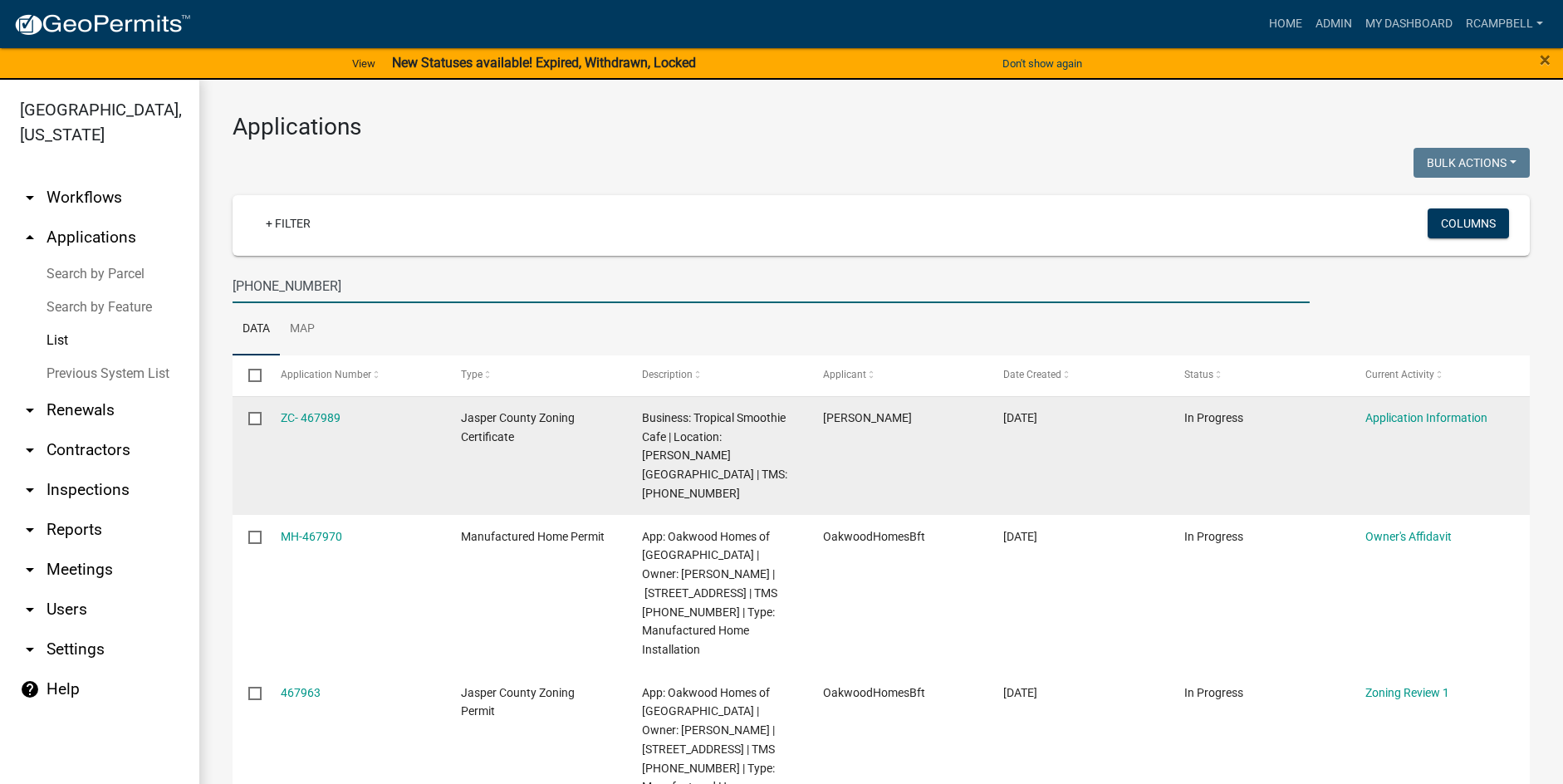
type input "[PHONE_NUMBER]"
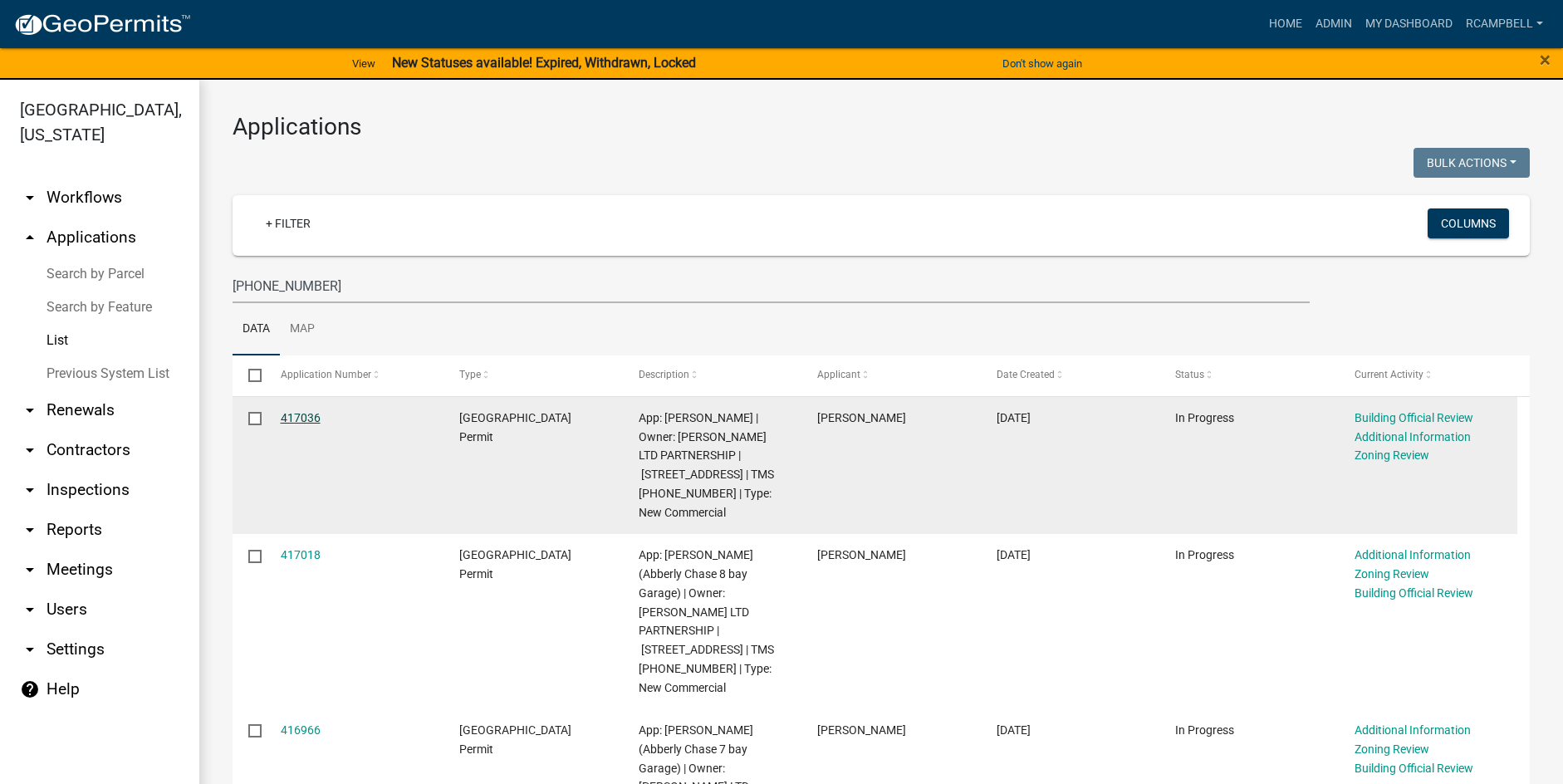
click at [291, 414] on link "417036" at bounding box center [301, 418] width 40 height 13
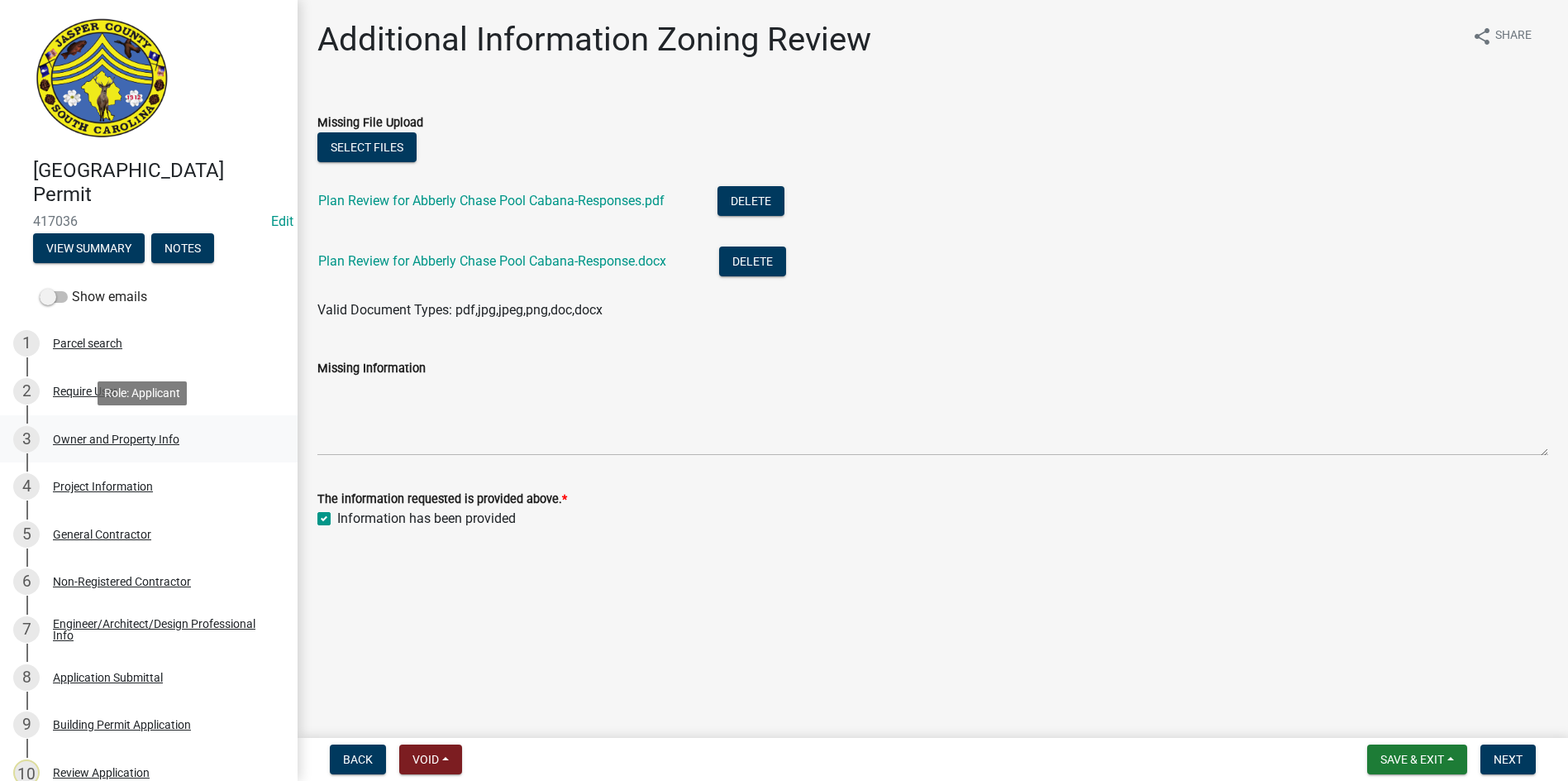
click at [92, 437] on div "Owner and Property Info" at bounding box center [115, 439] width 127 height 11
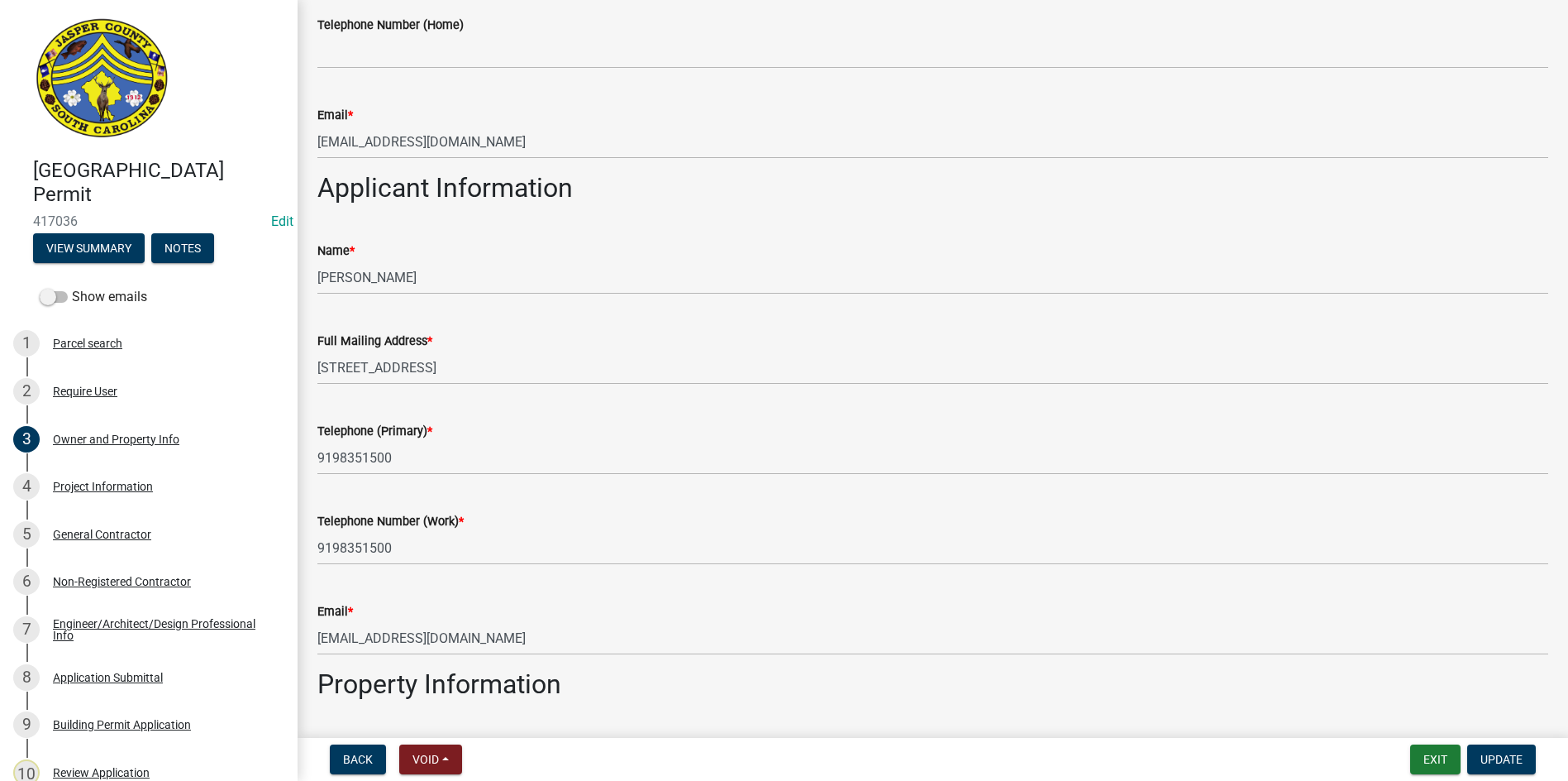
scroll to position [910, 0]
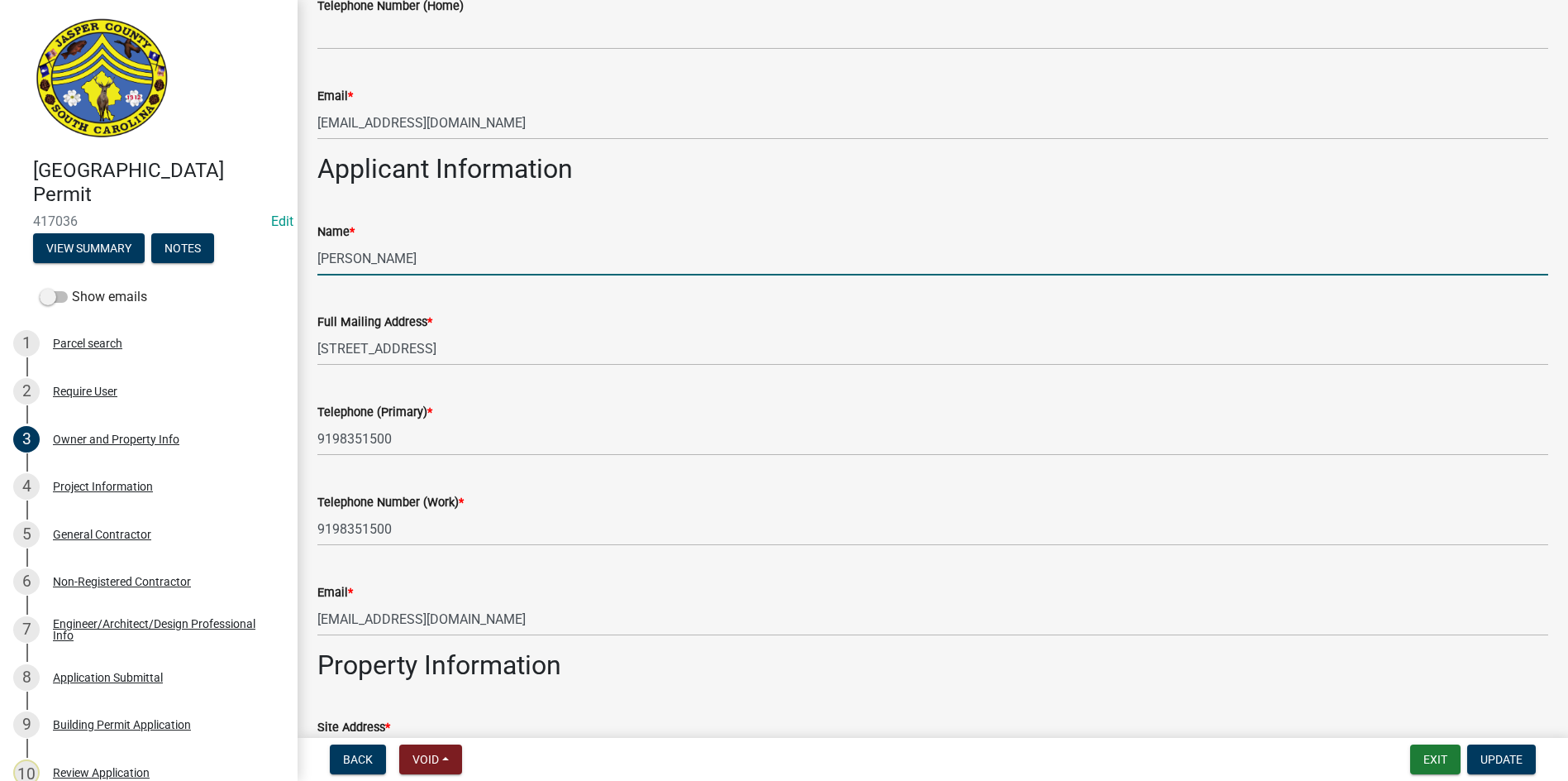
click at [418, 260] on input "Leslie Bloem" at bounding box center [933, 259] width 1231 height 34
type input "Leslie Bloem (Abberly Chase Pool Cabana)"
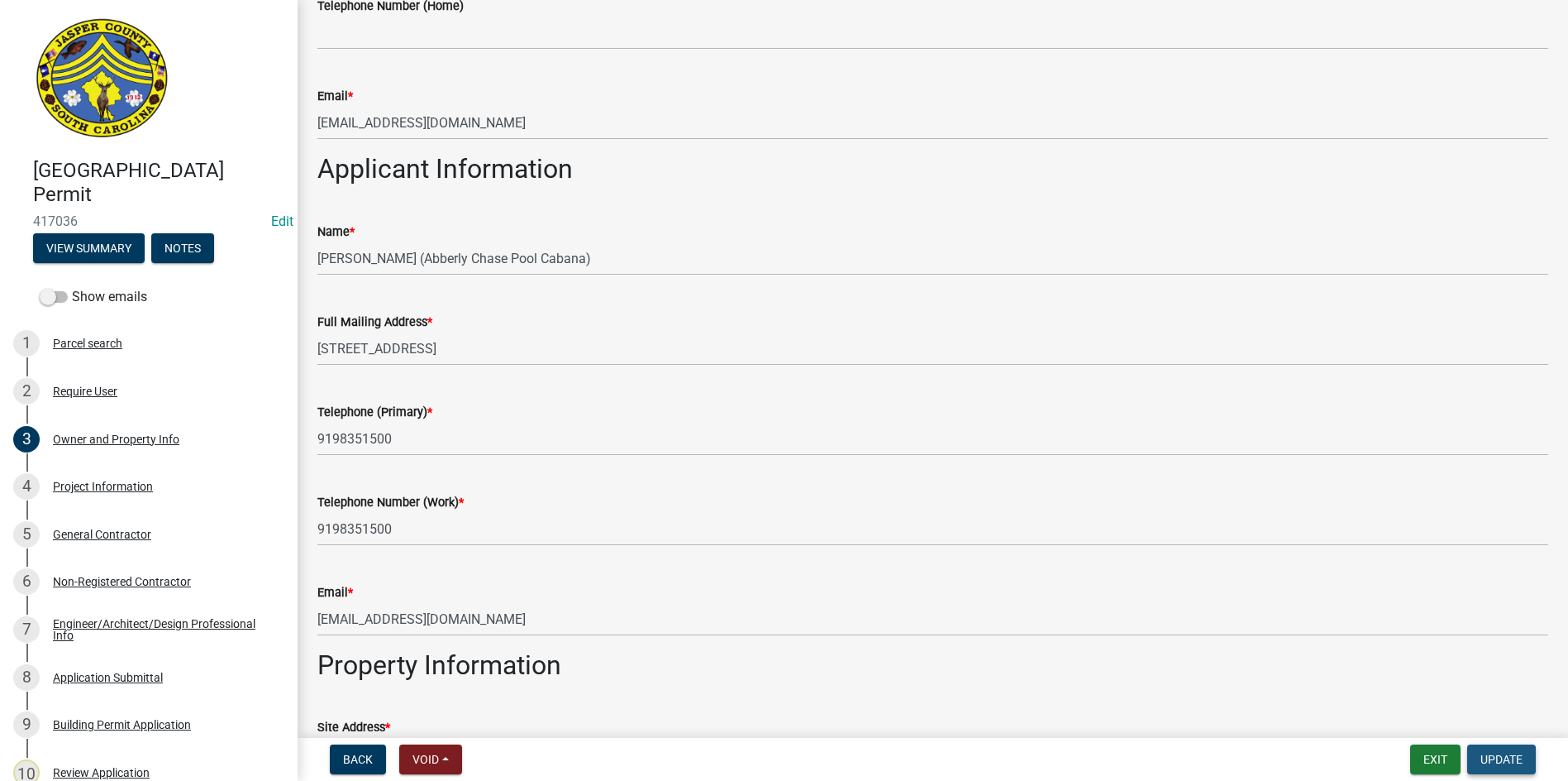
click at [1495, 753] on span "Update" at bounding box center [1502, 759] width 42 height 13
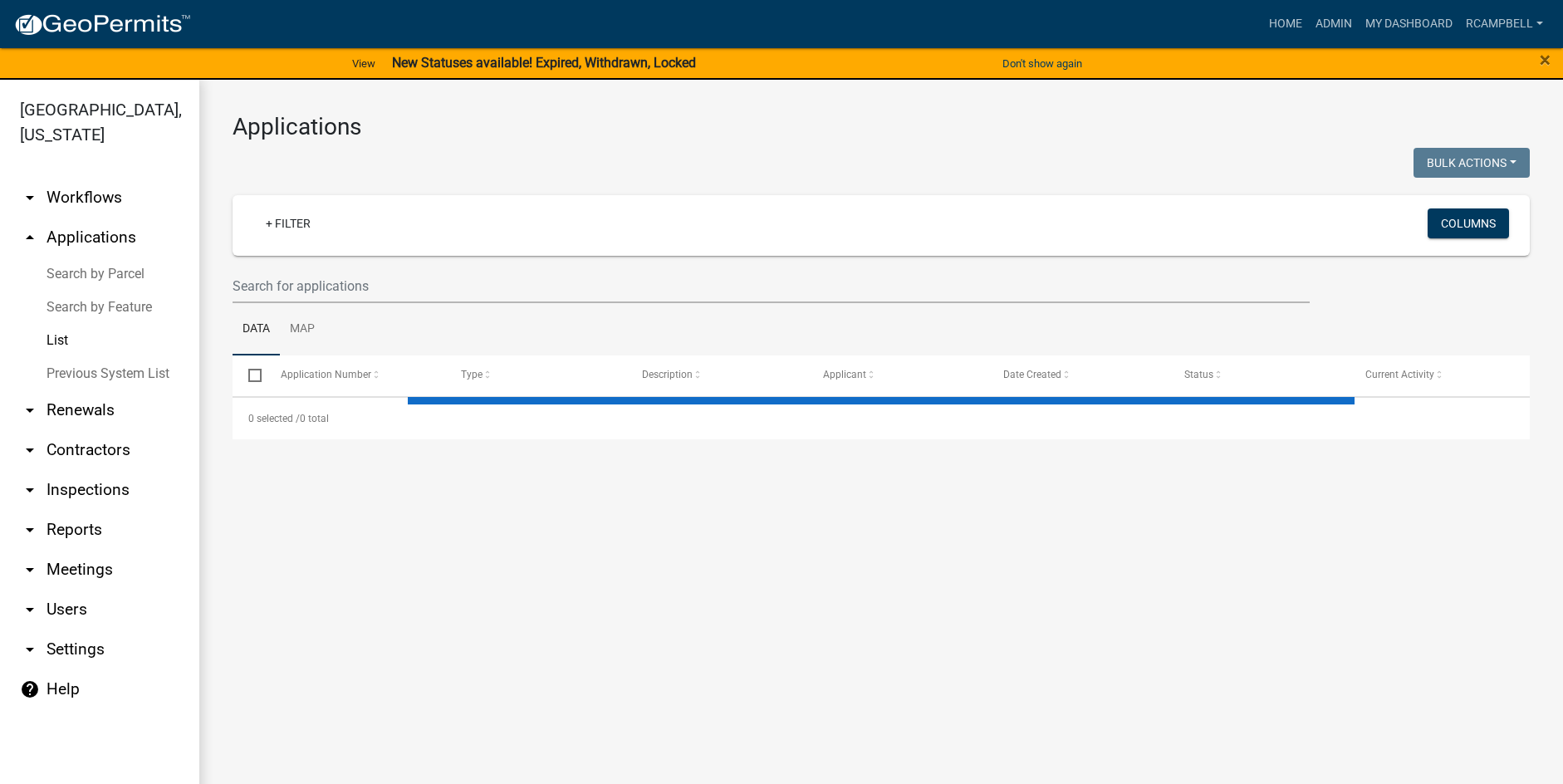
select select "3: 100"
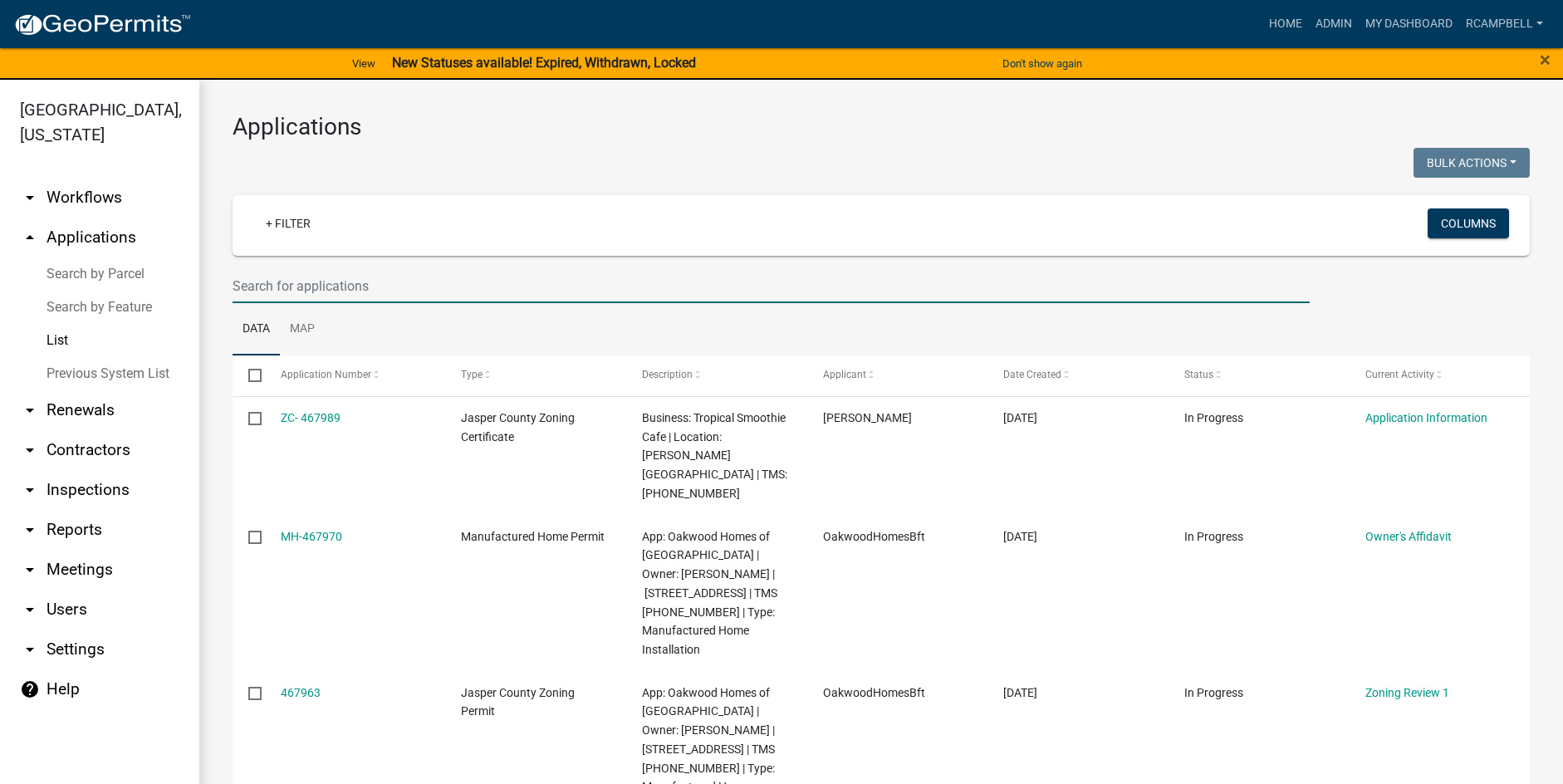
click at [293, 283] on input "text" at bounding box center [772, 287] width 1078 height 35
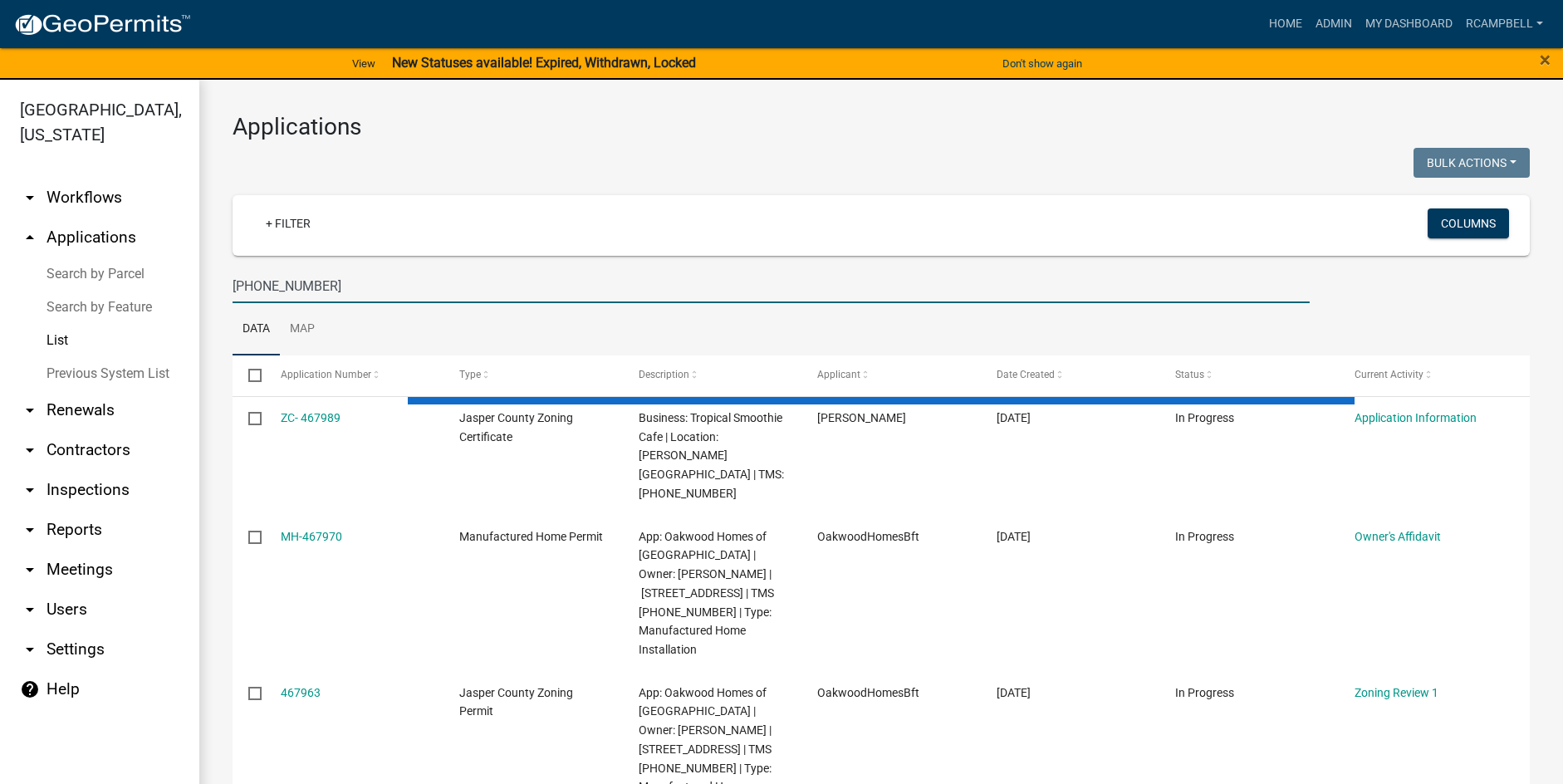
type input "081-00-03-030"
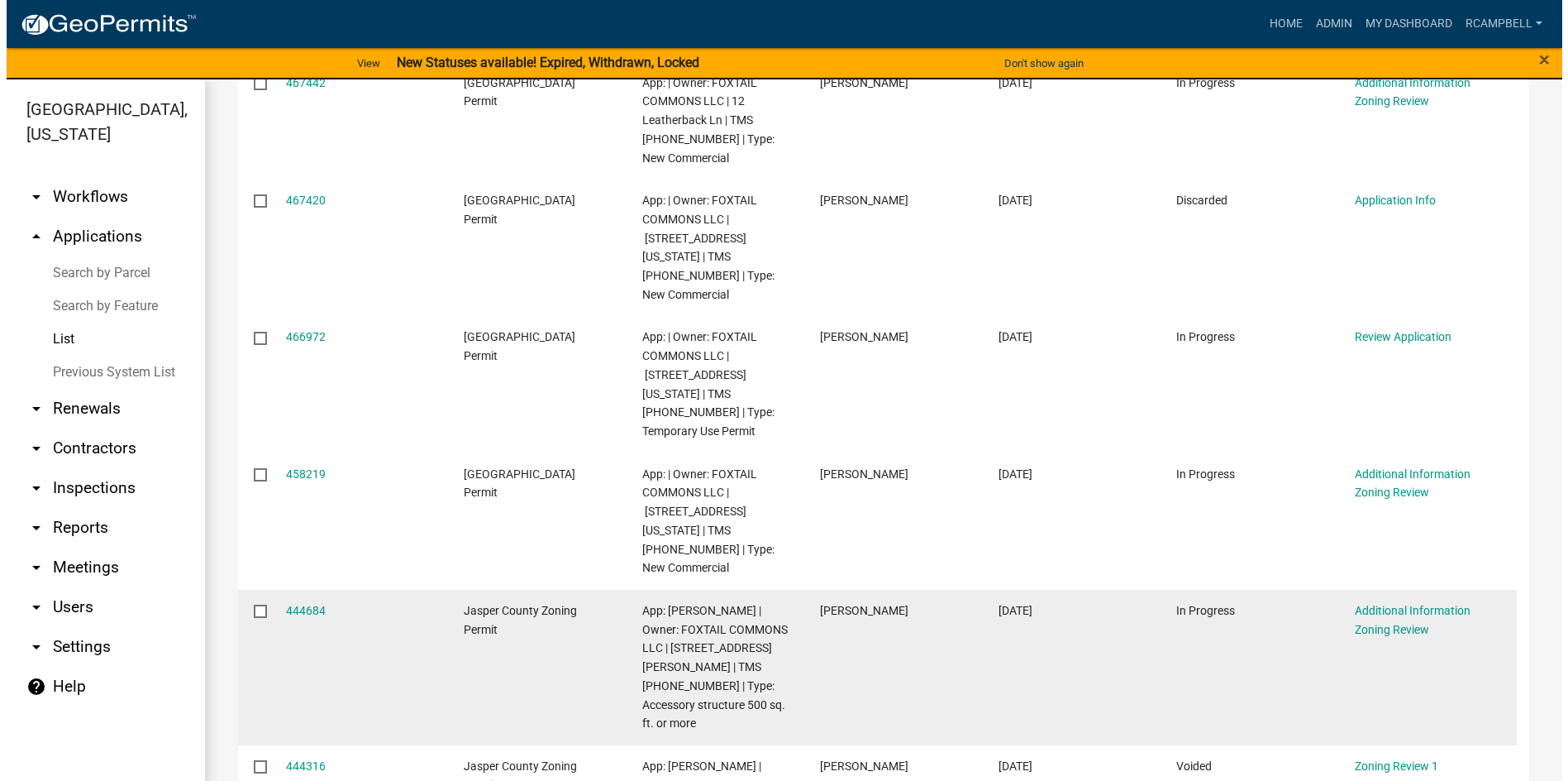
scroll to position [413, 0]
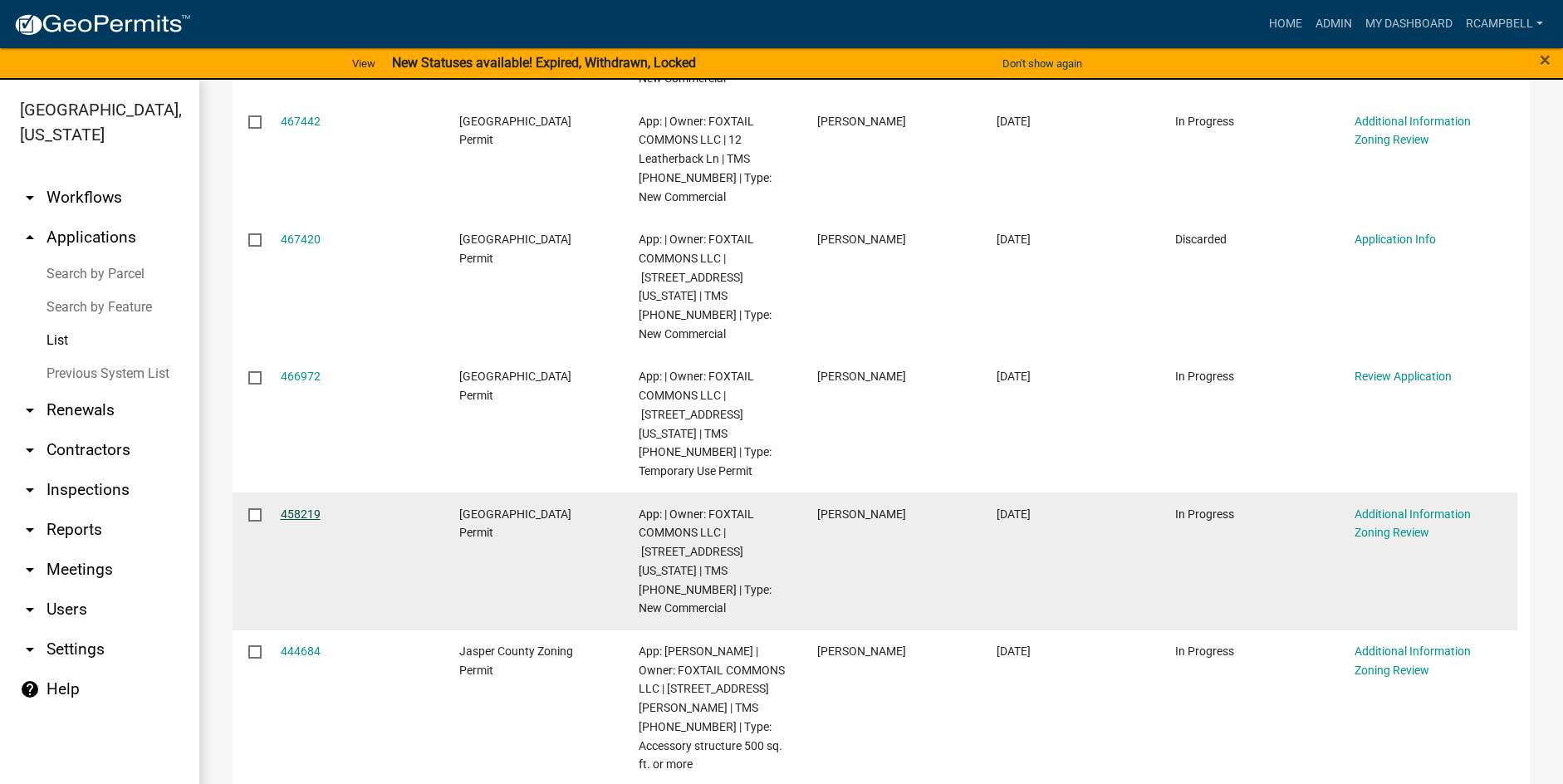
click at [292, 514] on link "458219" at bounding box center [301, 514] width 40 height 13
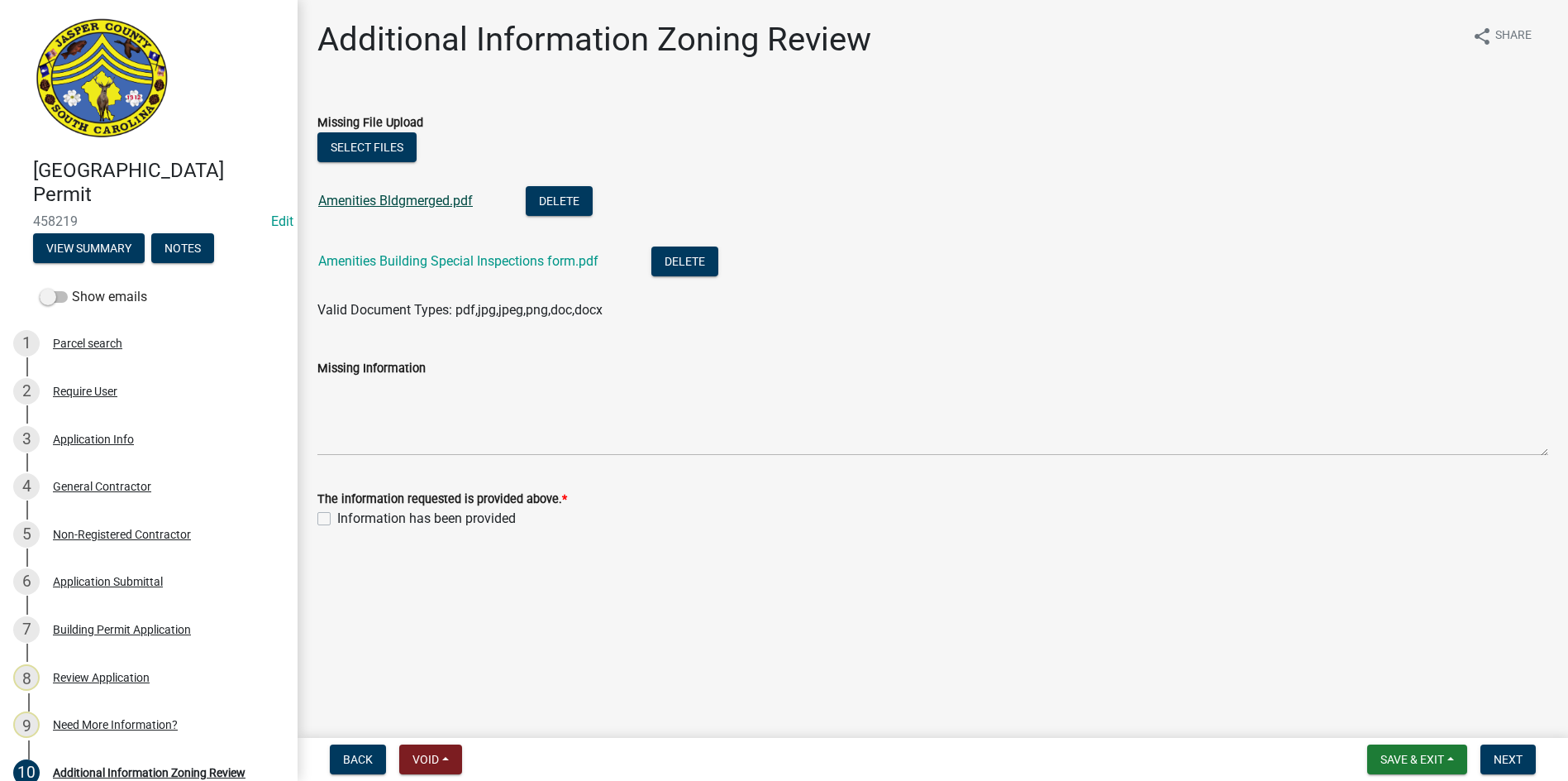
click at [356, 205] on link "Amenities Bldgmerged.pdf" at bounding box center [396, 201] width 155 height 15
click at [99, 436] on div "Application Info" at bounding box center [93, 439] width 81 height 11
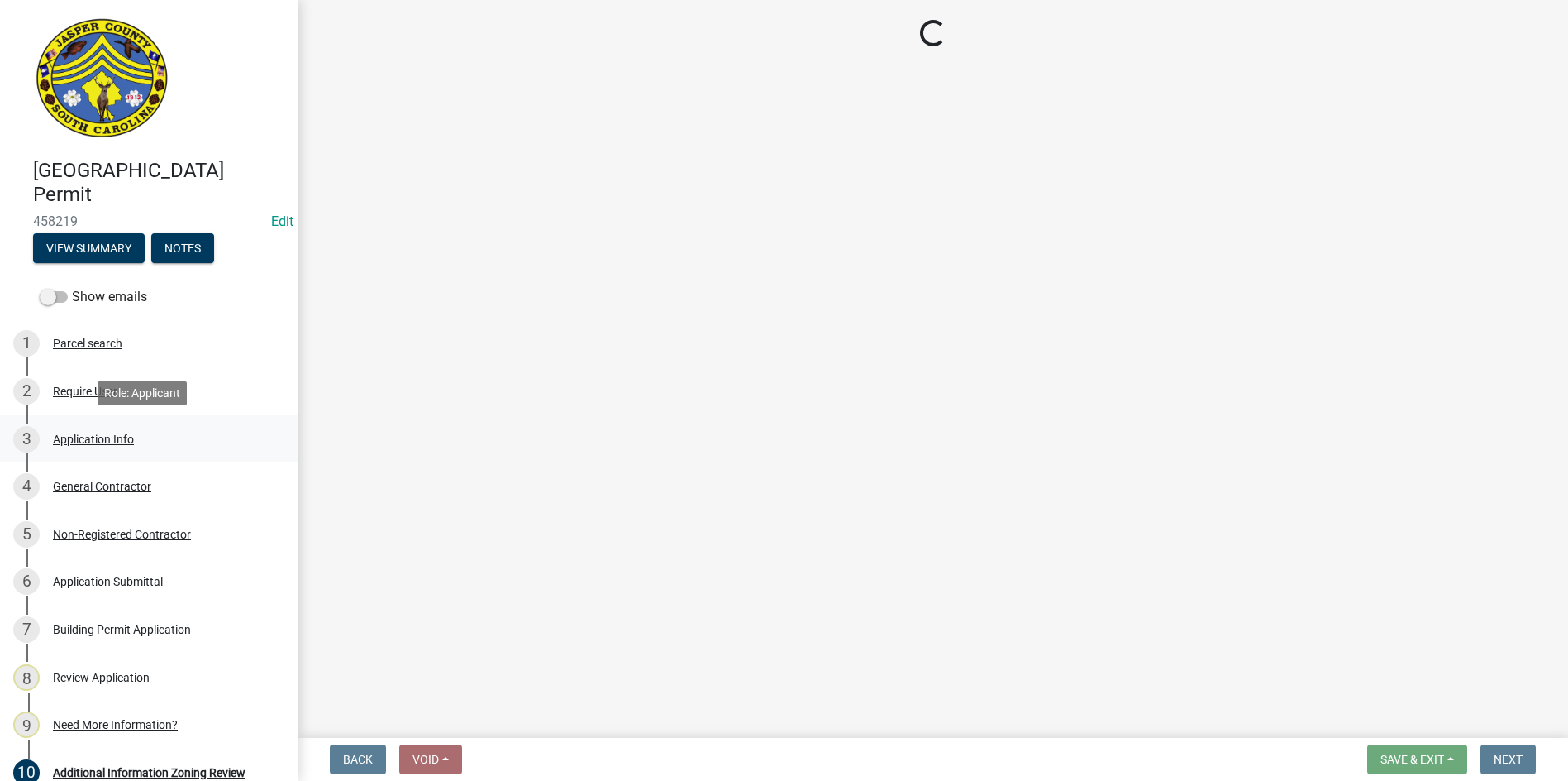
select select "d8ad81b1-fb71-4473-8687-b7f73eb7480a"
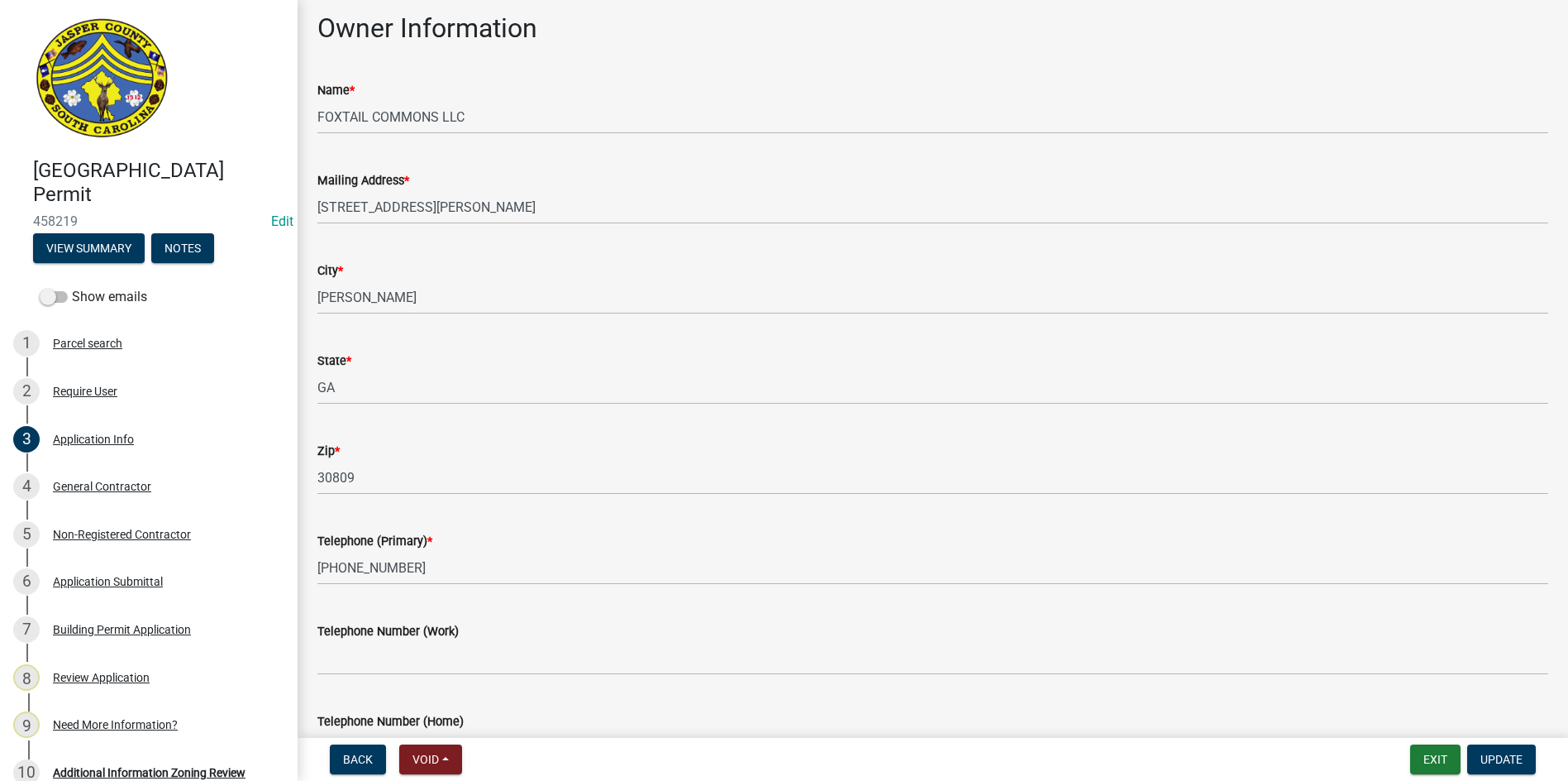
scroll to position [165, 0]
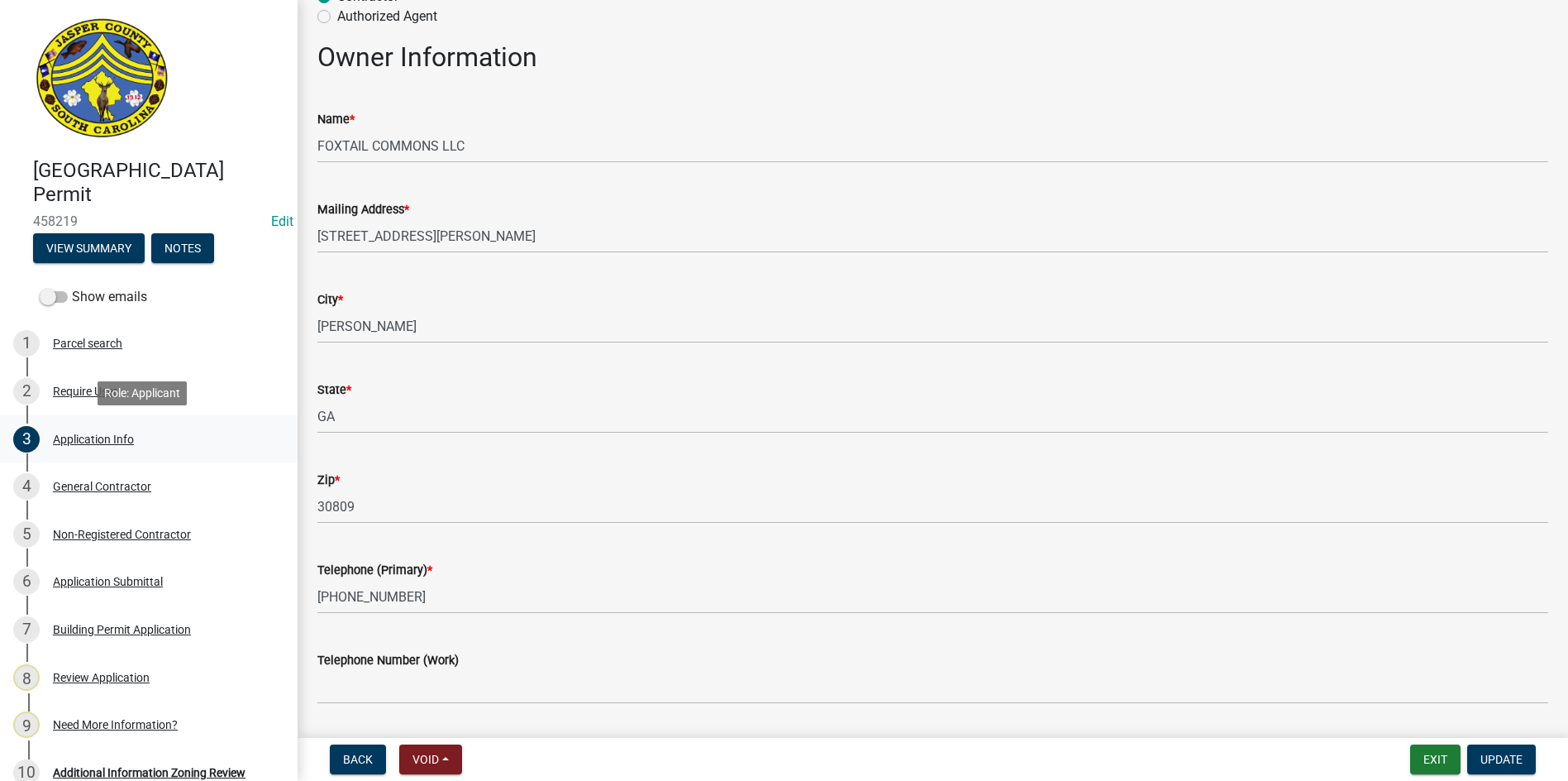
click at [105, 438] on div "Application Info" at bounding box center [93, 439] width 81 height 11
click at [86, 436] on div "Application Info" at bounding box center [93, 439] width 81 height 11
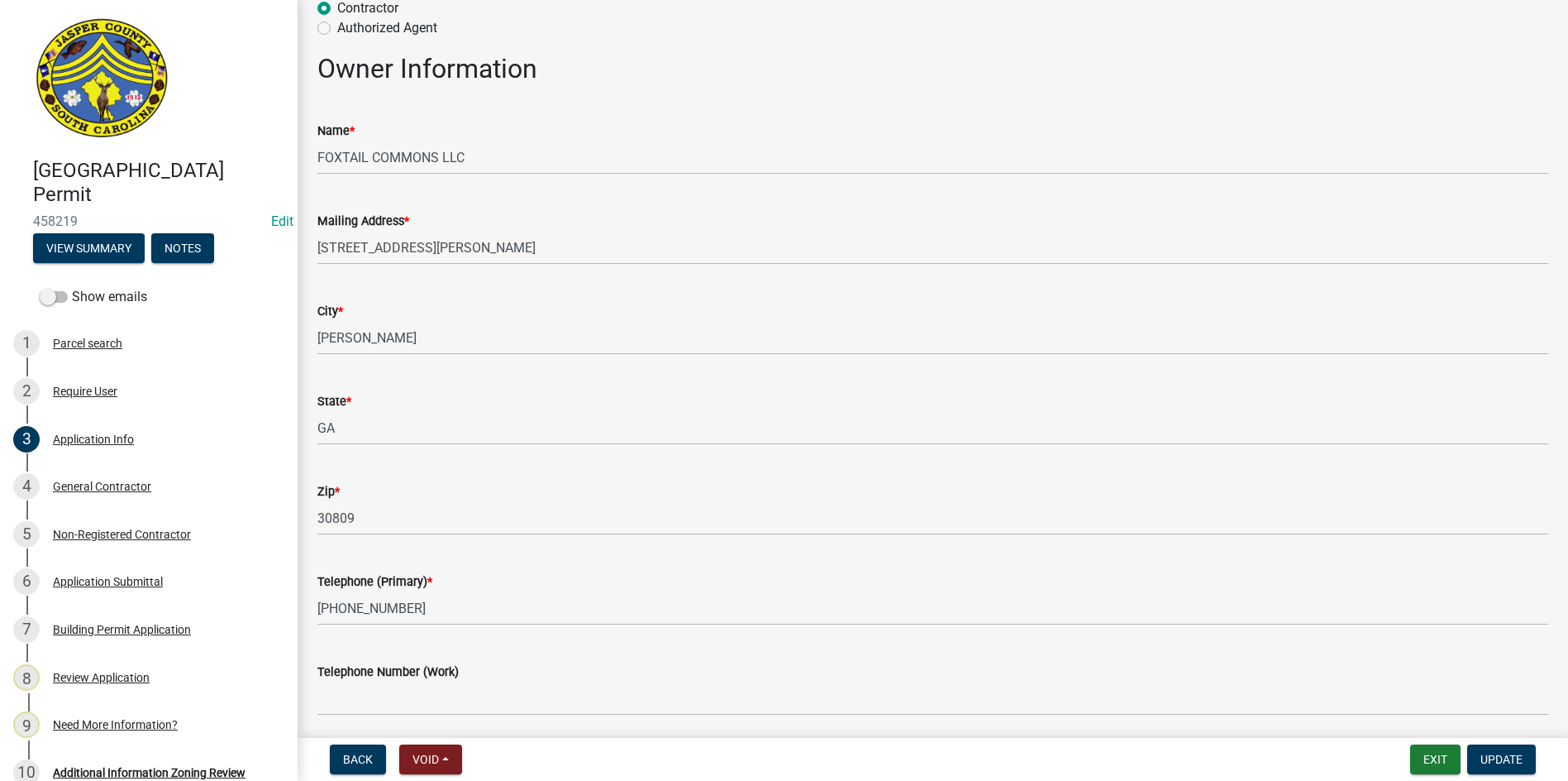
scroll to position [0, 0]
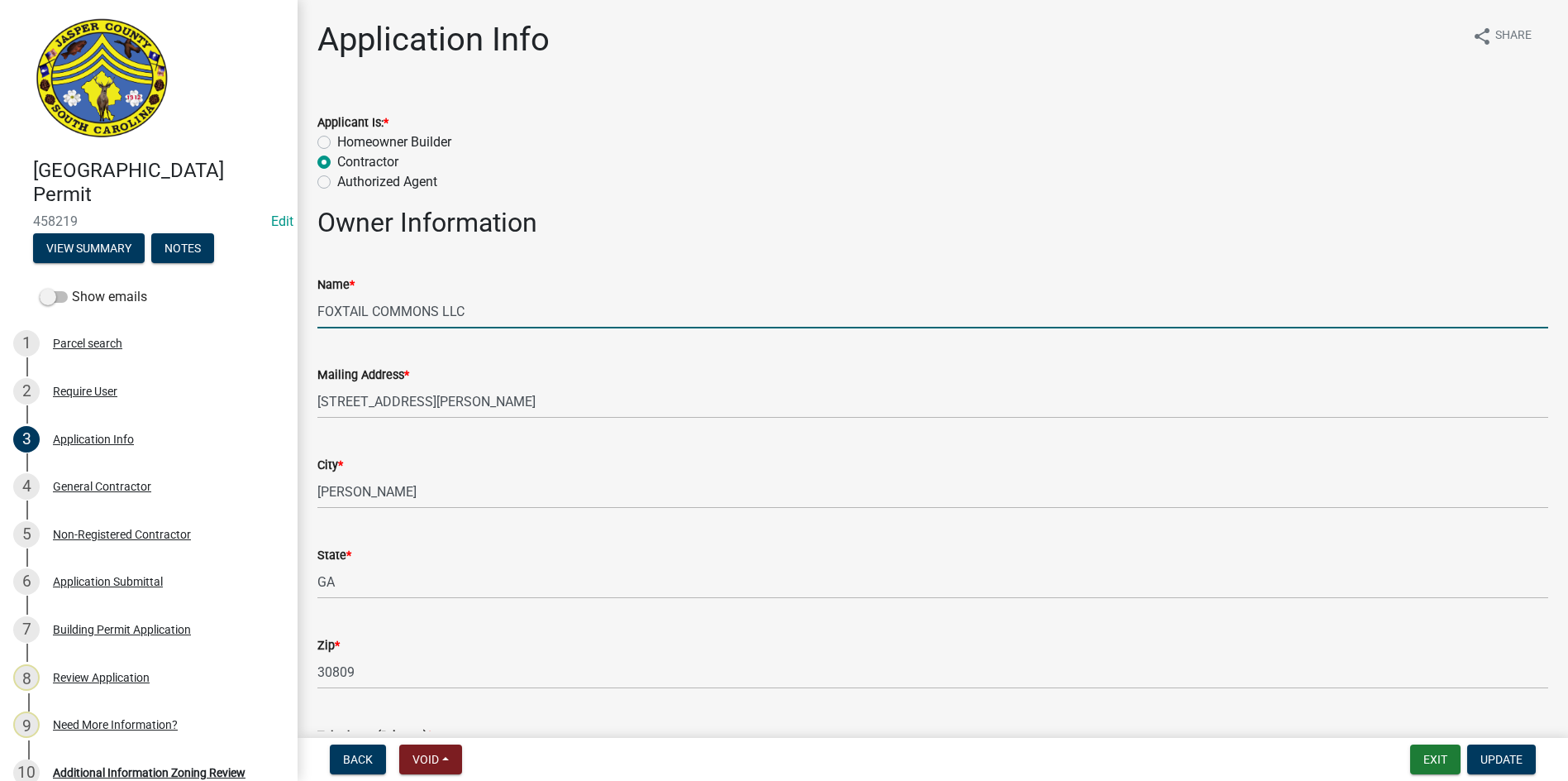
click at [496, 312] on input "FOXTAIL COMMONS LLC" at bounding box center [933, 311] width 1231 height 34
type input "FOXTAIL COMMONS LLC (Amenities Building)"
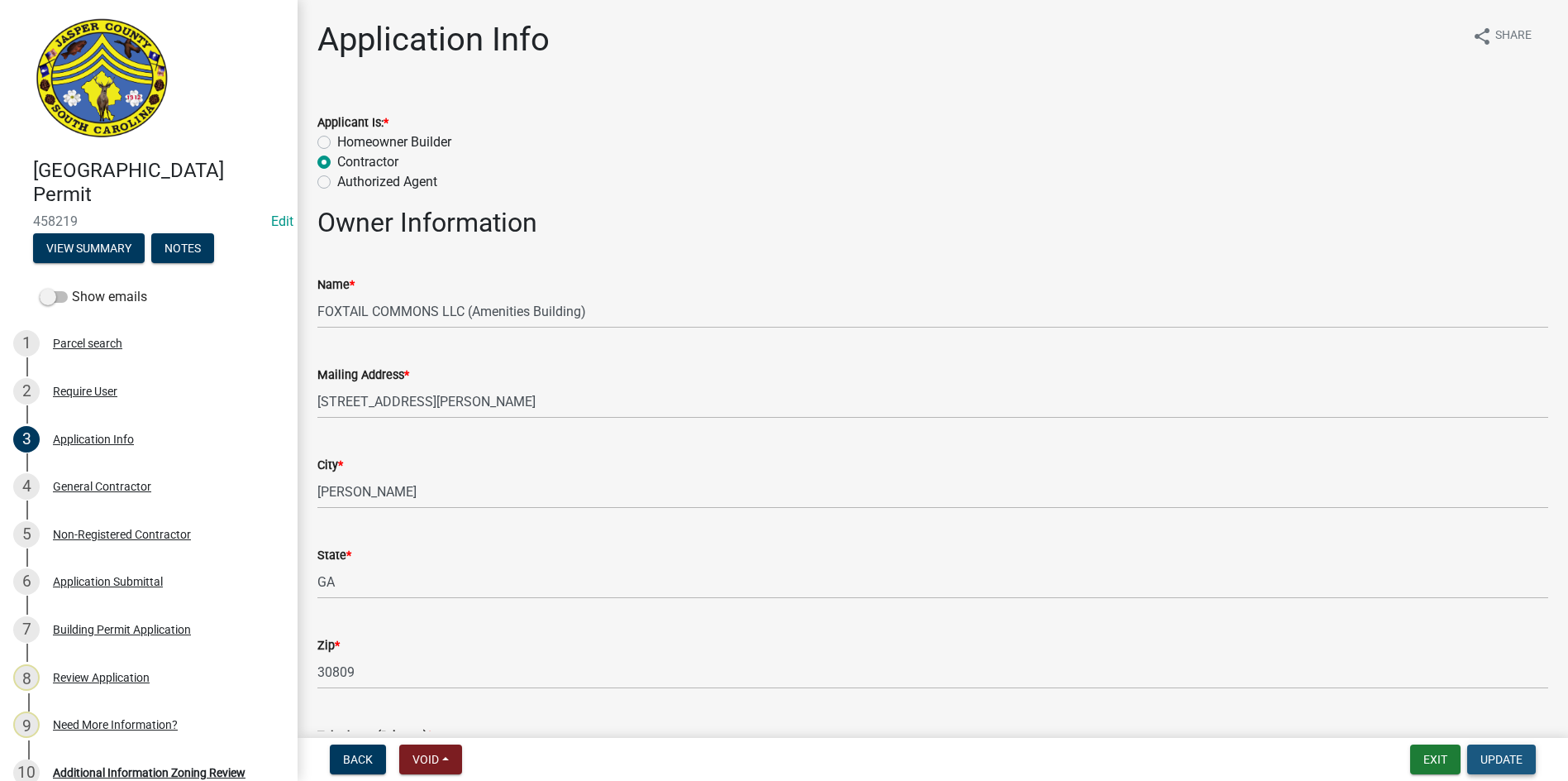
click at [1495, 765] on span "Update" at bounding box center [1502, 759] width 42 height 13
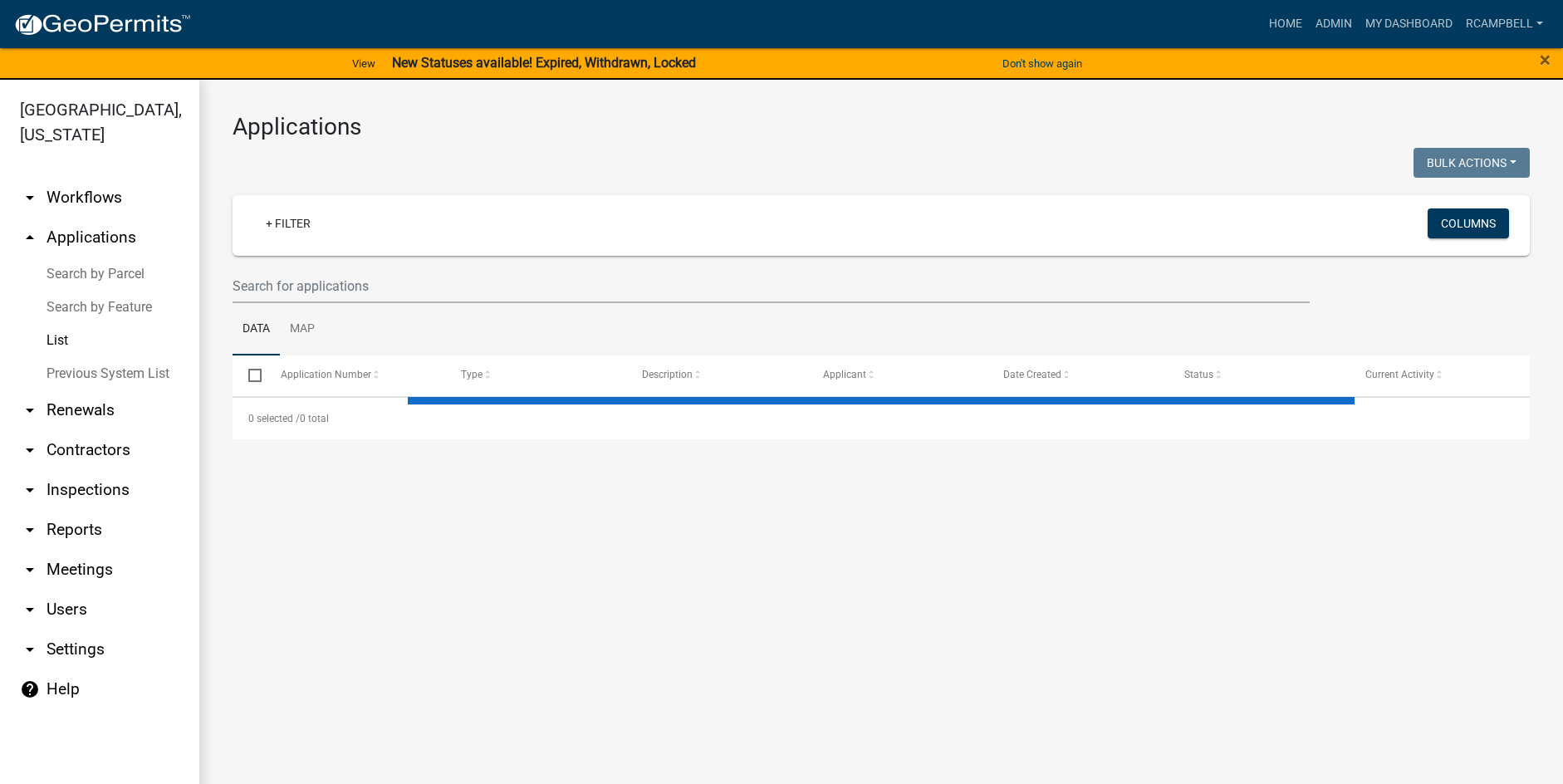
select select "3: 100"
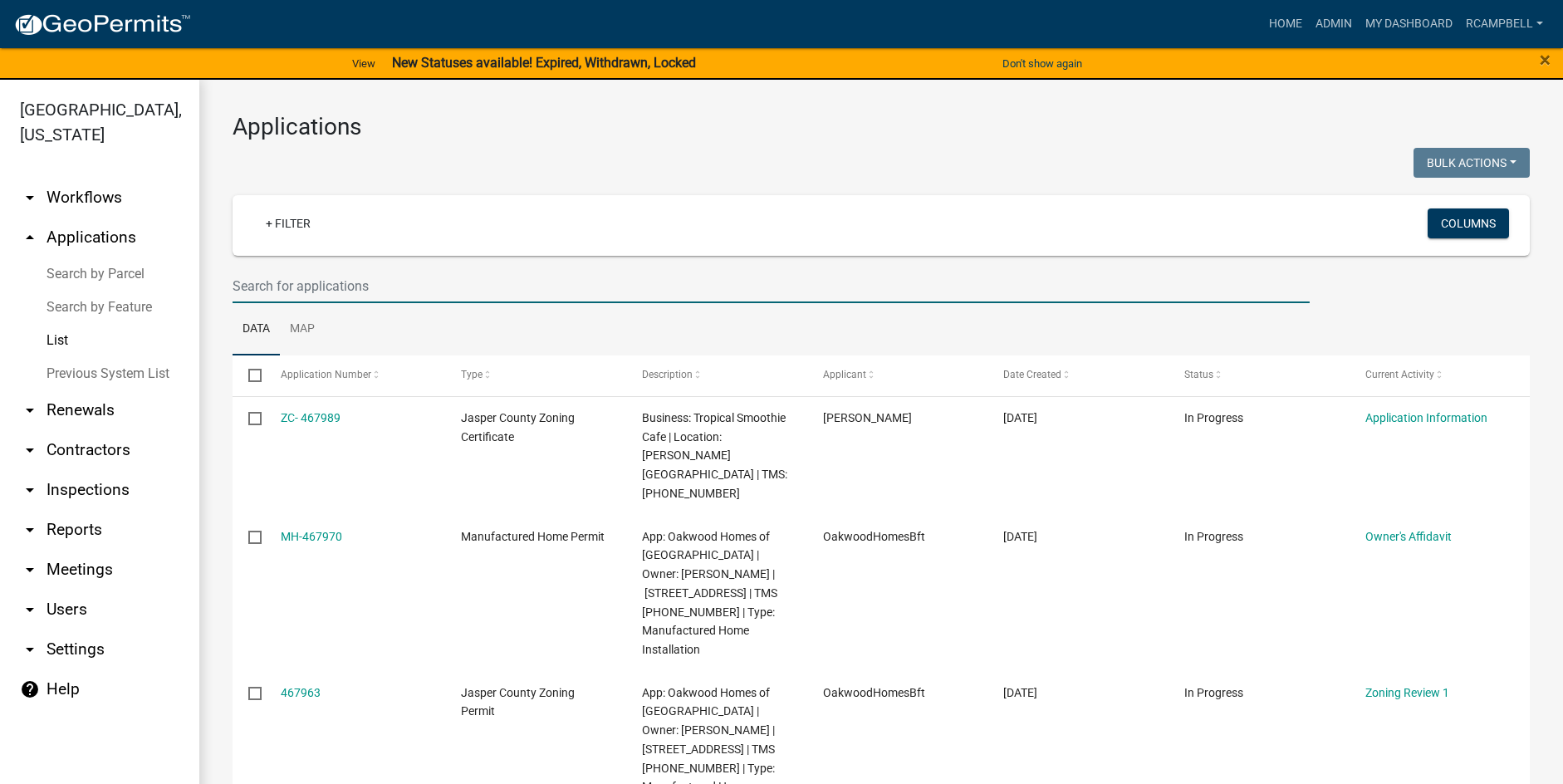
paste input "[PHONE_NUMBER]"
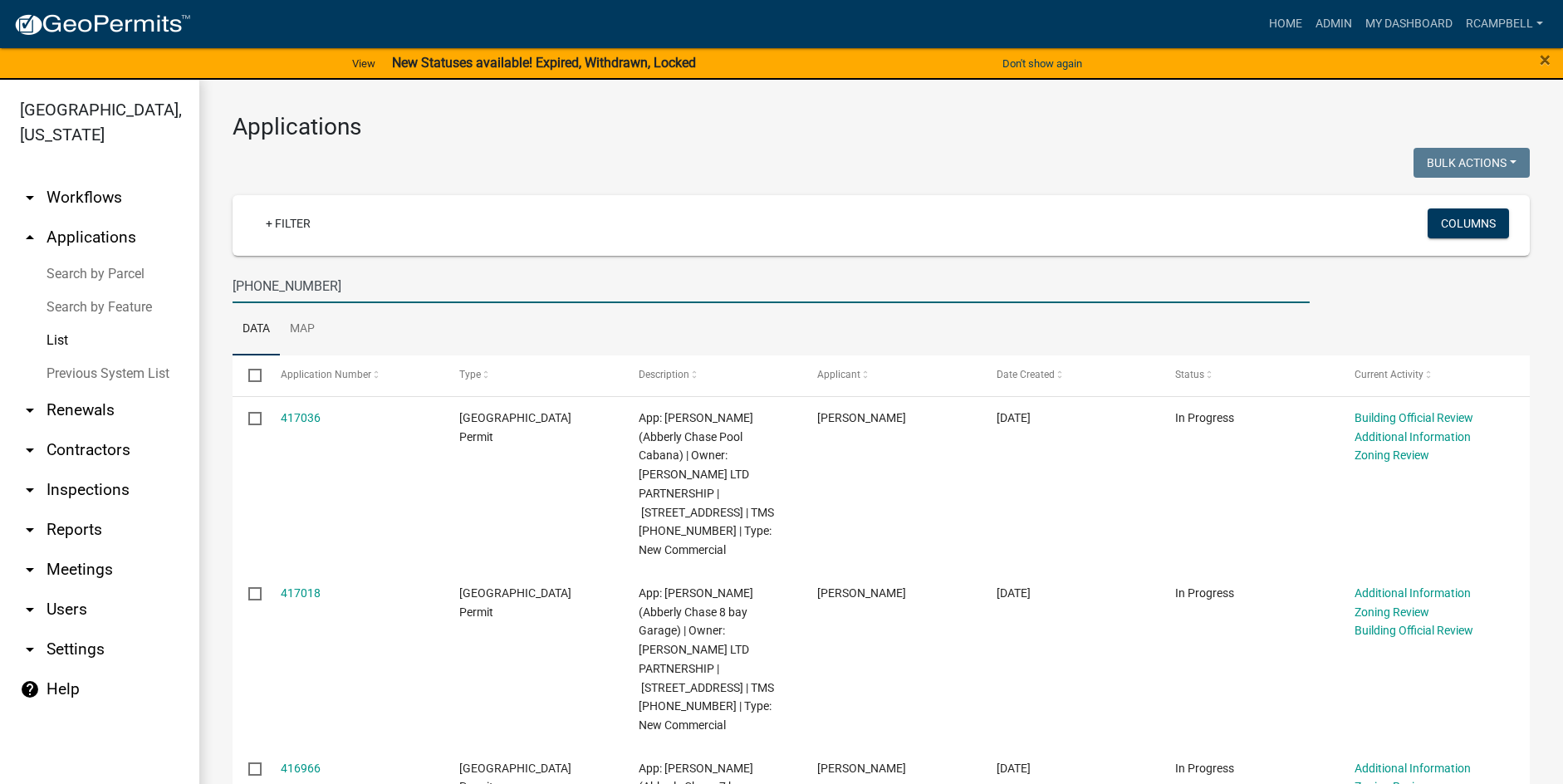
click at [335, 288] on input "[PHONE_NUMBER]" at bounding box center [772, 287] width 1078 height 35
type input "0"
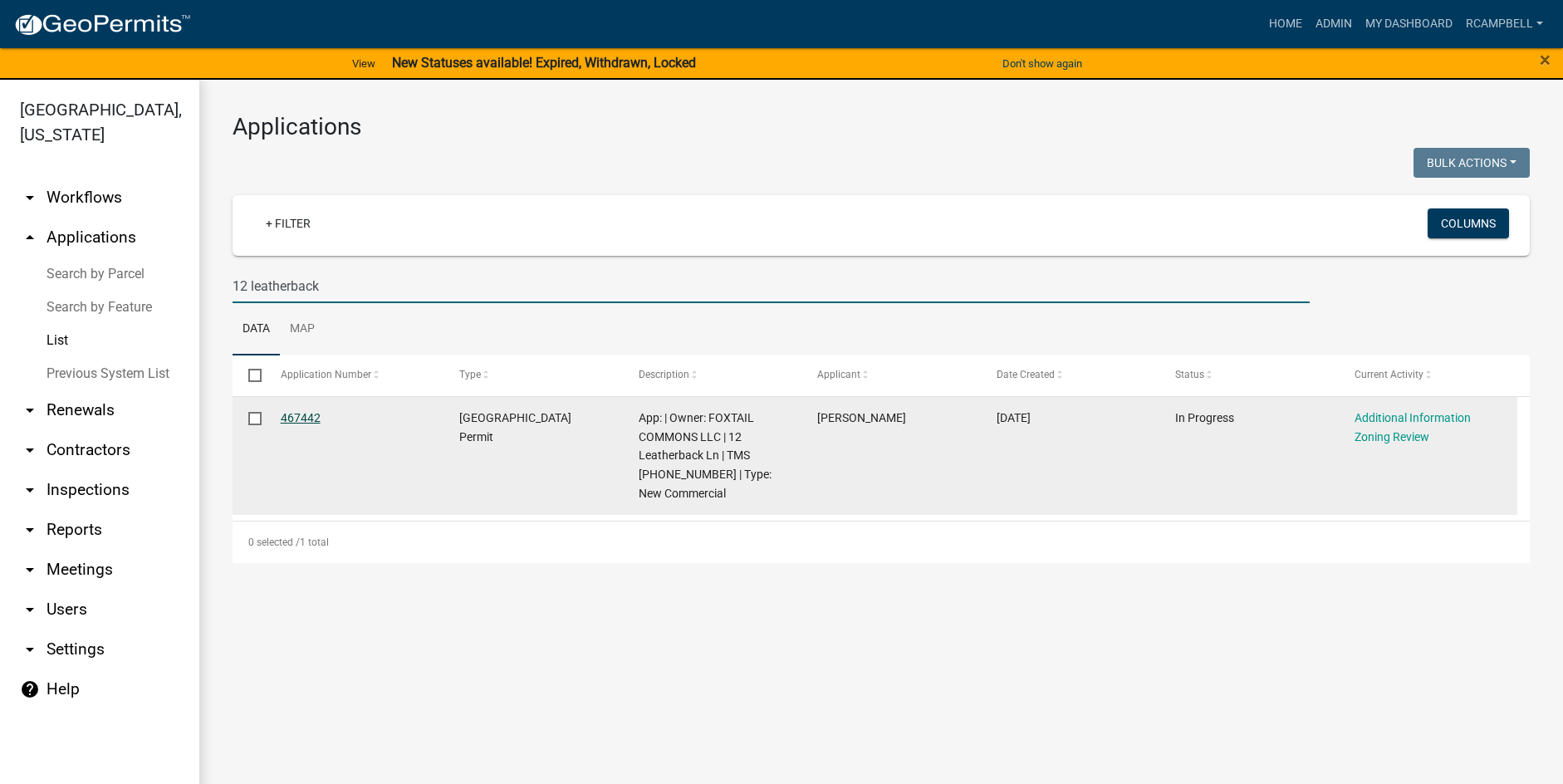
type input "12 leatherback"
click at [292, 417] on link "467442" at bounding box center [301, 418] width 40 height 13
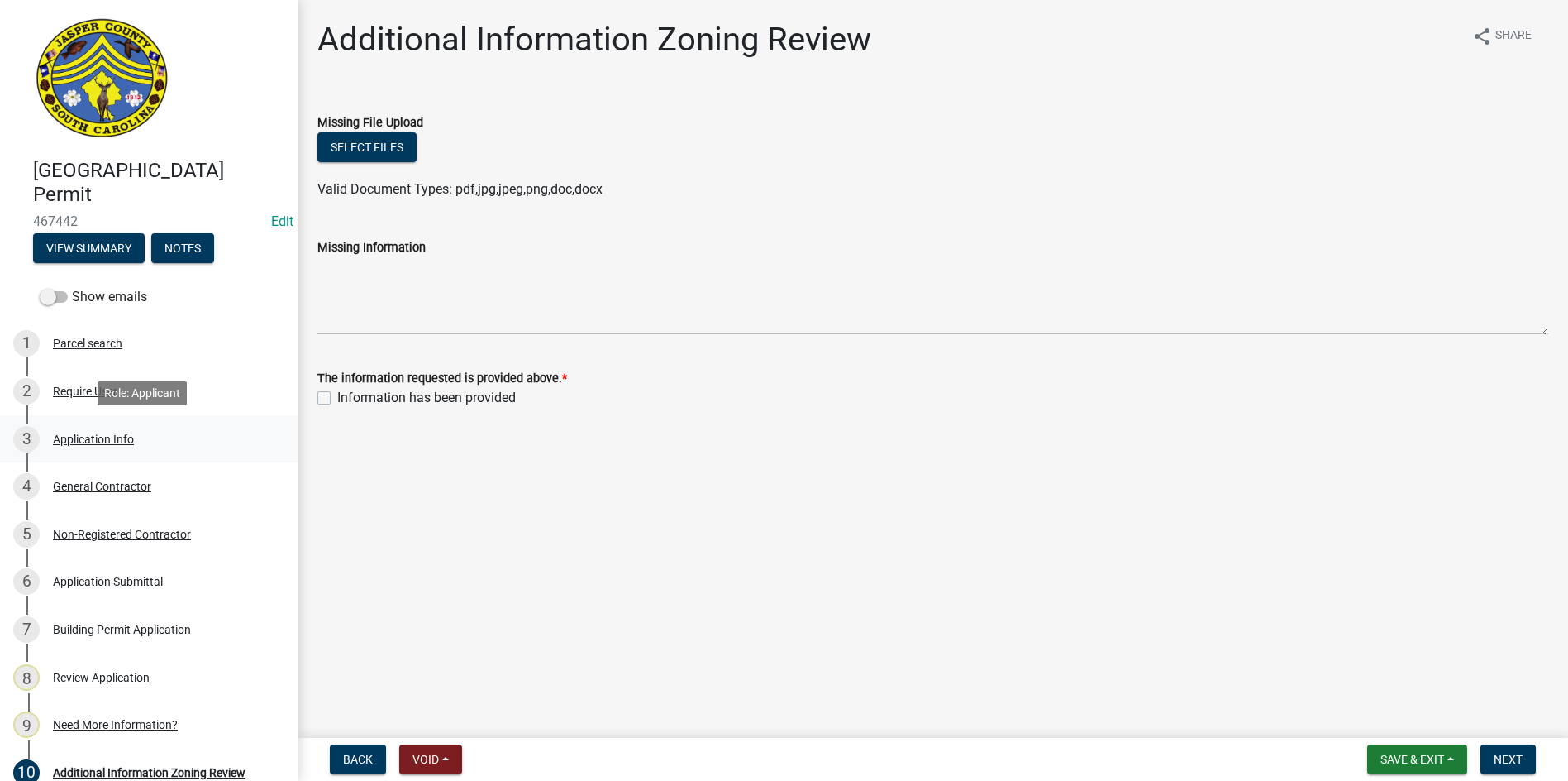
click at [86, 441] on div "Application Info" at bounding box center [93, 439] width 81 height 11
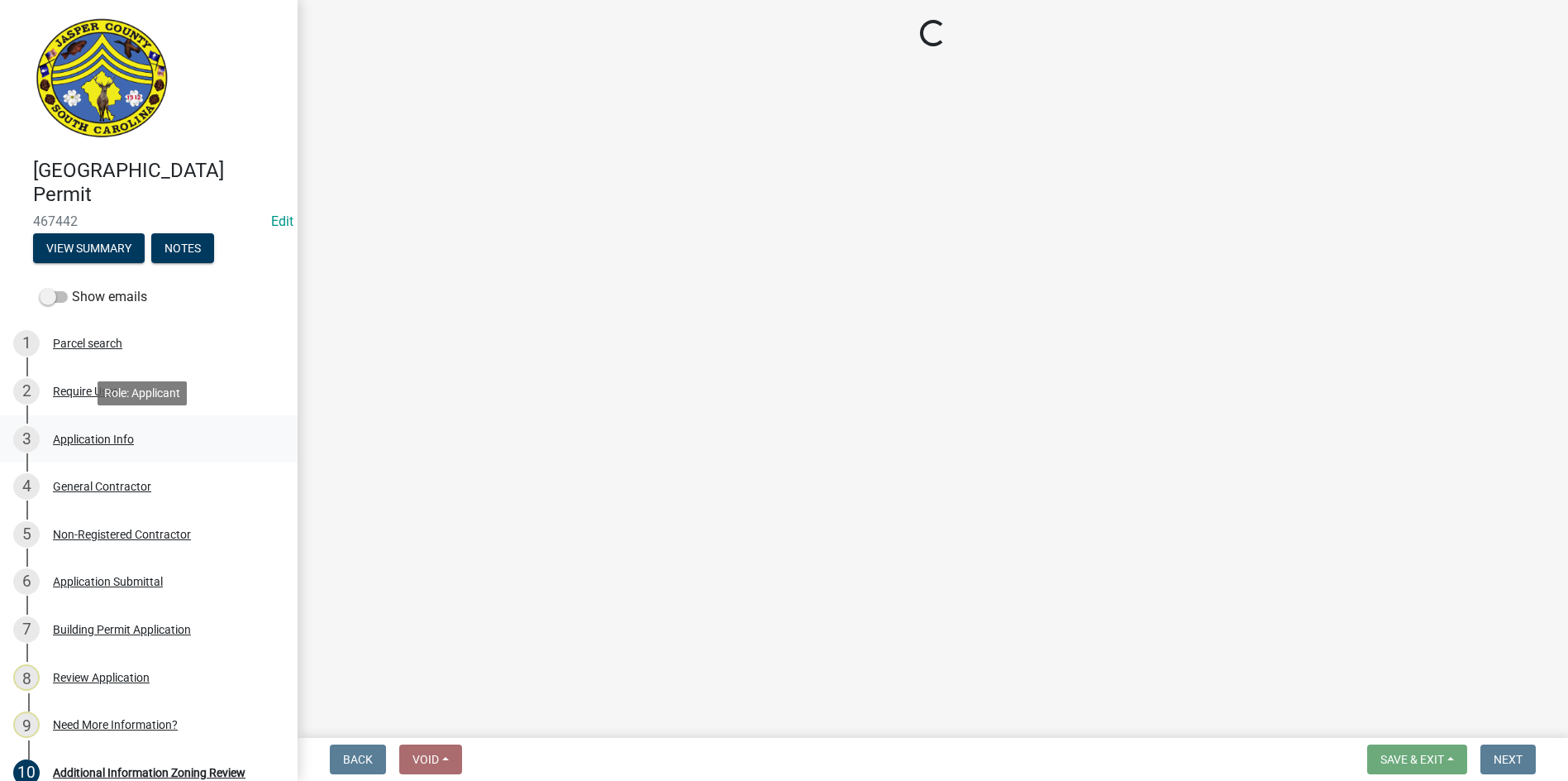
select select "d8ad81b1-fb71-4473-8687-b7f73eb7480a"
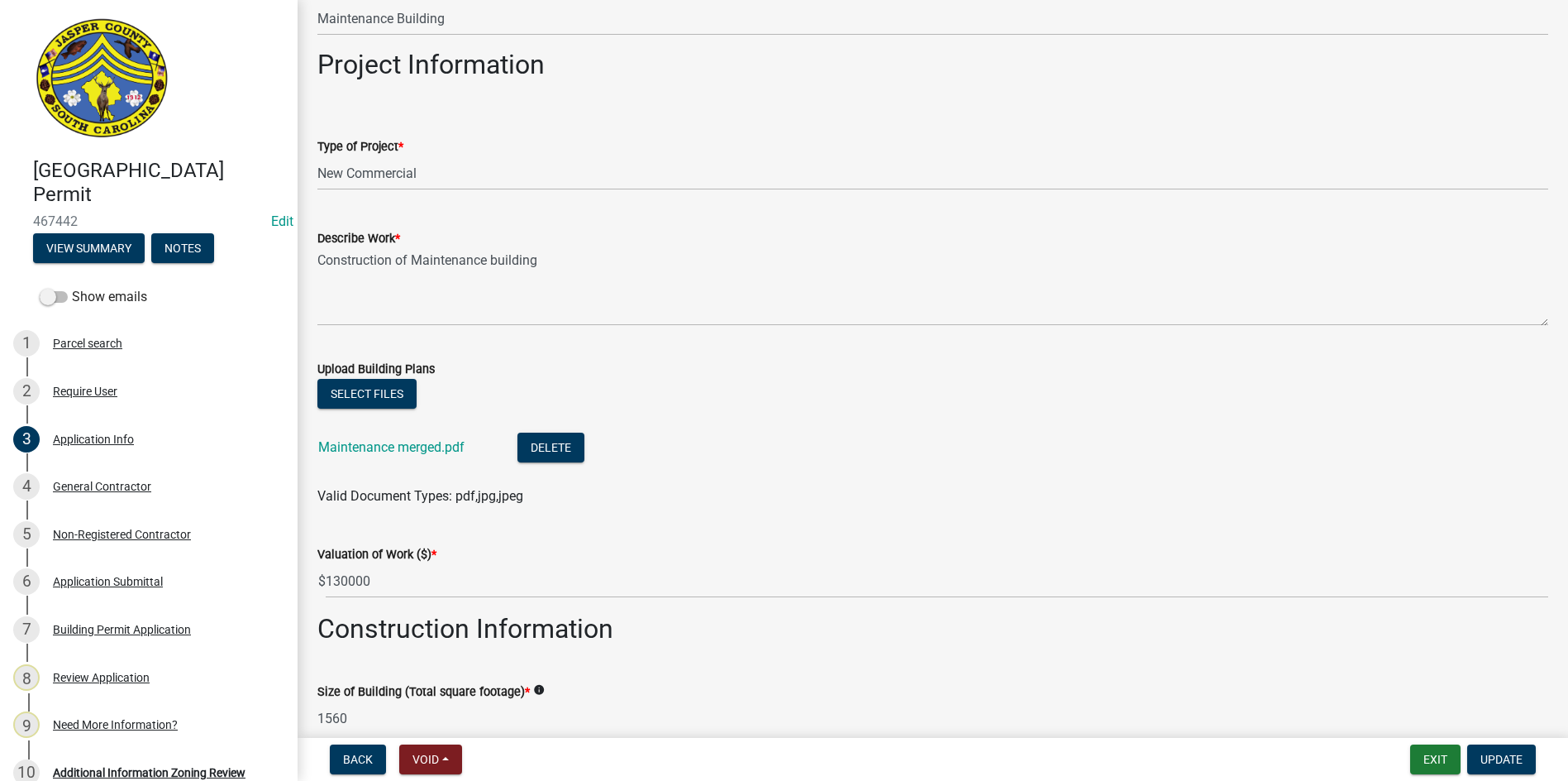
scroll to position [1737, 0]
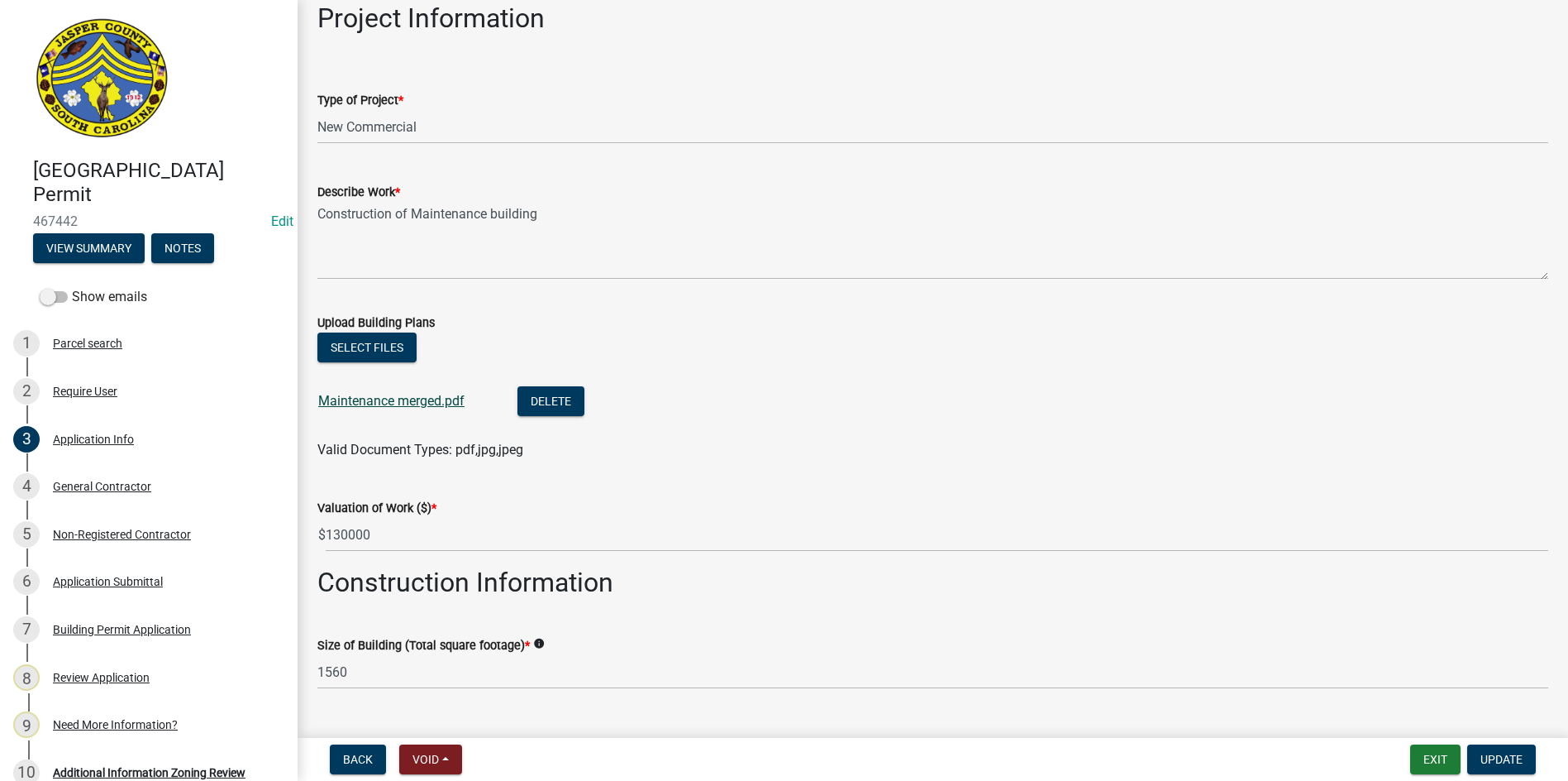
click at [356, 406] on link "Maintenance merged.pdf" at bounding box center [391, 401] width 146 height 15
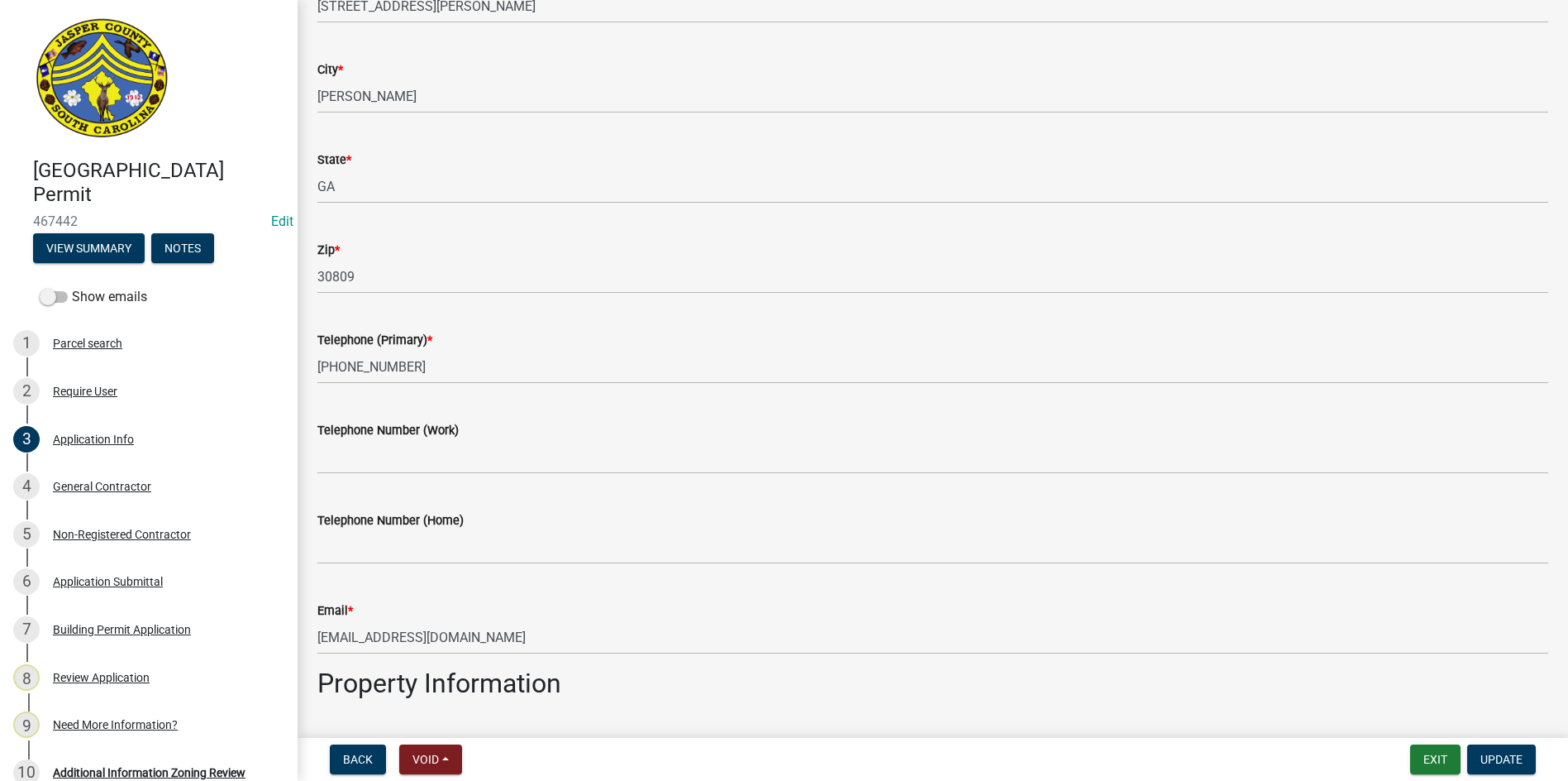
scroll to position [0, 0]
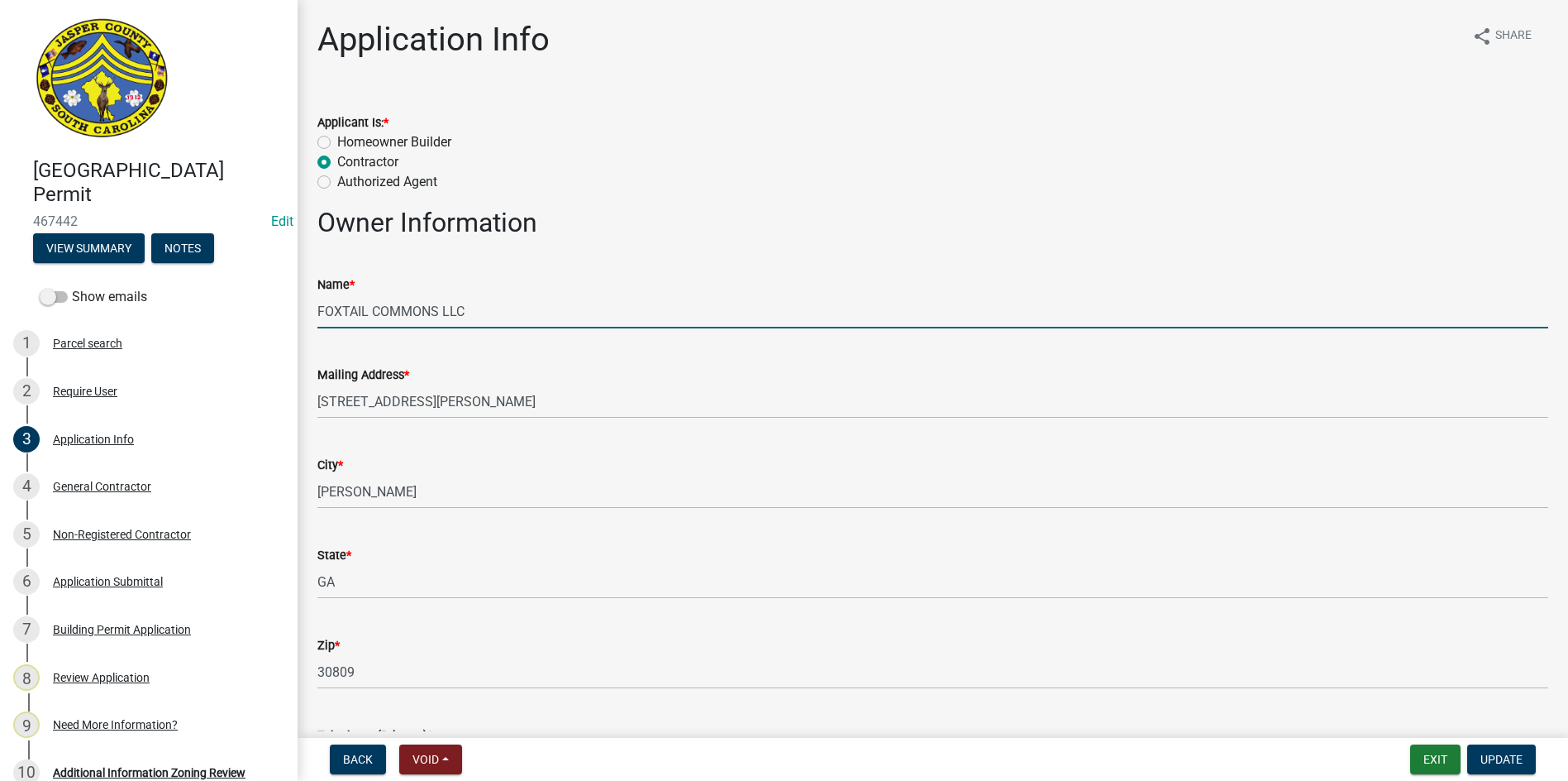
click at [491, 311] on input "FOXTAIL COMMONS LLC" at bounding box center [933, 311] width 1231 height 34
drag, startPoint x: 501, startPoint y: 308, endPoint x: 491, endPoint y: 313, distance: 11.2
click at [491, 313] on input "FOXTAIL COMMONS LLC (Maintence office" at bounding box center [933, 311] width 1231 height 34
click at [490, 312] on input "FOXTAIL COMMONS LLC (Maintence office" at bounding box center [933, 311] width 1231 height 34
drag, startPoint x: 490, startPoint y: 312, endPoint x: 608, endPoint y: 287, distance: 120.6
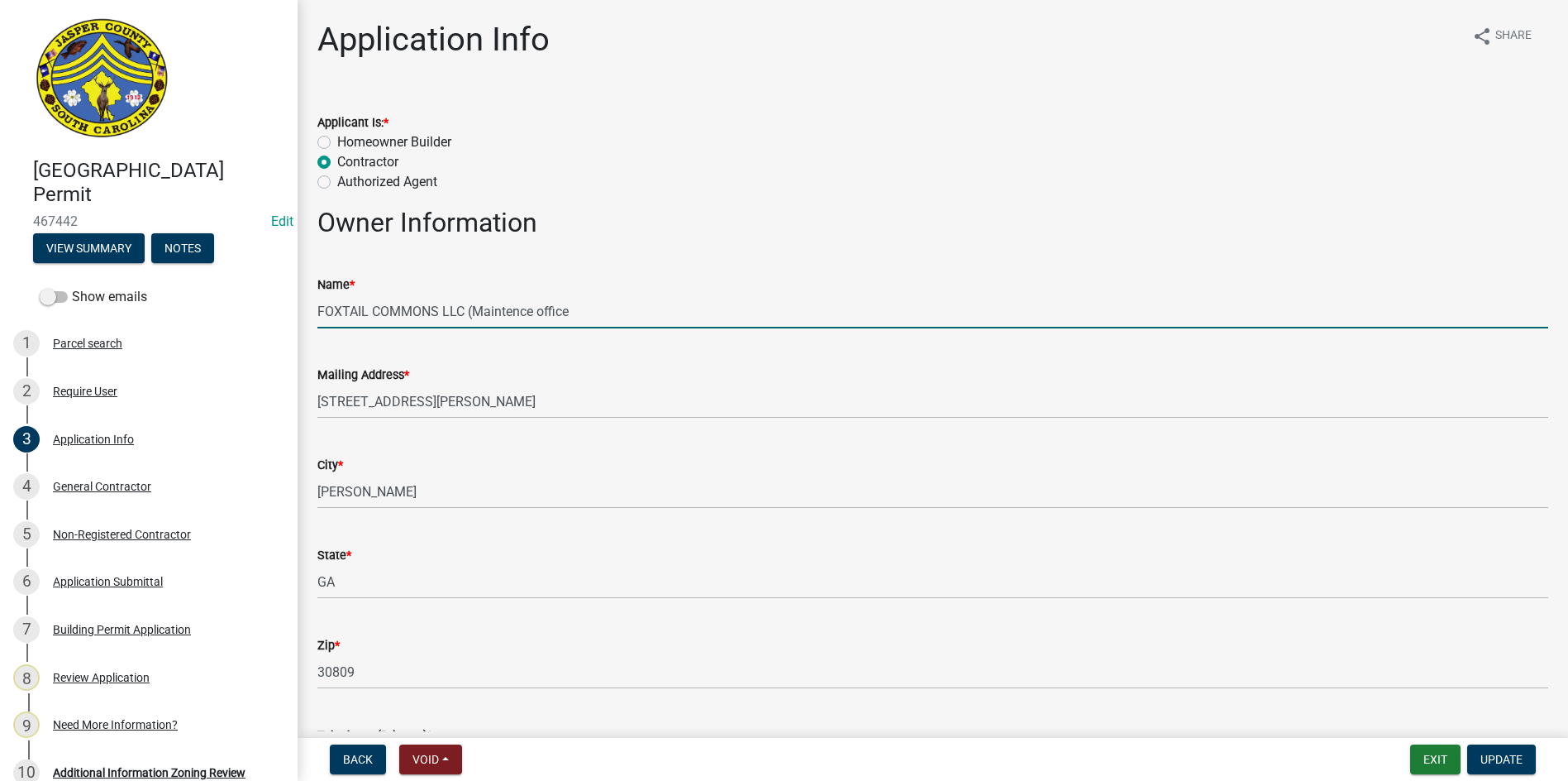
click at [607, 287] on div "Name *" at bounding box center [933, 285] width 1231 height 20
click at [535, 310] on input "FOXTAIL COMMONS LLC (Maintence office" at bounding box center [933, 311] width 1231 height 34
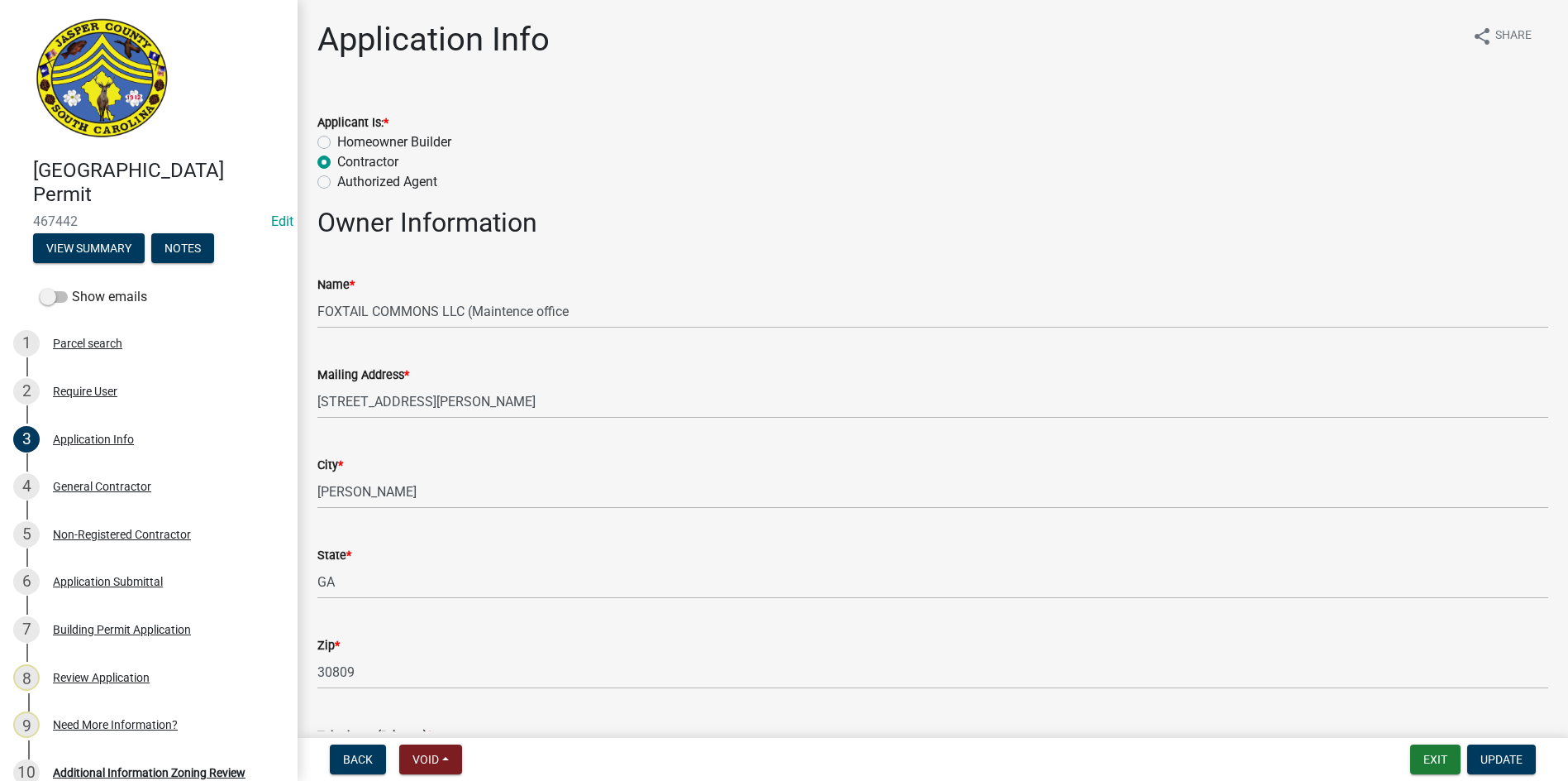
drag, startPoint x: 509, startPoint y: 312, endPoint x: 541, endPoint y: 266, distance: 56.0
click at [541, 266] on div "Name * FOXTAIL COMMONS LLC (Maintence office" at bounding box center [933, 289] width 1231 height 77
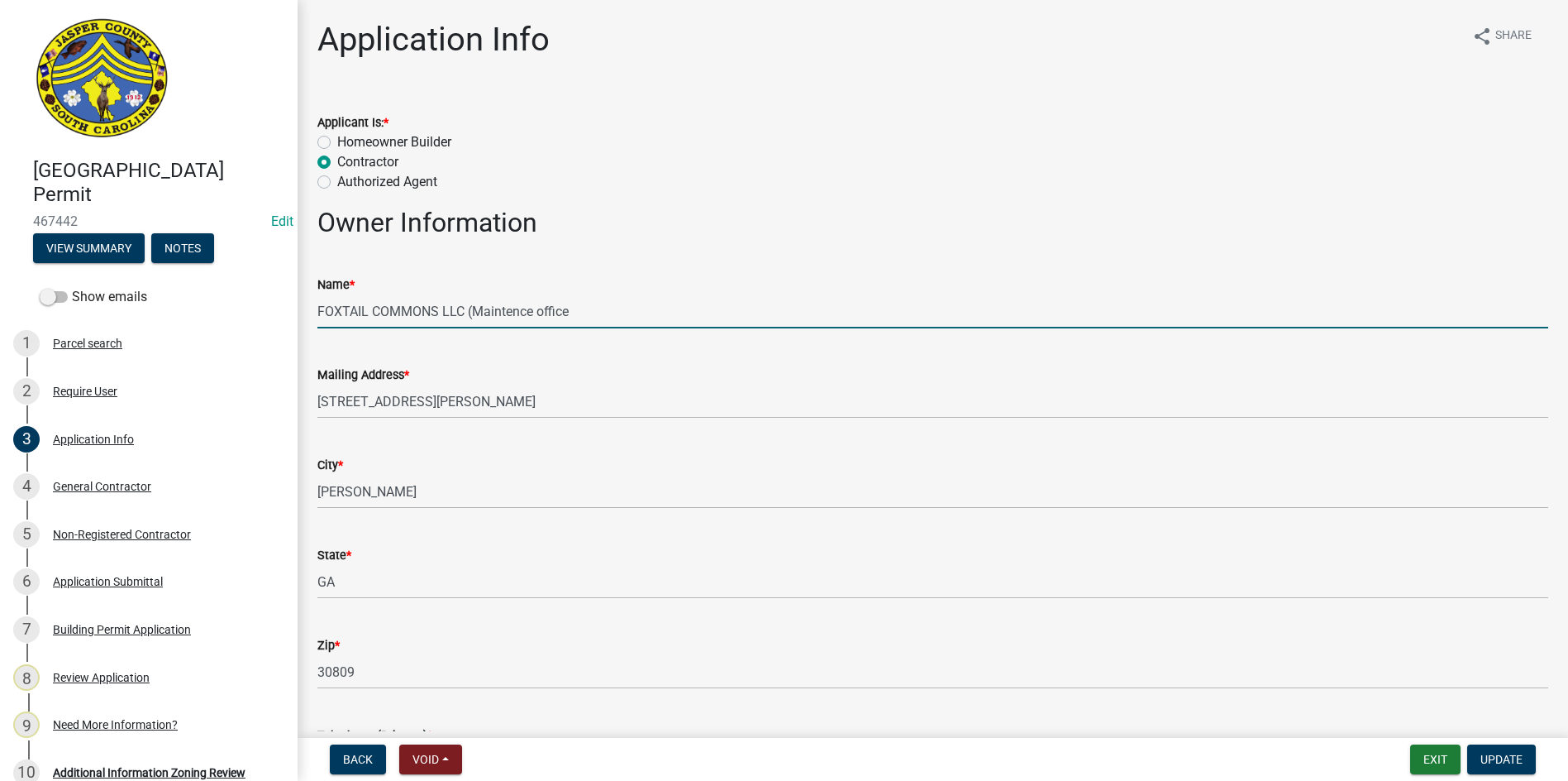
click at [512, 312] on input "FOXTAIL COMMONS LLC (Maintence office" at bounding box center [933, 311] width 1231 height 34
click at [522, 312] on input "FOXTAIL COMMONS LLC (Maintence office" at bounding box center [933, 311] width 1231 height 34
click at [604, 310] on input "FOXTAIL COMMONS LLC (Maintenance office" at bounding box center [933, 311] width 1231 height 34
type input "FOXTAIL COMMONS LLC (Maintenance Office Building)"
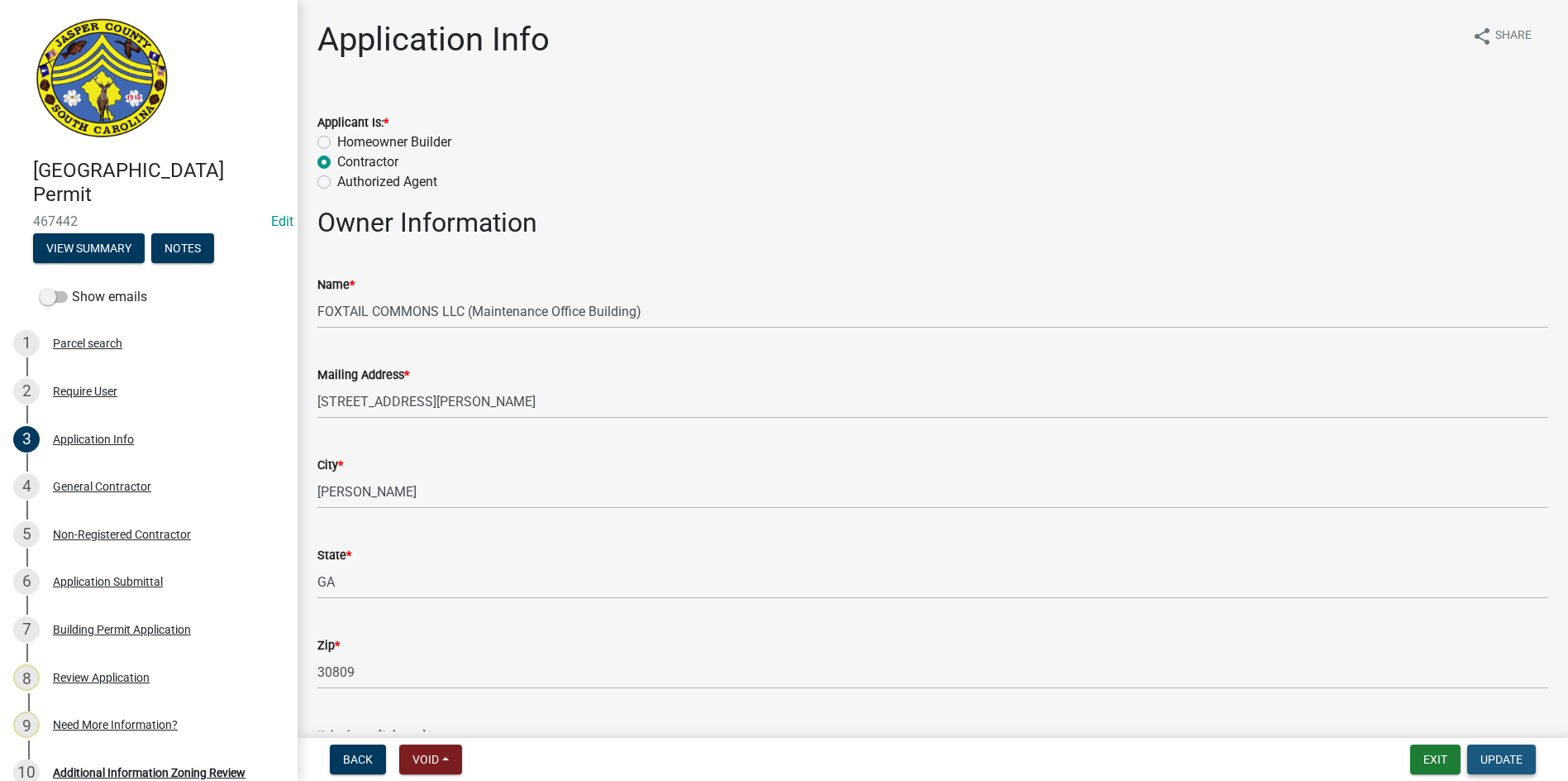
click at [1488, 761] on span "Update" at bounding box center [1502, 759] width 42 height 13
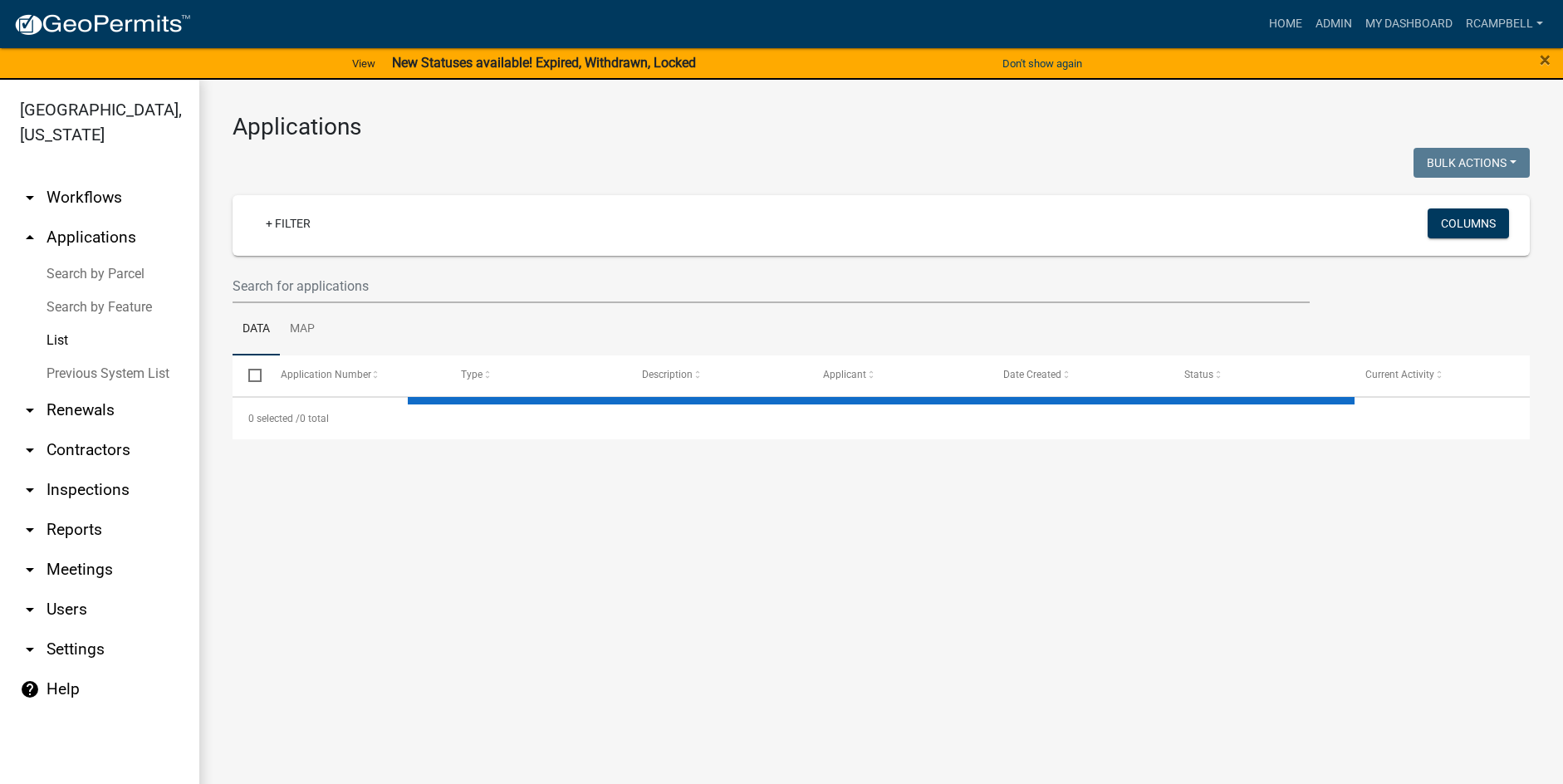
select select "3: 100"
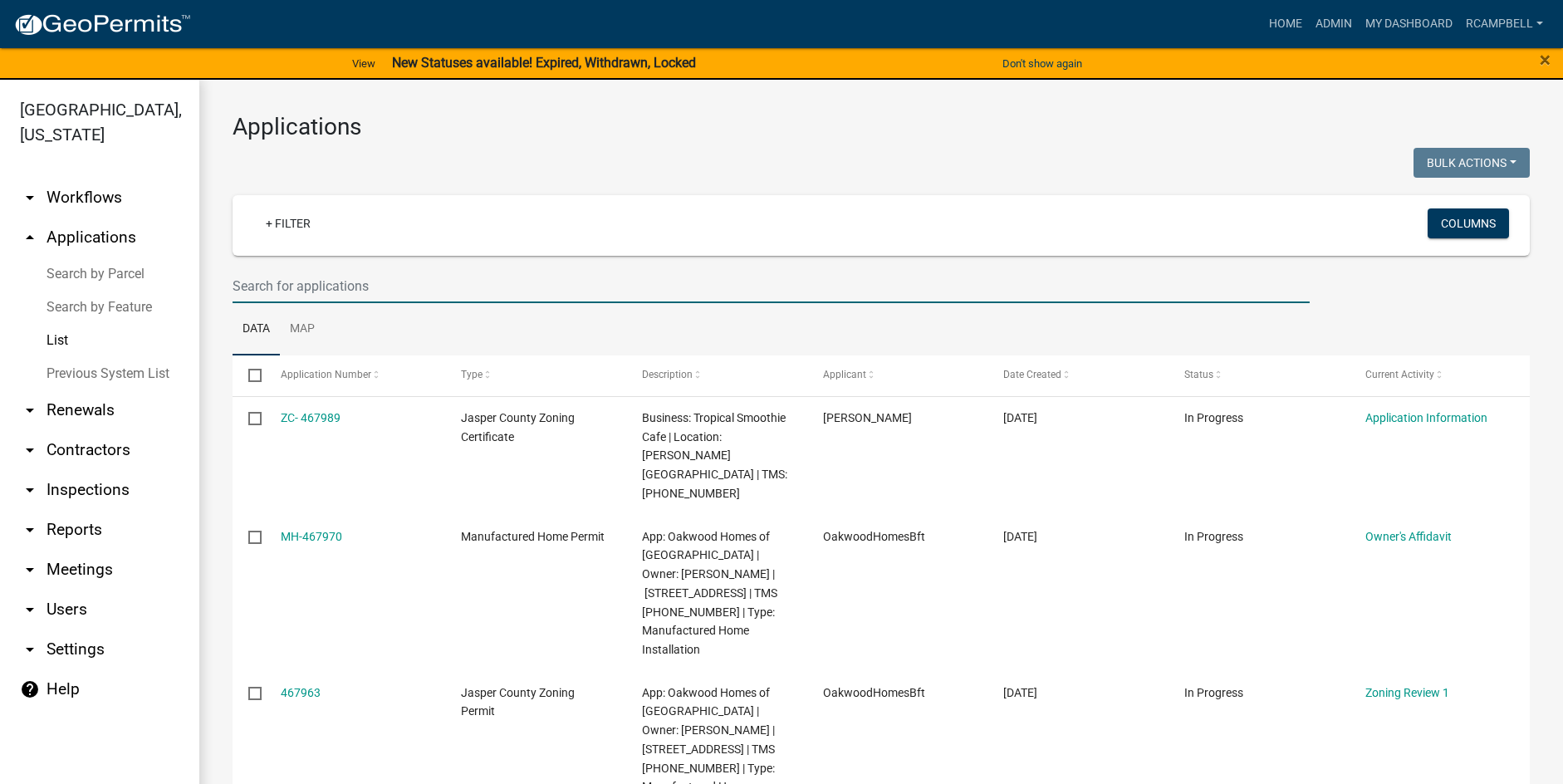
paste input "[PHONE_NUMBER]"
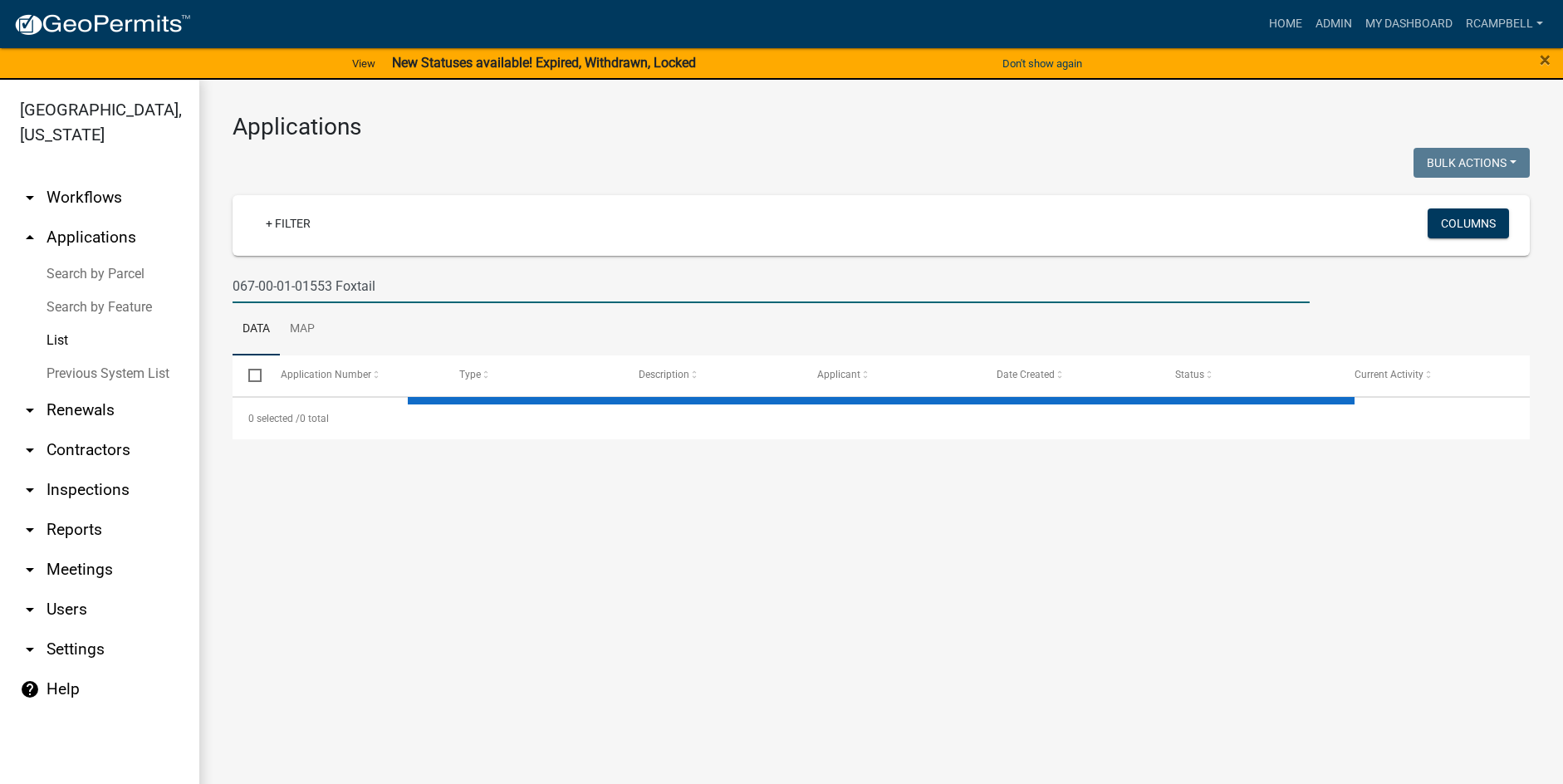
click at [315, 283] on input "067-00-01-01553 Foxtail" at bounding box center [772, 287] width 1078 height 35
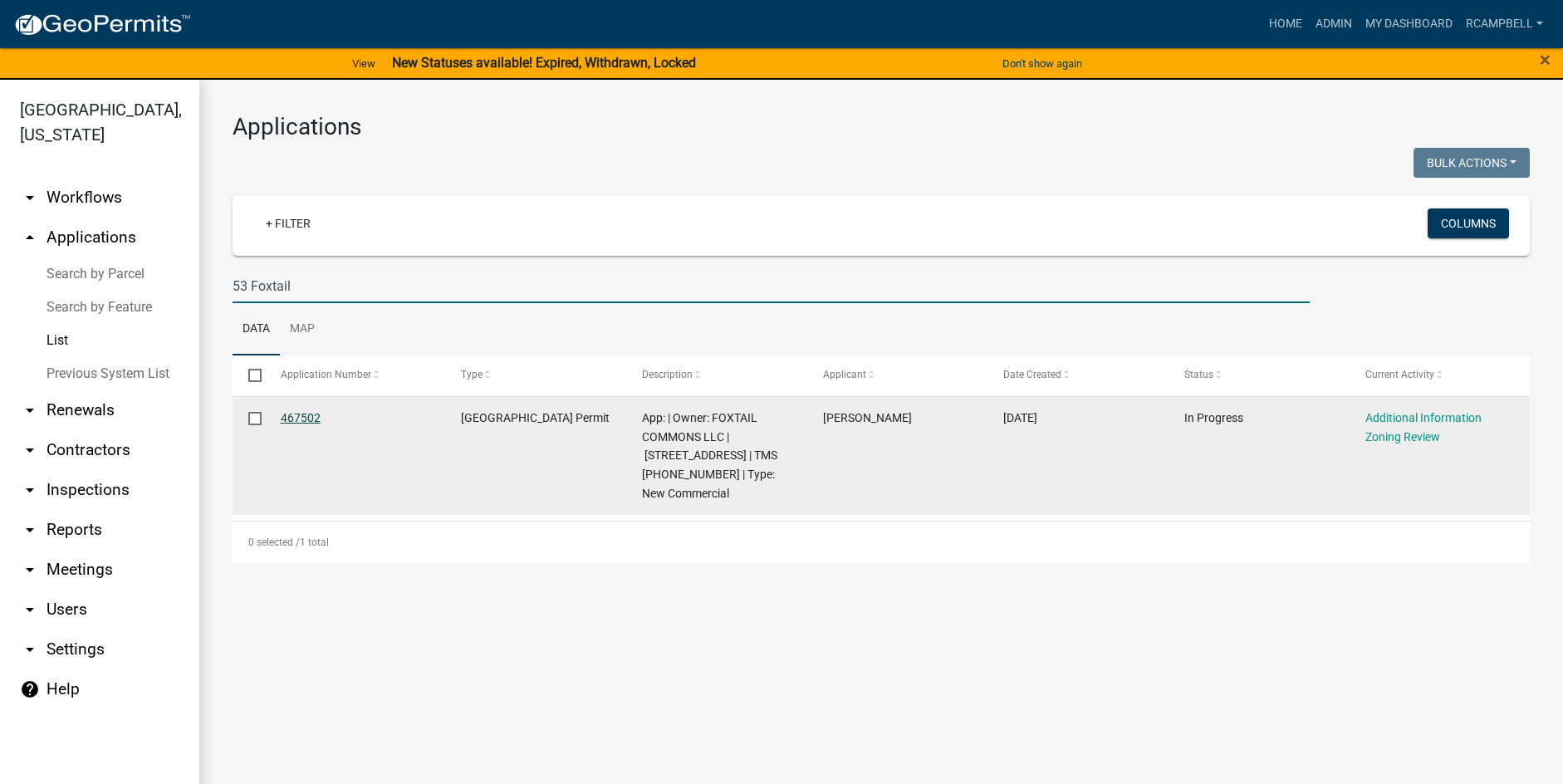
type input "53 Foxtail"
click at [304, 415] on link "467502" at bounding box center [301, 418] width 40 height 13
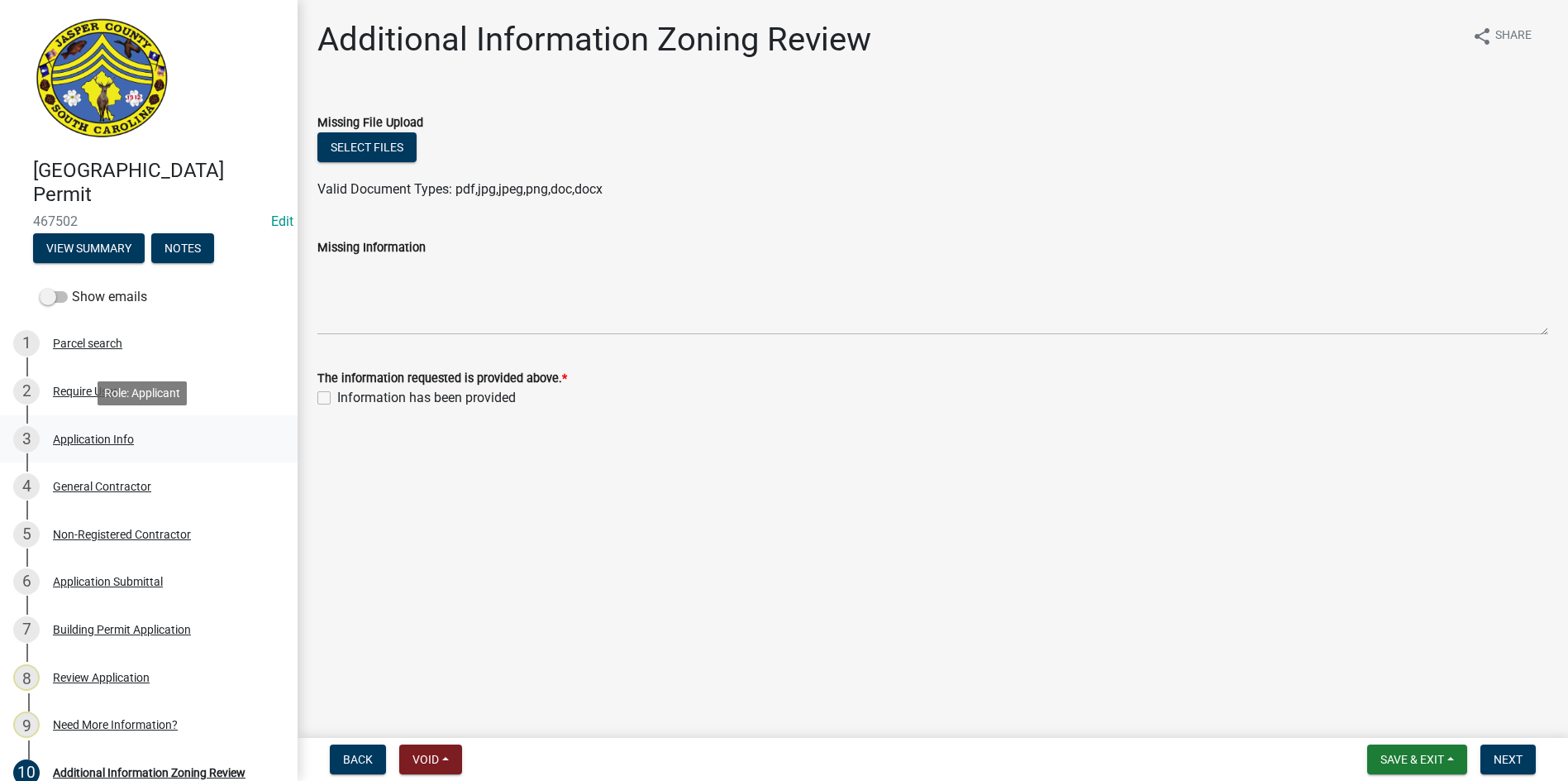
click at [107, 441] on div "Application Info" at bounding box center [93, 439] width 81 height 11
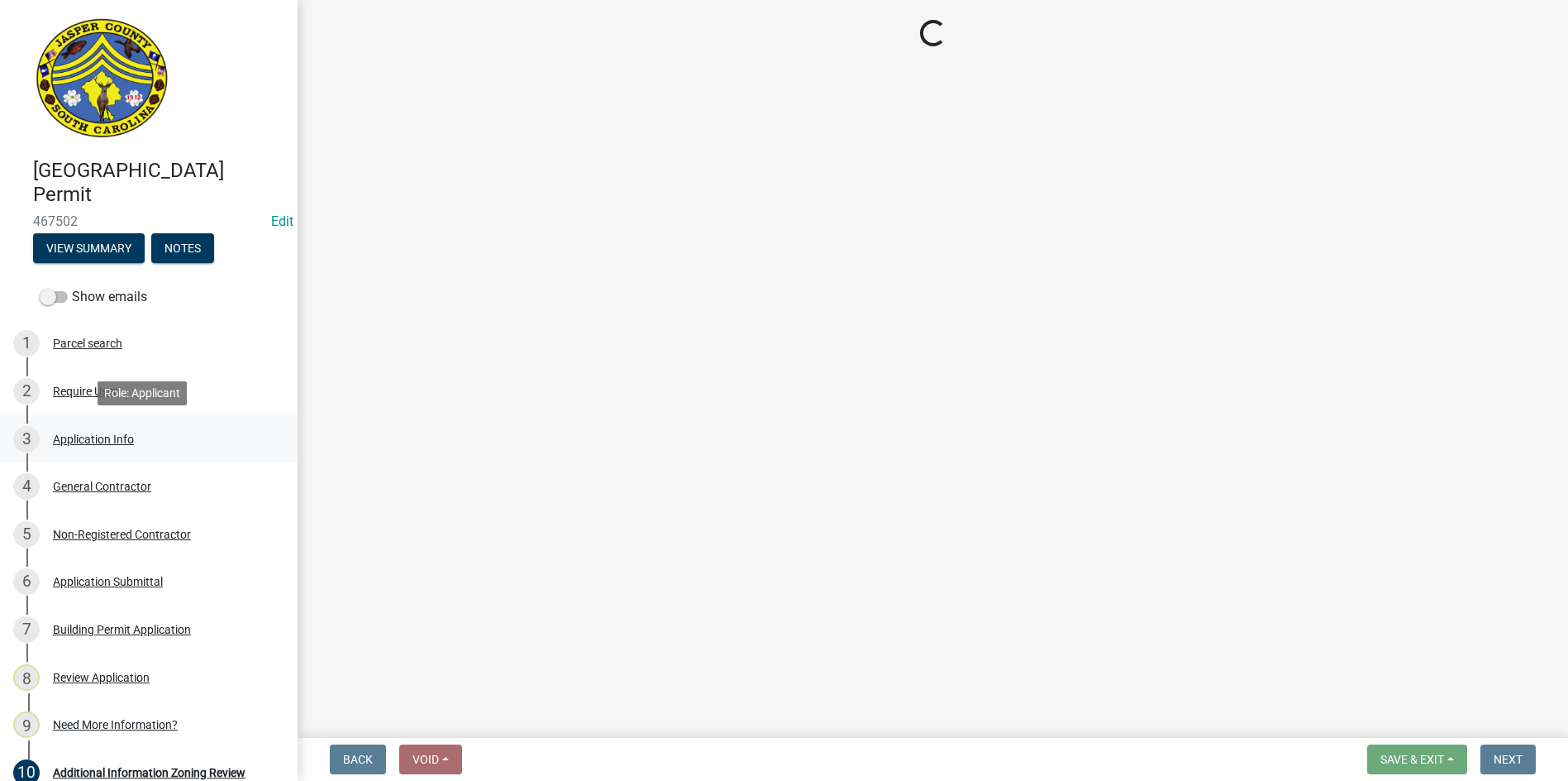
select select "d8ad81b1-fb71-4473-8687-b7f73eb7480a"
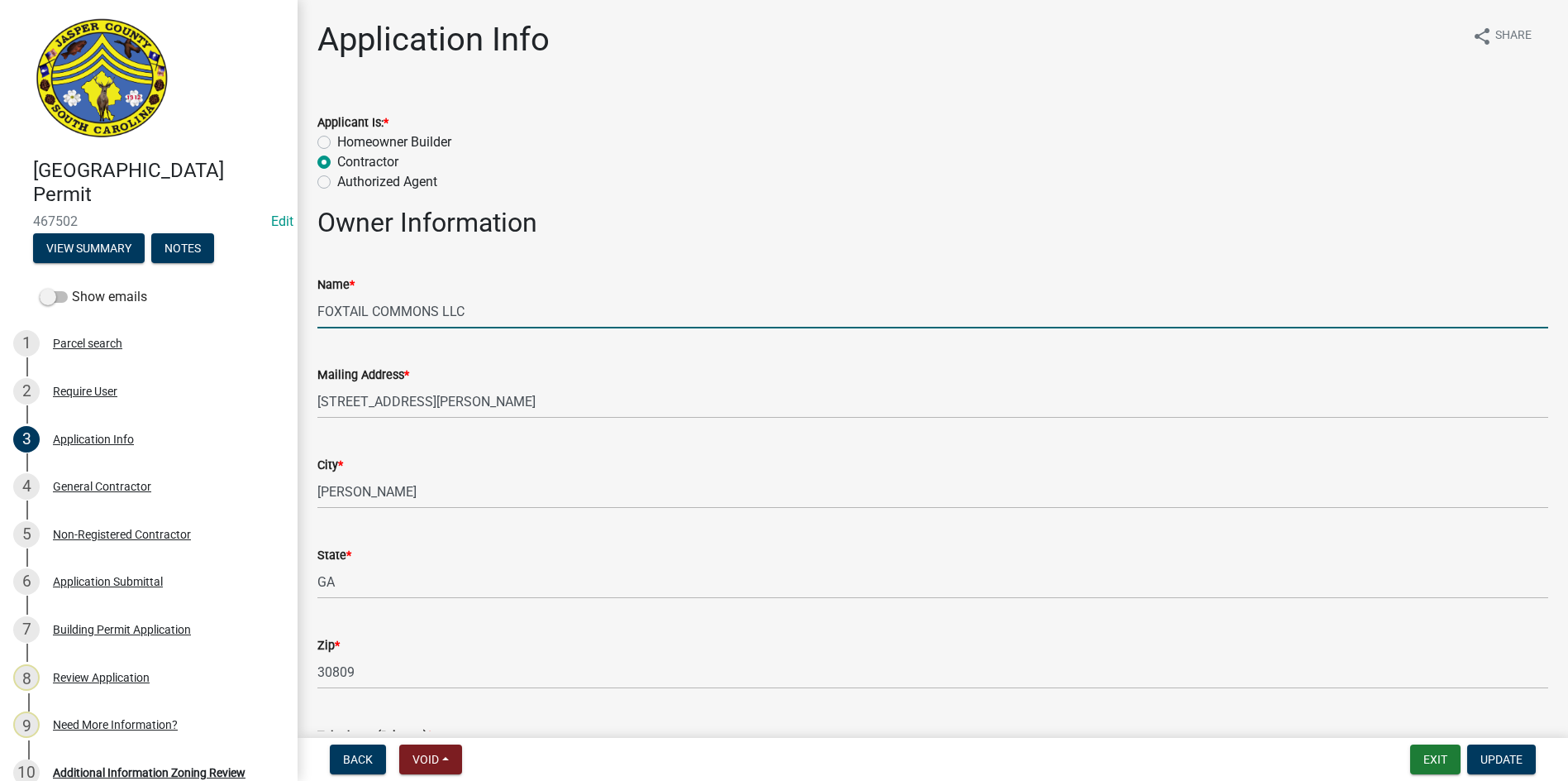
click at [486, 314] on input "FOXTAIL COMMONS LLC" at bounding box center [933, 311] width 1231 height 34
type input "FOXTAIL COMMONS LLC (Leasing Office)"
click at [1475, 758] on button "Update" at bounding box center [1502, 759] width 69 height 30
